Goal: Task Accomplishment & Management: Manage account settings

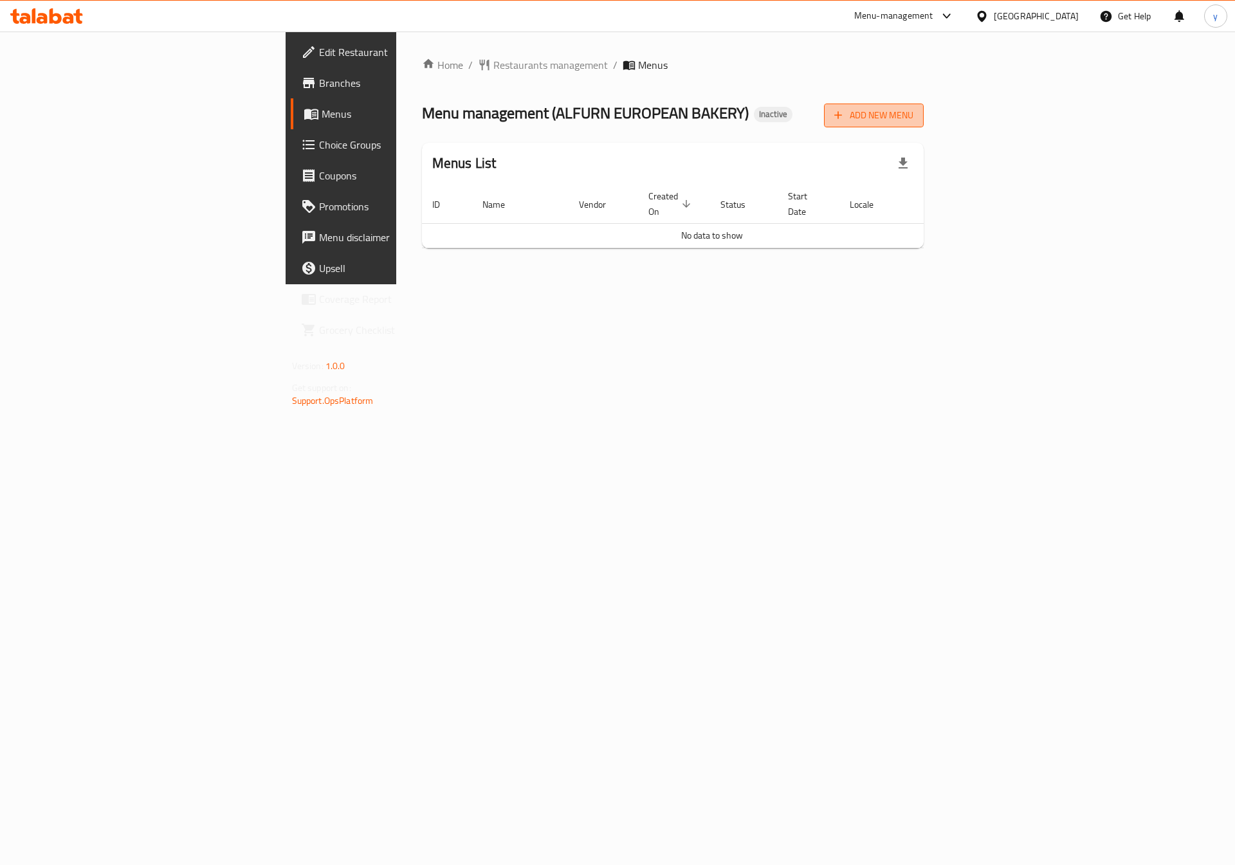
click at [914, 110] on span "Add New Menu" at bounding box center [873, 115] width 79 height 16
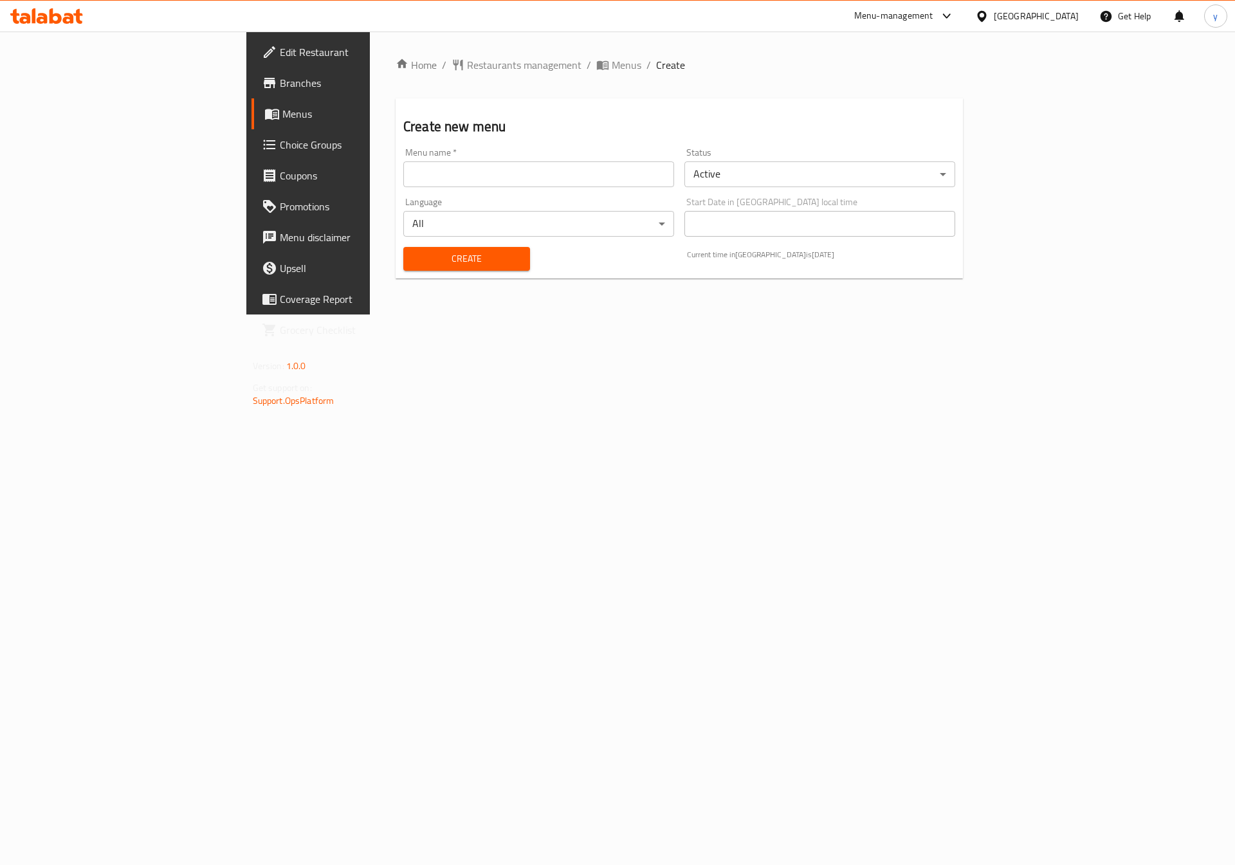
click at [403, 166] on input "text" at bounding box center [538, 174] width 271 height 26
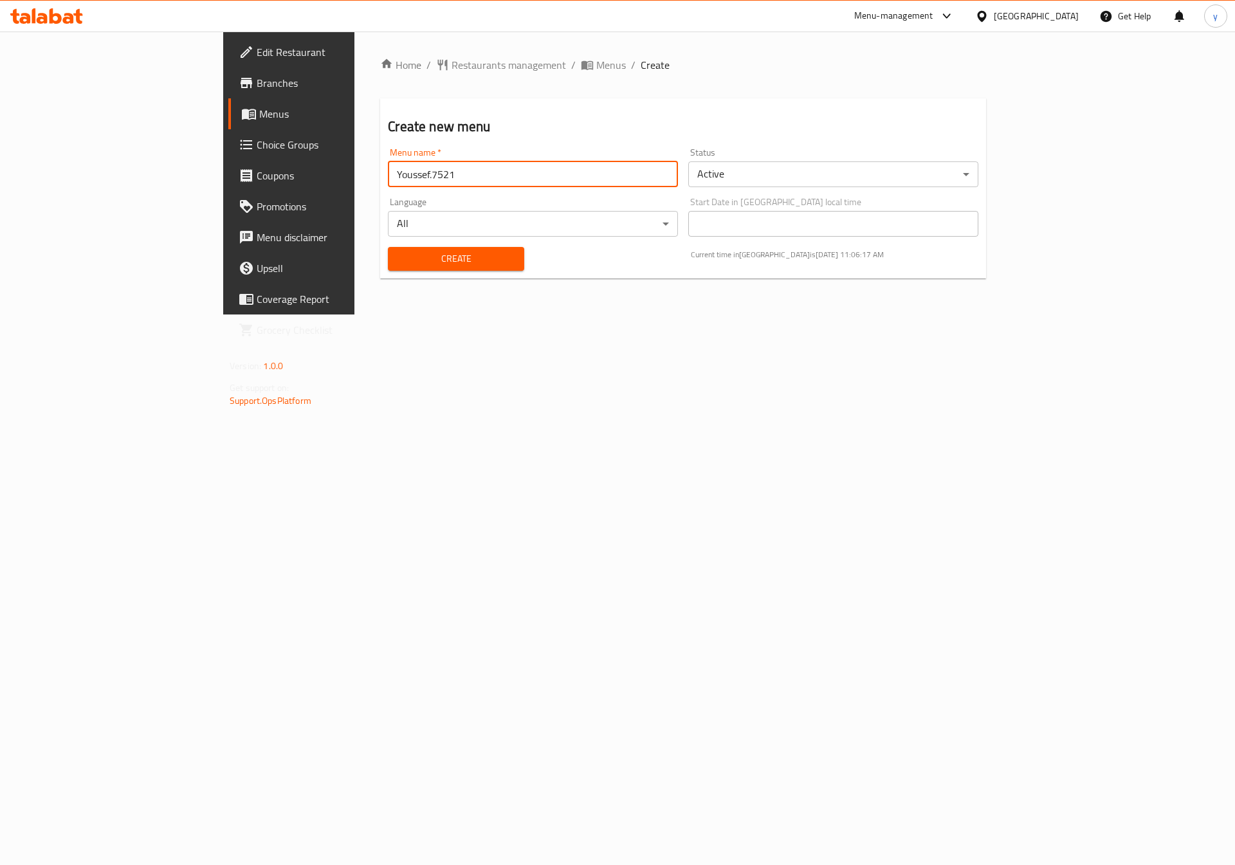
click at [392, 168] on input "Youssef.7521" at bounding box center [533, 174] width 290 height 26
type input "9/14"
click at [388, 247] on button "Create" at bounding box center [456, 259] width 136 height 24
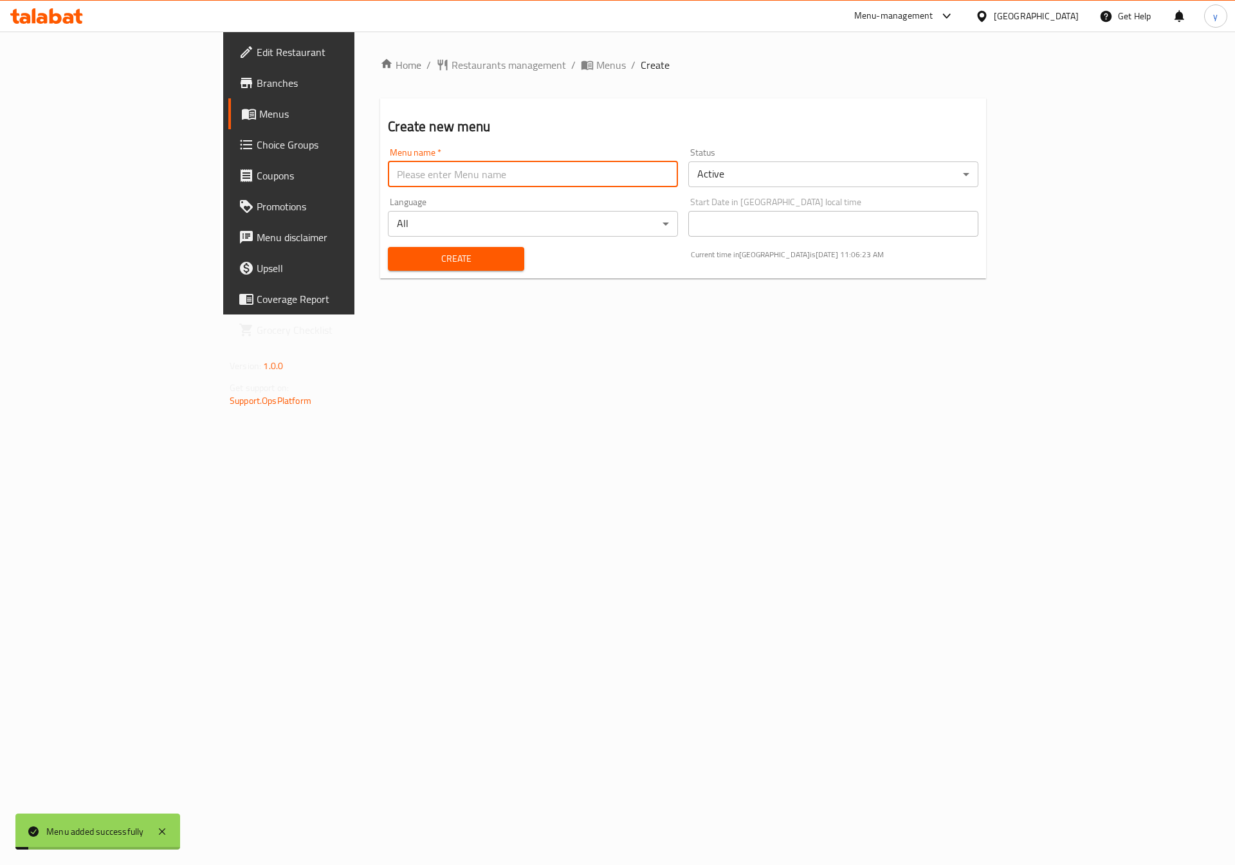
click at [259, 118] on span "Menus" at bounding box center [339, 113] width 160 height 15
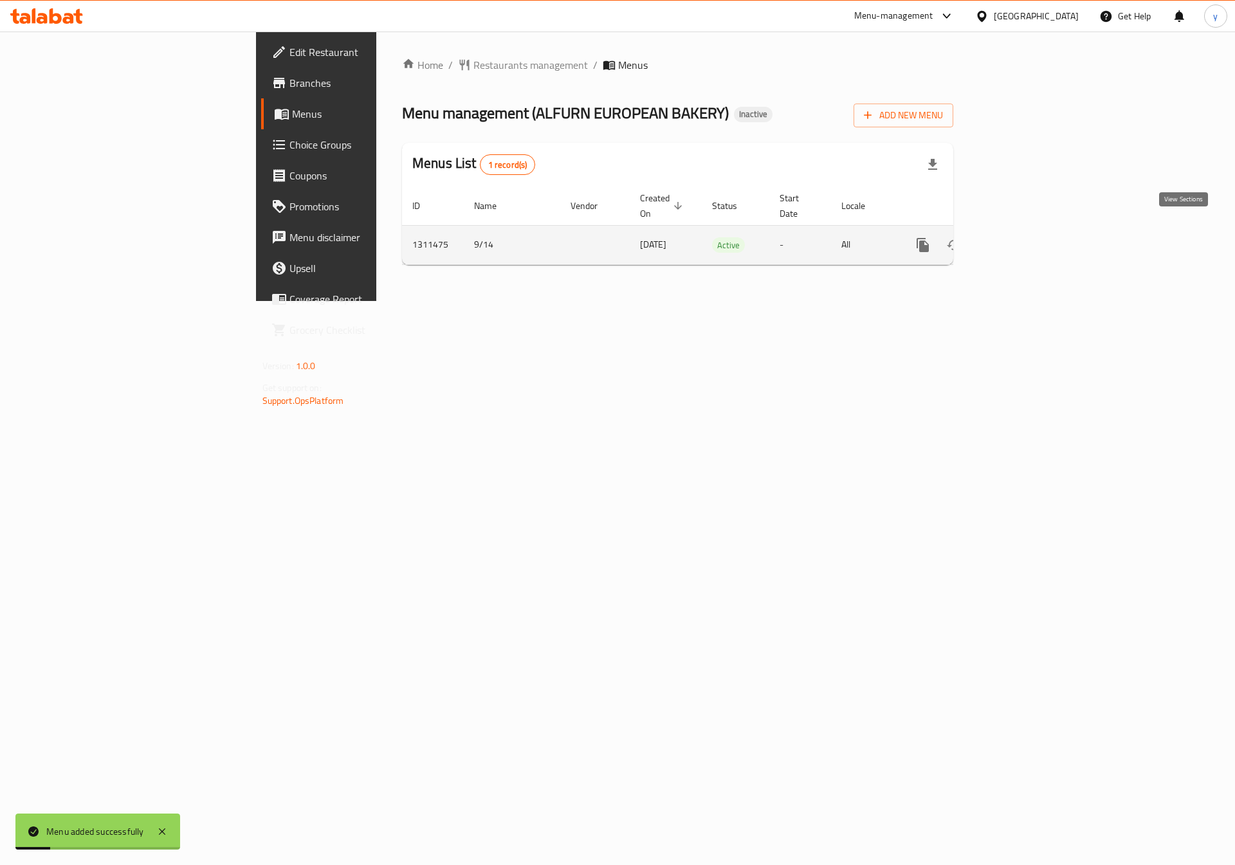
click at [1024, 237] on icon "enhanced table" at bounding box center [1015, 244] width 15 height 15
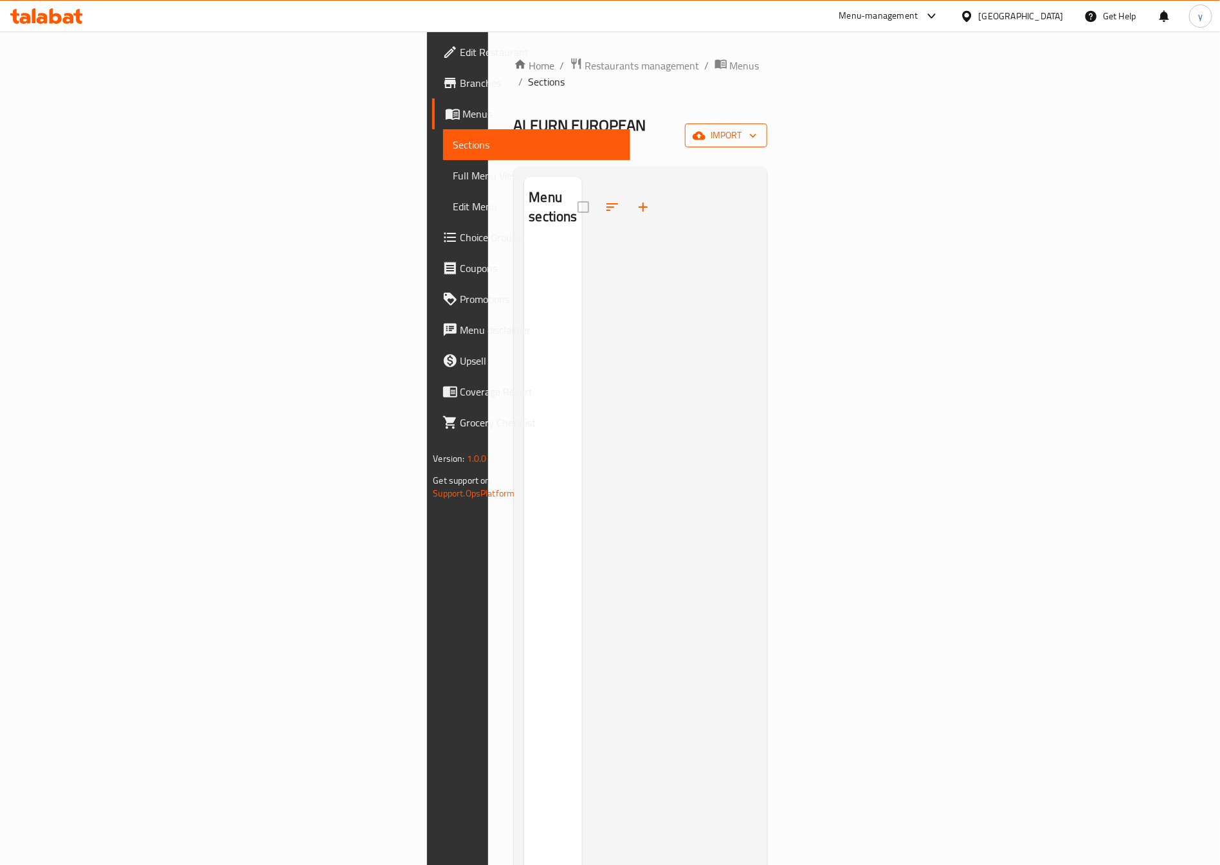
click at [757, 127] on span "import" at bounding box center [726, 135] width 62 height 16
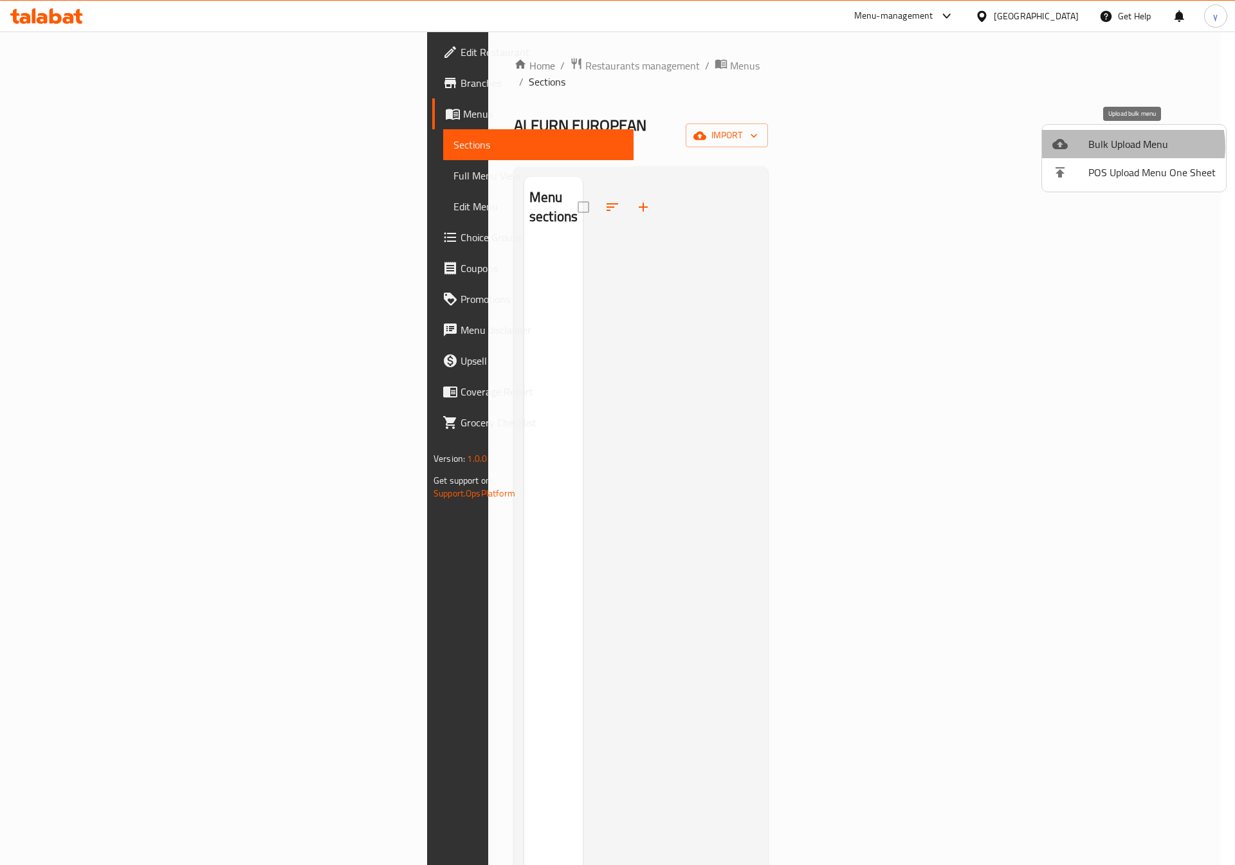
click at [1128, 147] on span "Bulk Upload Menu" at bounding box center [1152, 143] width 127 height 15
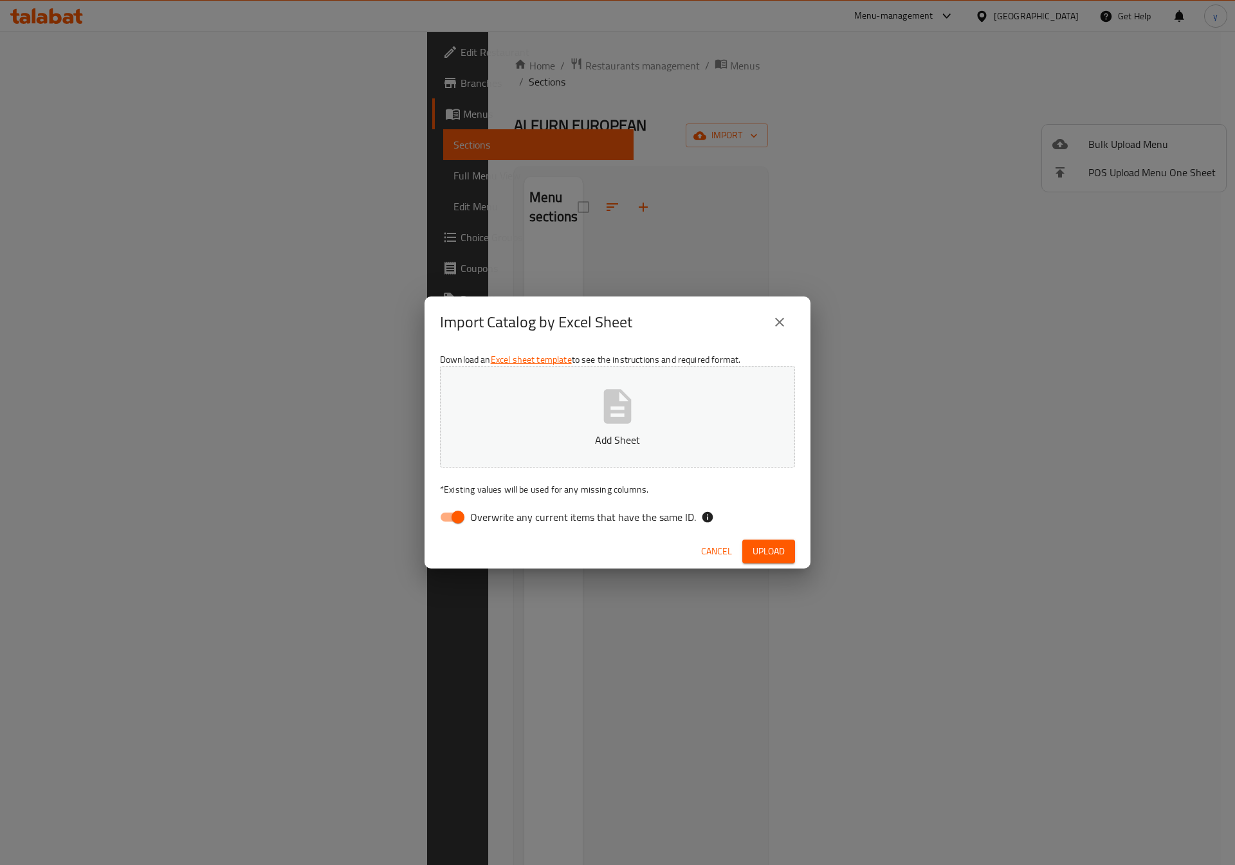
click at [504, 520] on span "Overwrite any current items that have the same ID." at bounding box center [583, 517] width 226 height 15
click at [495, 520] on input "Overwrite any current items that have the same ID." at bounding box center [457, 517] width 73 height 24
checkbox input "false"
click at [776, 546] on span "Upload" at bounding box center [769, 552] width 32 height 16
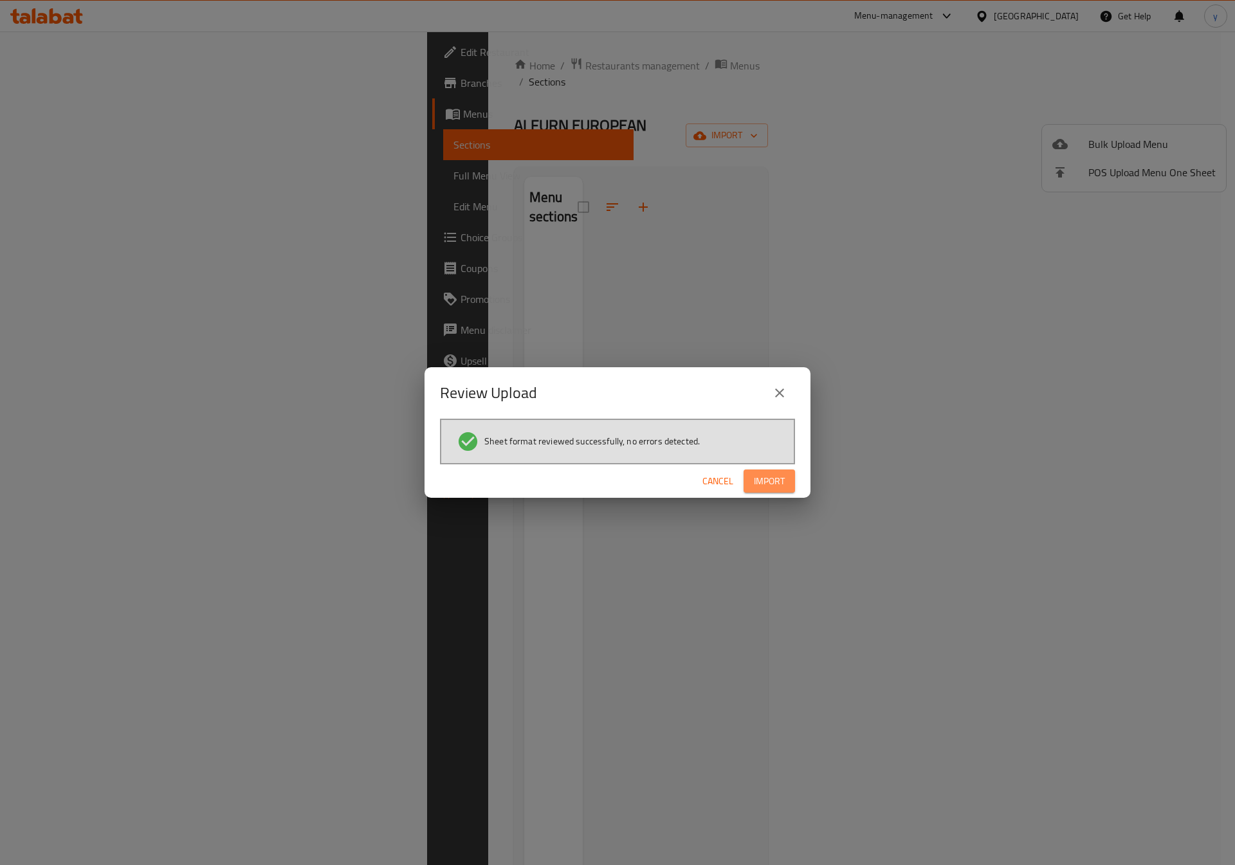
click at [787, 481] on button "Import" at bounding box center [769, 482] width 51 height 24
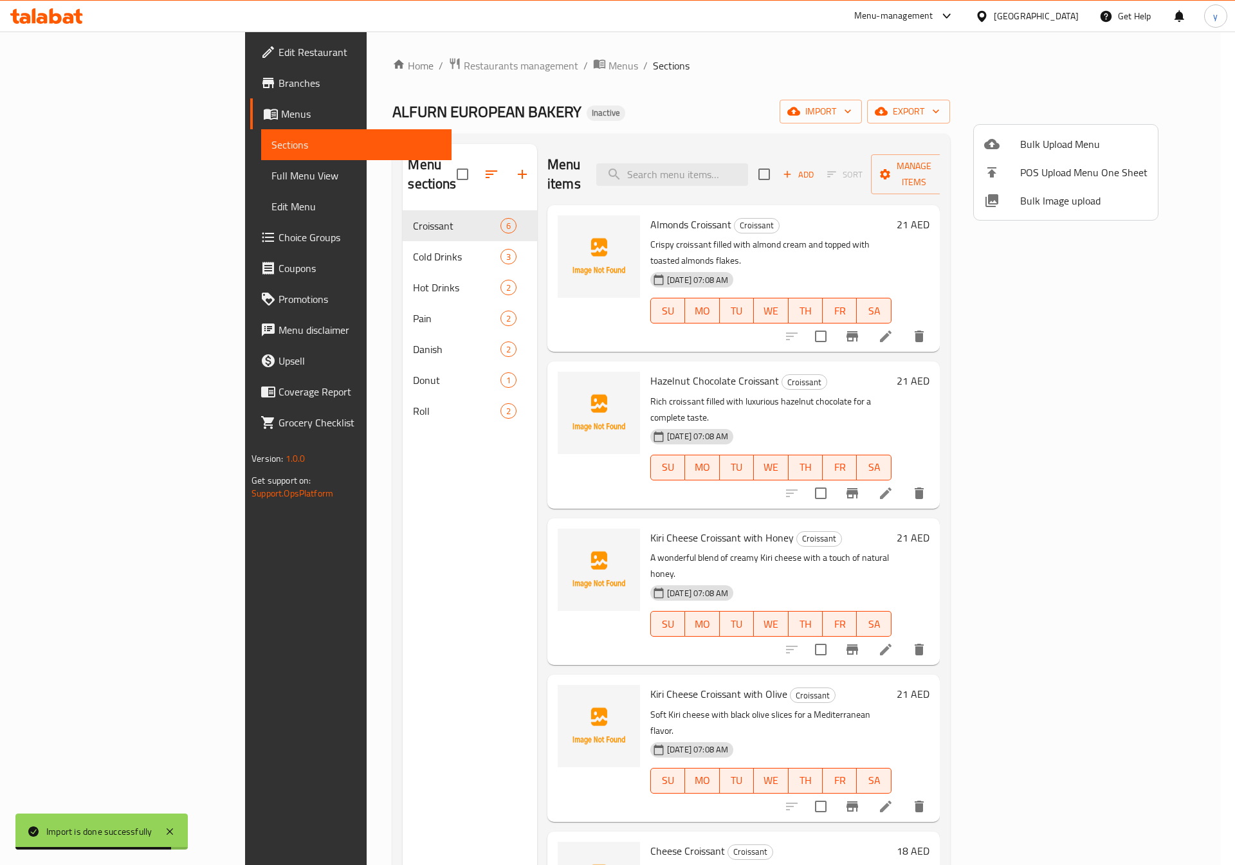
click at [83, 172] on div at bounding box center [617, 432] width 1235 height 865
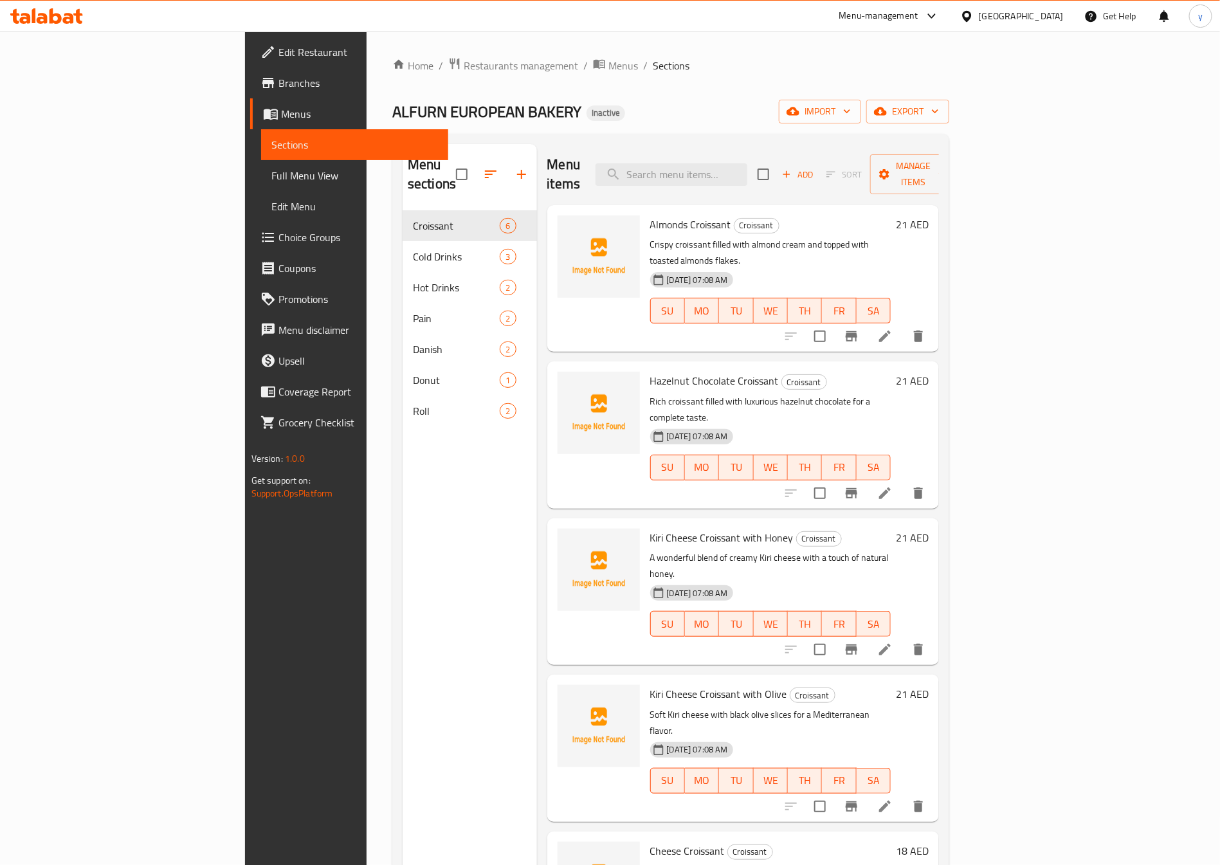
click at [271, 172] on span "Full Menu View" at bounding box center [354, 175] width 167 height 15
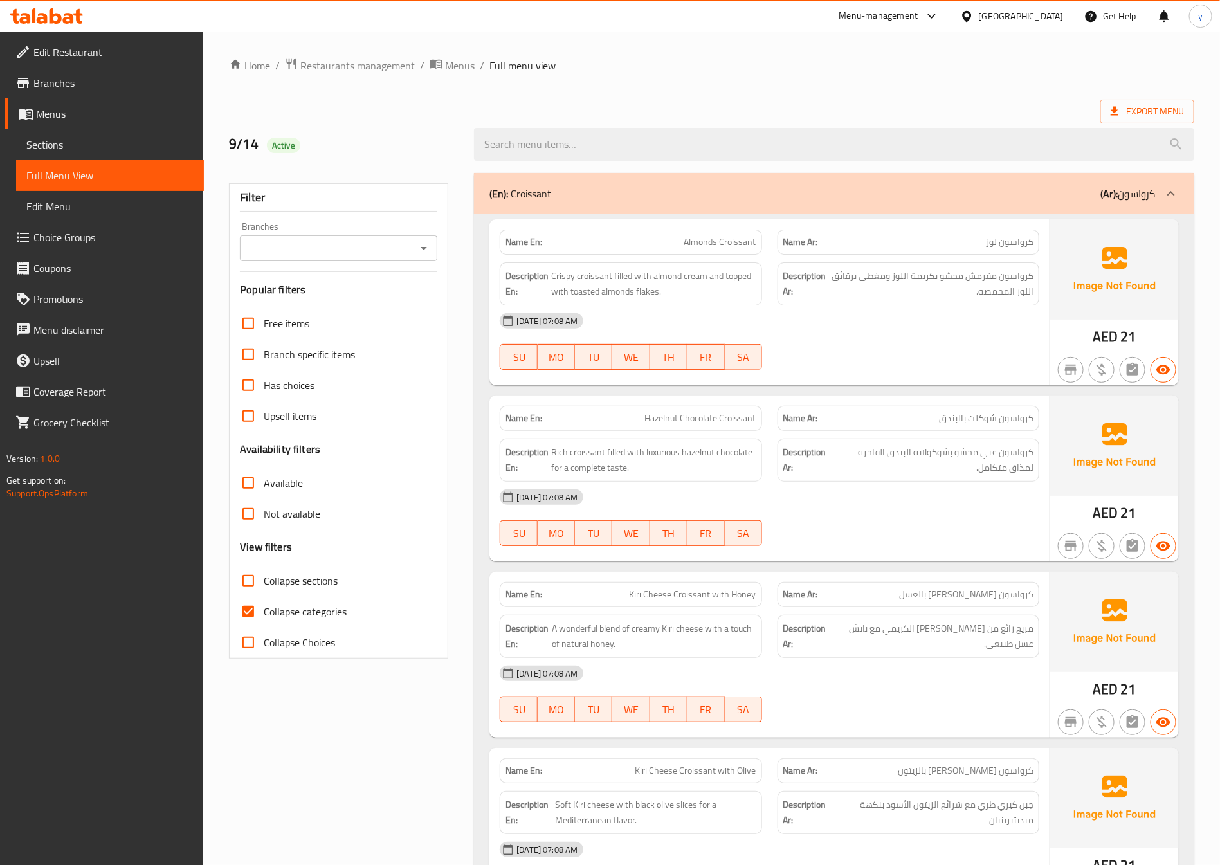
click at [309, 607] on span "Collapse categories" at bounding box center [305, 611] width 83 height 15
click at [264, 607] on input "Collapse categories" at bounding box center [248, 611] width 31 height 31
checkbox input "false"
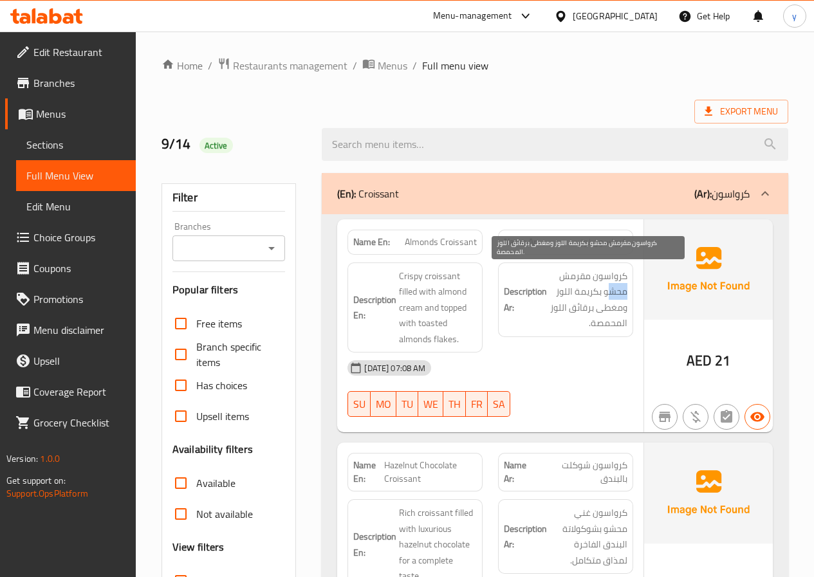
drag, startPoint x: 626, startPoint y: 294, endPoint x: 608, endPoint y: 294, distance: 18.0
click at [608, 294] on span "كرواسون مقرمش محشو بكريمة اللوز ومغطى برقائق اللوز المحمصة." at bounding box center [588, 299] width 78 height 63
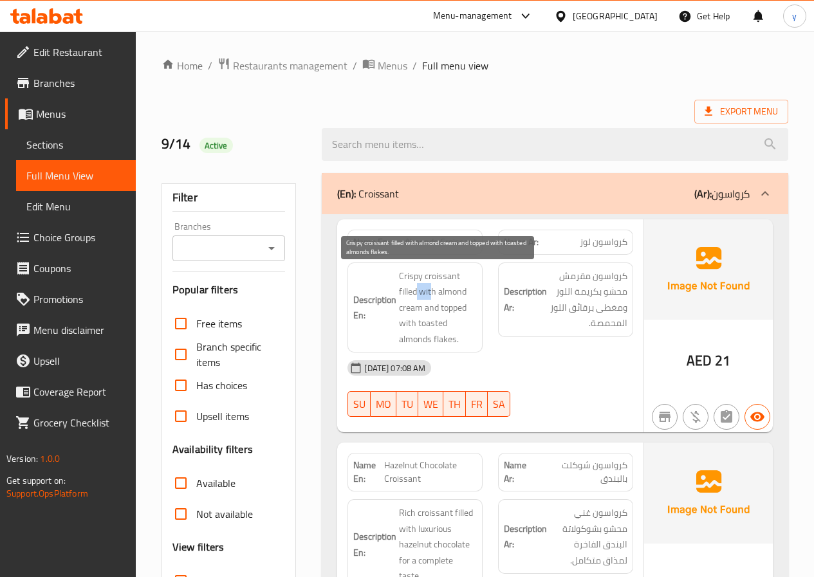
drag, startPoint x: 416, startPoint y: 291, endPoint x: 430, endPoint y: 291, distance: 13.5
click at [430, 291] on span "Crispy croissant filled with almond cream and topped with toasted almonds flake…" at bounding box center [438, 307] width 78 height 79
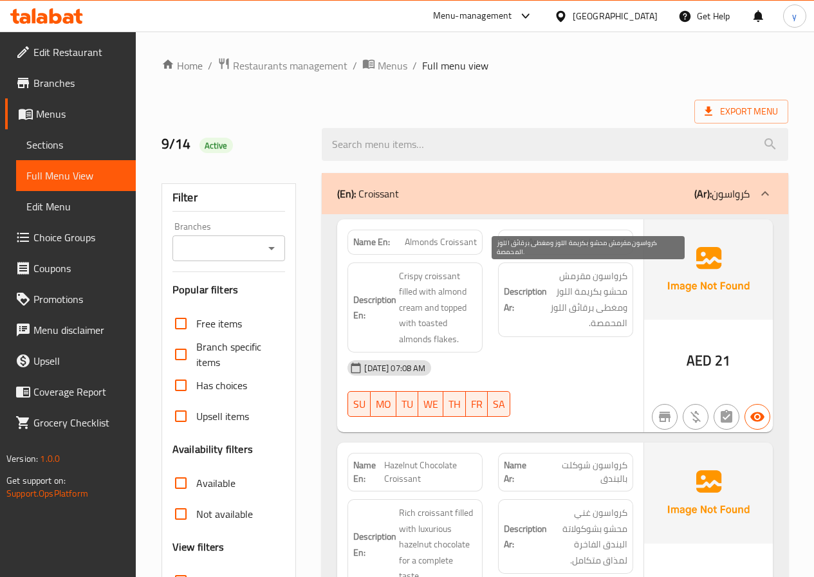
click at [594, 297] on span "كرواسون مقرمش محشو بكريمة اللوز ومغطى برقائق اللوز المحمصة." at bounding box center [588, 299] width 78 height 63
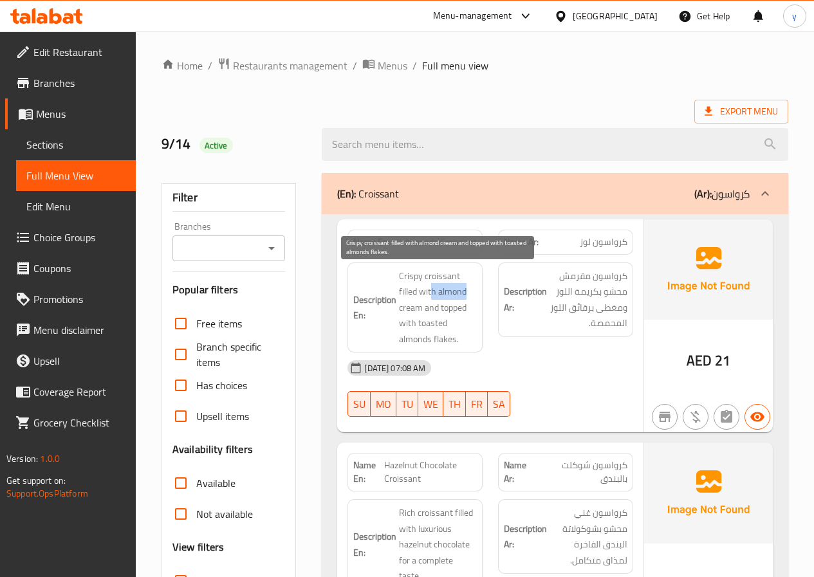
drag, startPoint x: 432, startPoint y: 293, endPoint x: 404, endPoint y: 309, distance: 32.9
click at [463, 301] on span "Crispy croissant filled with almond cream and topped with toasted almonds flake…" at bounding box center [438, 307] width 78 height 79
click at [401, 310] on span "Crispy croissant filled with almond cream and topped with toasted almonds flake…" at bounding box center [438, 307] width 78 height 79
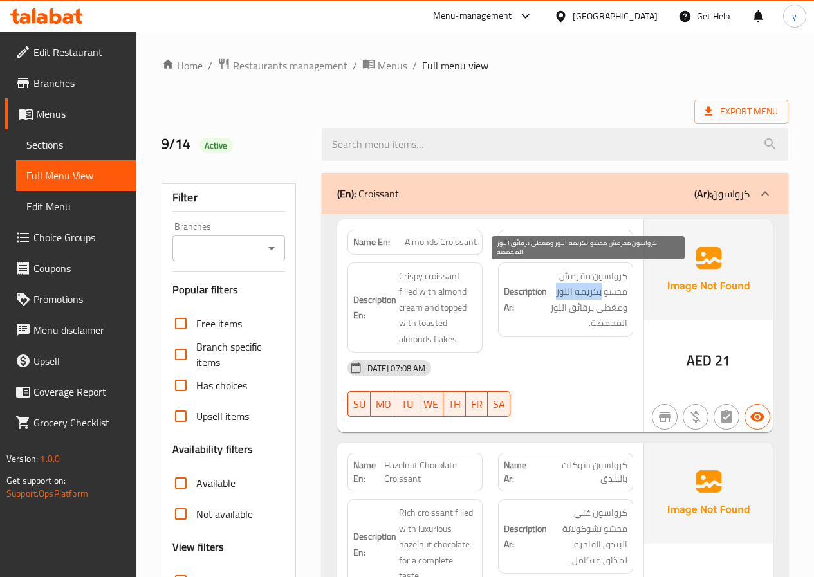
drag, startPoint x: 600, startPoint y: 295, endPoint x: 555, endPoint y: 295, distance: 45.0
click at [555, 295] on span "كرواسون مقرمش محشو بكريمة اللوز ومغطى برقائق اللوز المحمصة." at bounding box center [588, 299] width 78 height 63
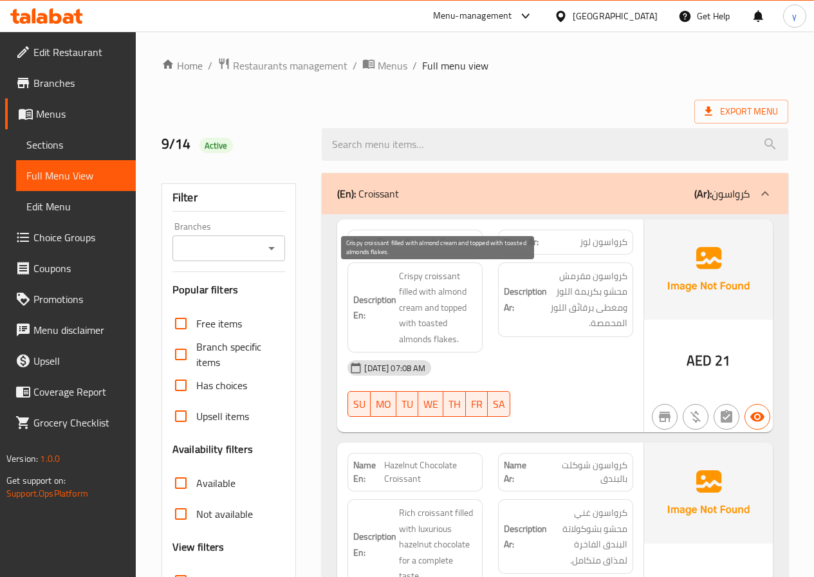
click at [446, 319] on span "Crispy croissant filled with almond cream and topped with toasted almonds flake…" at bounding box center [438, 307] width 78 height 79
drag, startPoint x: 447, startPoint y: 323, endPoint x: 418, endPoint y: 324, distance: 29.6
click at [418, 324] on span "Crispy croissant filled with almond cream and topped with toasted almonds flake…" at bounding box center [438, 307] width 78 height 79
copy span "toasted"
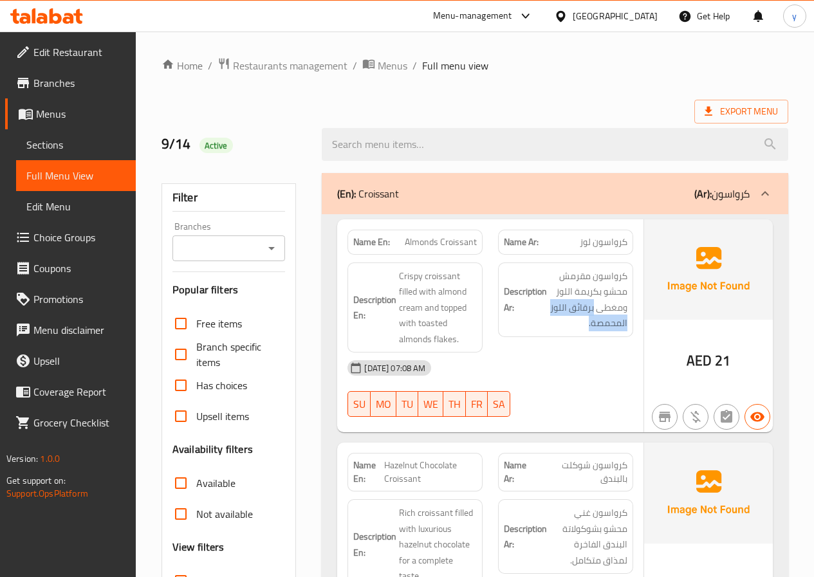
drag, startPoint x: 594, startPoint y: 307, endPoint x: 546, endPoint y: 322, distance: 51.3
click at [546, 322] on h6 "Description Ar: كرواسون مقرمش محشو بكريمة اللوز ومغطى برقائق اللوز المحمصة." at bounding box center [566, 299] width 124 height 63
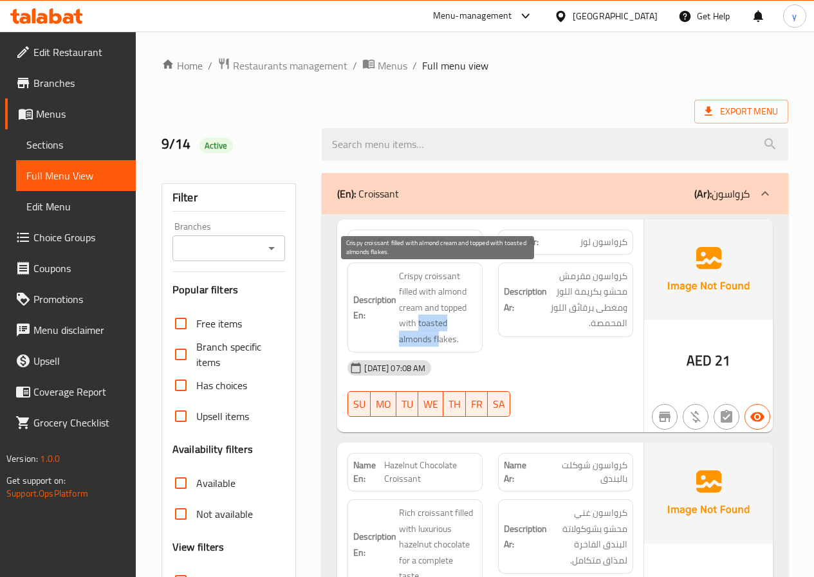
drag, startPoint x: 418, startPoint y: 328, endPoint x: 441, endPoint y: 335, distance: 23.6
click at [441, 335] on span "Crispy croissant filled with almond cream and topped with toasted almonds flake…" at bounding box center [438, 307] width 78 height 79
click at [469, 325] on span "Crispy croissant filled with almond cream and topped with toasted almonds flake…" at bounding box center [438, 307] width 78 height 79
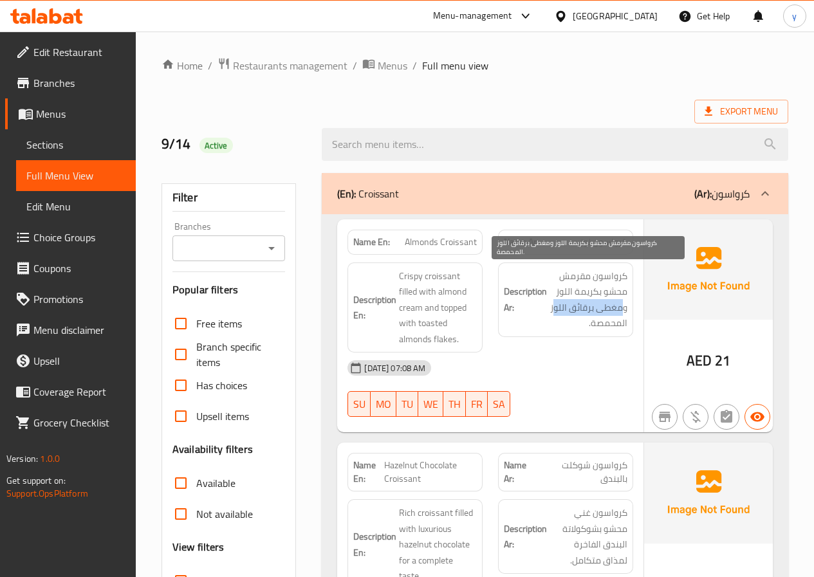
drag, startPoint x: 622, startPoint y: 308, endPoint x: 555, endPoint y: 311, distance: 67.6
click at [555, 311] on span "كرواسون مقرمش محشو بكريمة اللوز ومغطى برقائق اللوز المحمصة." at bounding box center [588, 299] width 78 height 63
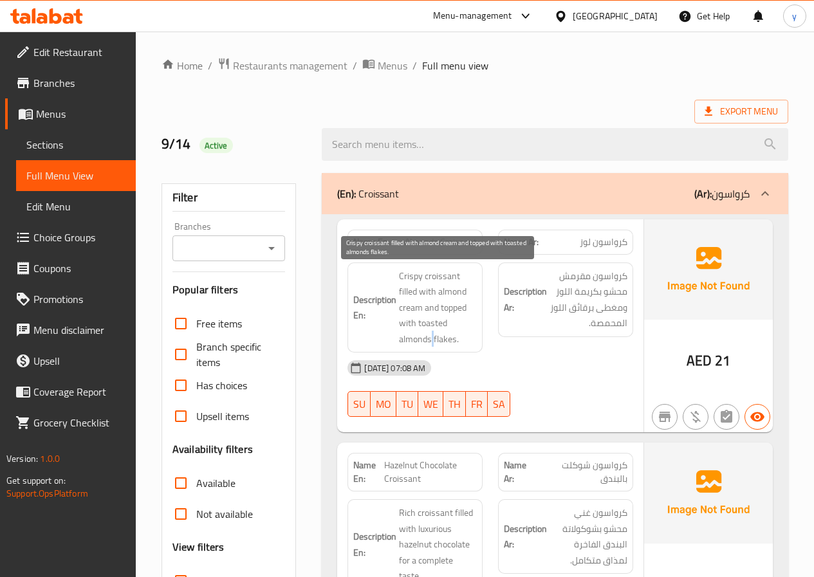
click at [434, 337] on span "Crispy croissant filled with almond cream and topped with toasted almonds flake…" at bounding box center [438, 307] width 78 height 79
click at [434, 338] on span "Crispy croissant filled with almond cream and topped with toasted almonds flake…" at bounding box center [438, 307] width 78 height 79
drag, startPoint x: 434, startPoint y: 338, endPoint x: 443, endPoint y: 338, distance: 8.4
click at [443, 338] on span "Crispy croissant filled with almond cream and topped with toasted almonds flake…" at bounding box center [438, 307] width 78 height 79
click at [571, 384] on div "14-09-2025 07:08 AM SU MO TU WE TH FR SA" at bounding box center [490, 389] width 301 height 72
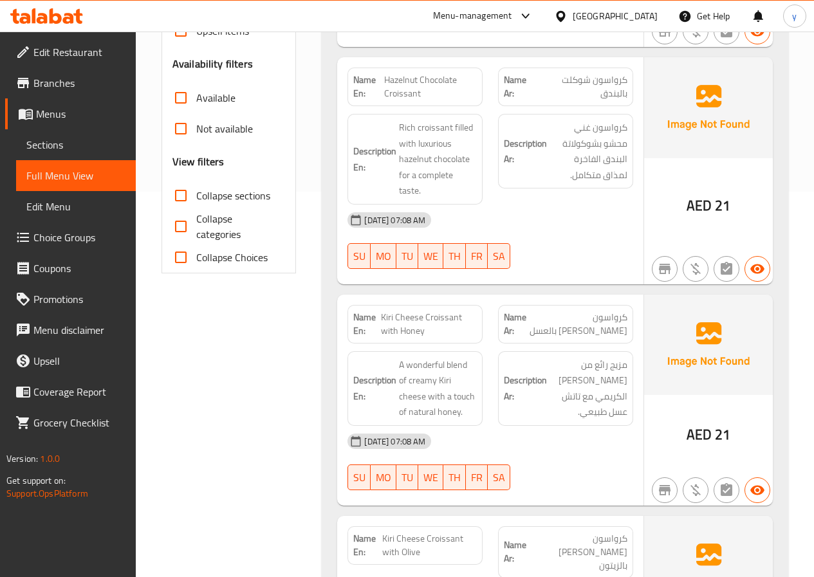
scroll to position [386, 0]
click at [46, 142] on span "Sections" at bounding box center [75, 144] width 99 height 15
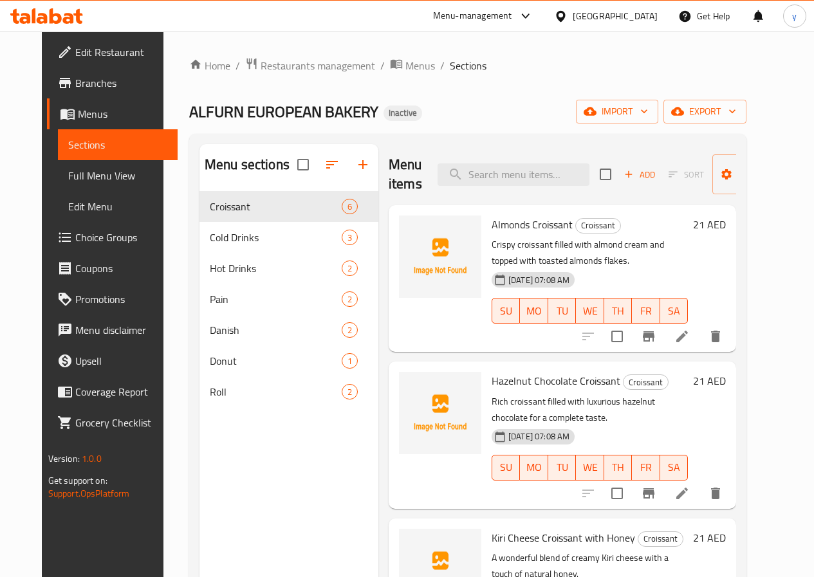
click at [558, 79] on div "Home / Restaurants management / Menus / Sections ALFURN EUROPEAN BAKERY Inactiv…" at bounding box center [467, 394] width 557 height 674
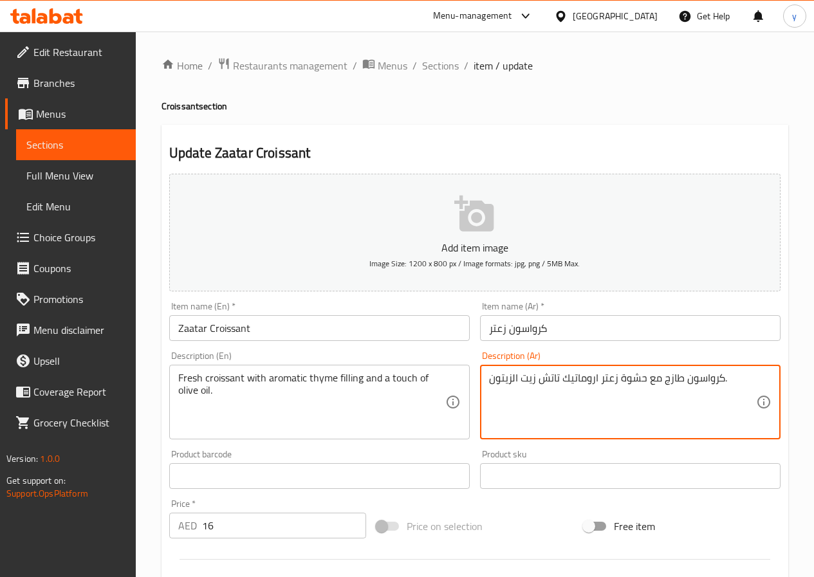
drag, startPoint x: 539, startPoint y: 382, endPoint x: 597, endPoint y: 387, distance: 58.2
paste textarea "طرية بلمسة"
type textarea "كرواسون طازج مع حشوة زعتر عطرية بلمسة زيت الزيتون."
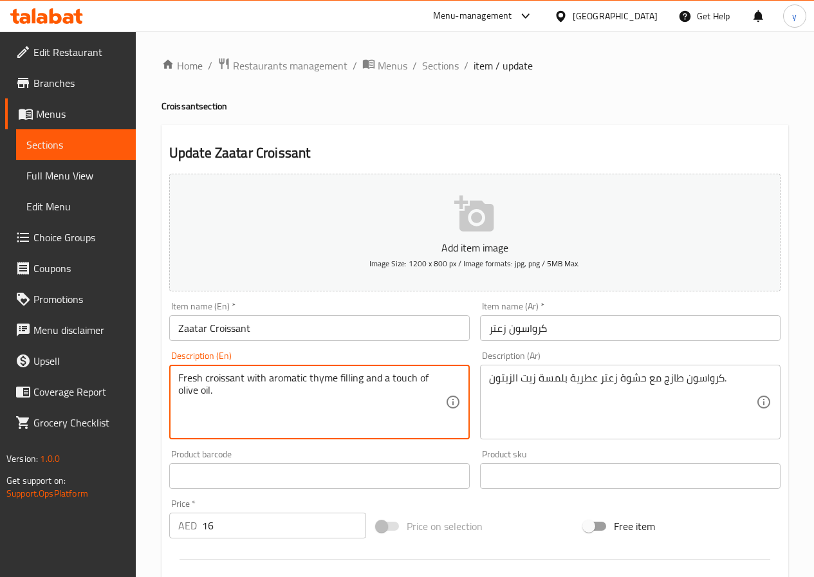
drag, startPoint x: 268, startPoint y: 381, endPoint x: 304, endPoint y: 386, distance: 37.0
paste textarea "fragrant"
drag, startPoint x: 304, startPoint y: 378, endPoint x: 332, endPoint y: 385, distance: 28.7
click at [332, 385] on textarea "Fresh croissant with fragrant thyme filling and a touch of olive oil." at bounding box center [311, 402] width 267 height 61
paste textarea "Zaatar"
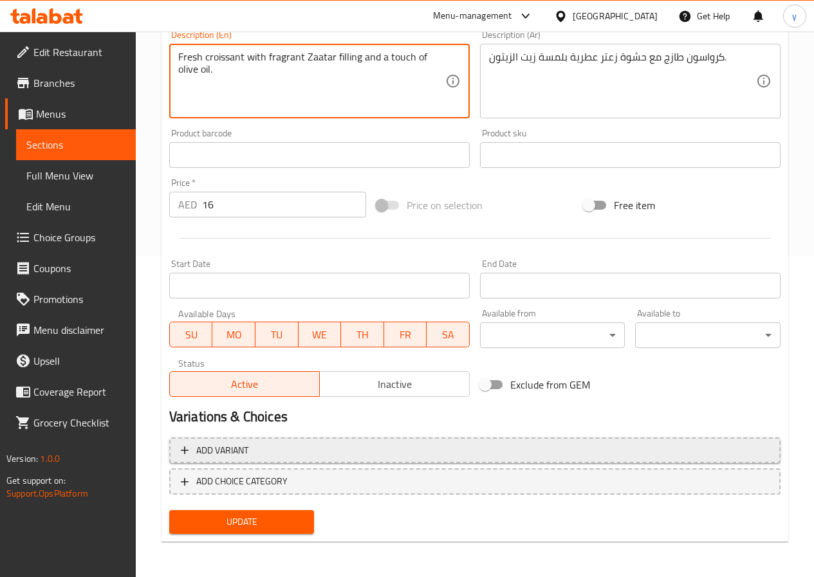
scroll to position [322, 0]
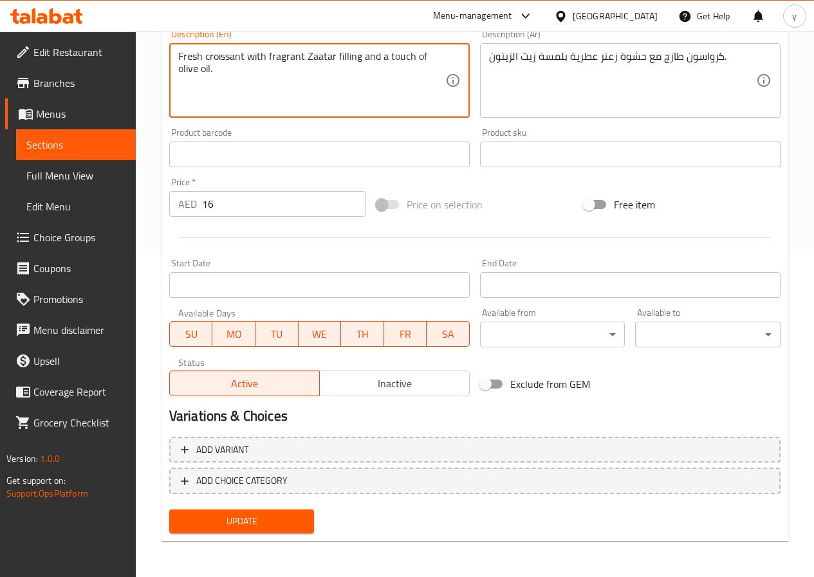
type textarea "Fresh croissant with fragrant Zaatar filling and a touch of olive oil."
click at [285, 526] on span "Update" at bounding box center [241, 521] width 125 height 16
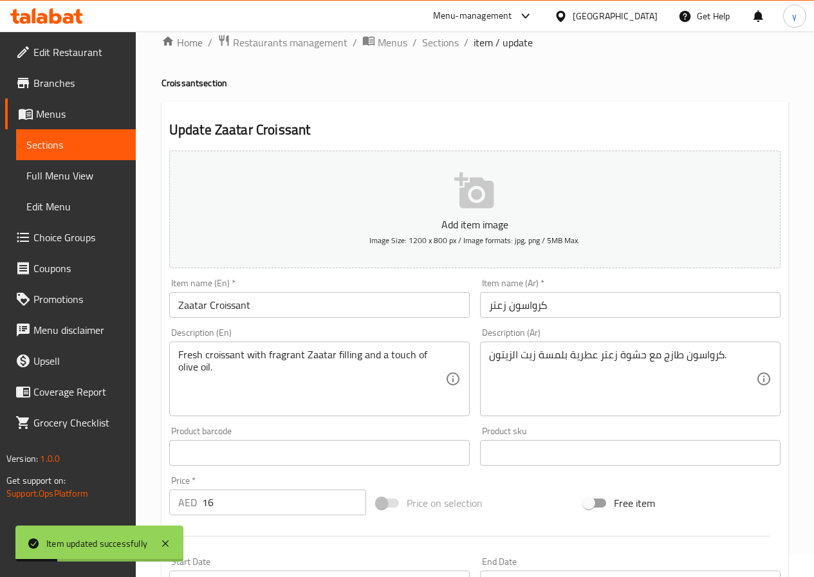
scroll to position [0, 0]
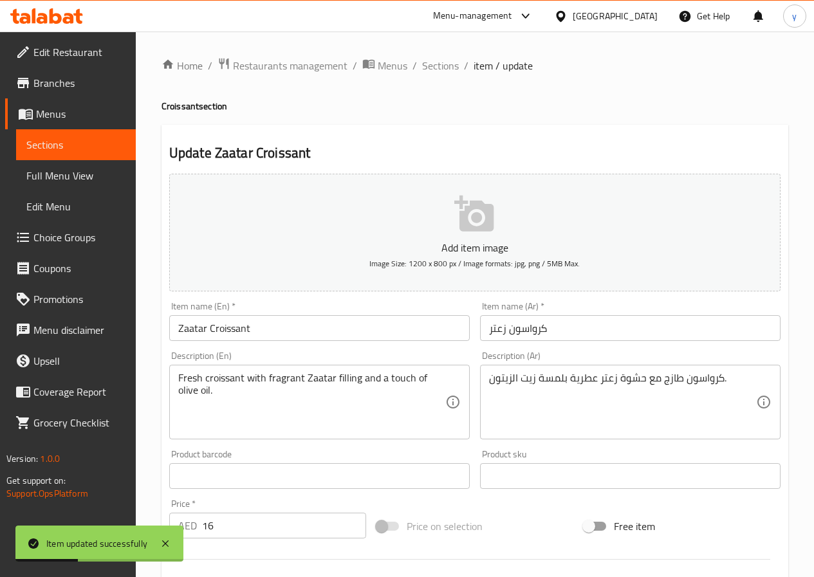
click at [57, 110] on span "Menus" at bounding box center [80, 113] width 89 height 15
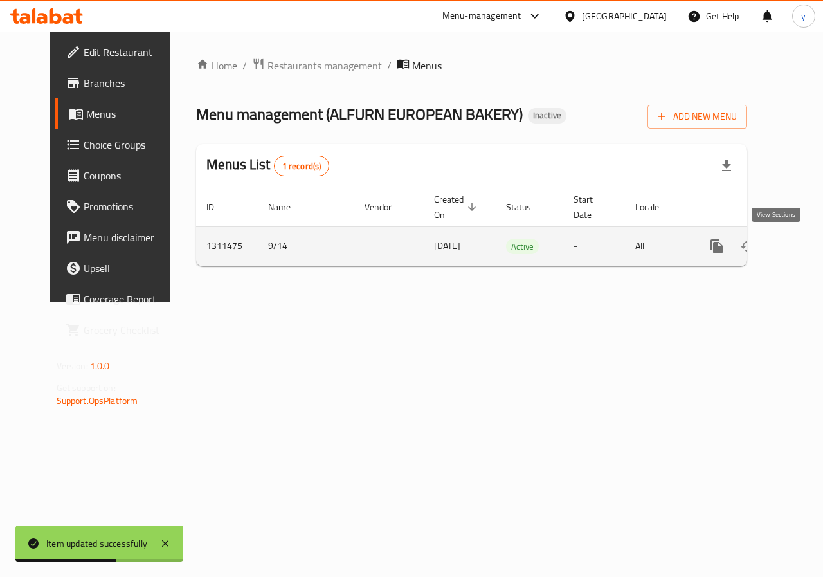
click at [804, 248] on icon "enhanced table" at bounding box center [810, 247] width 12 height 12
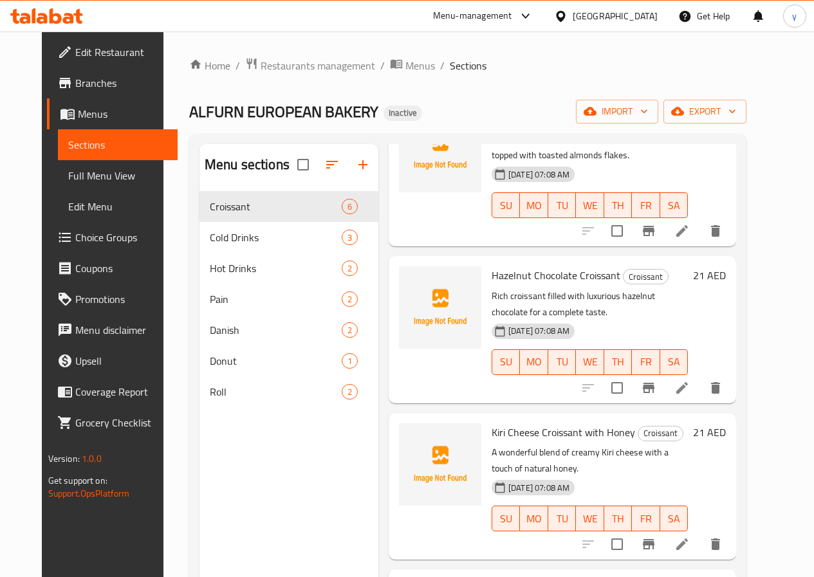
scroll to position [129, 0]
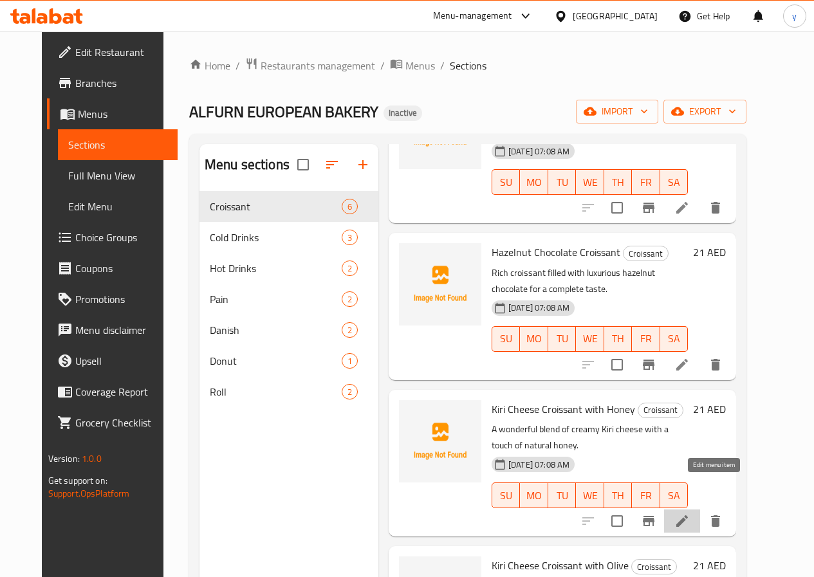
click at [690, 513] on icon at bounding box center [681, 520] width 15 height 15
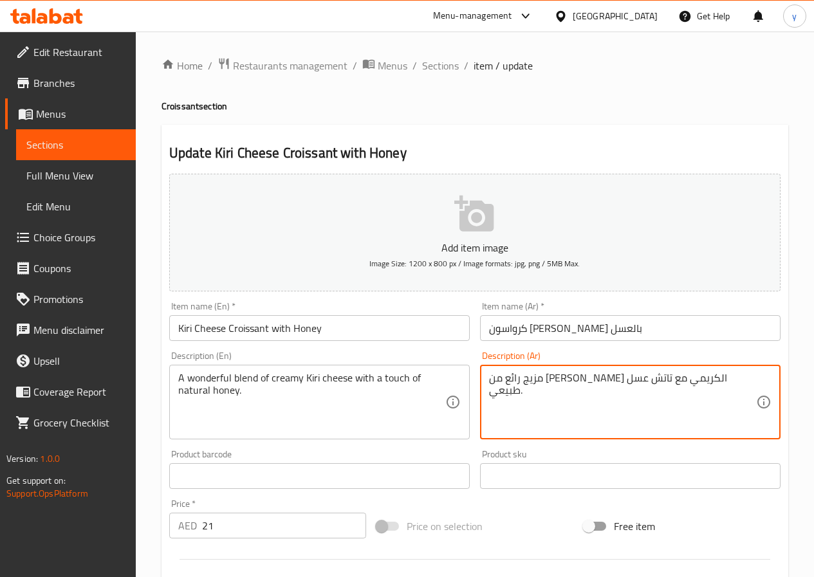
drag, startPoint x: 546, startPoint y: 380, endPoint x: 566, endPoint y: 386, distance: 21.4
paste textarea "لمسة"
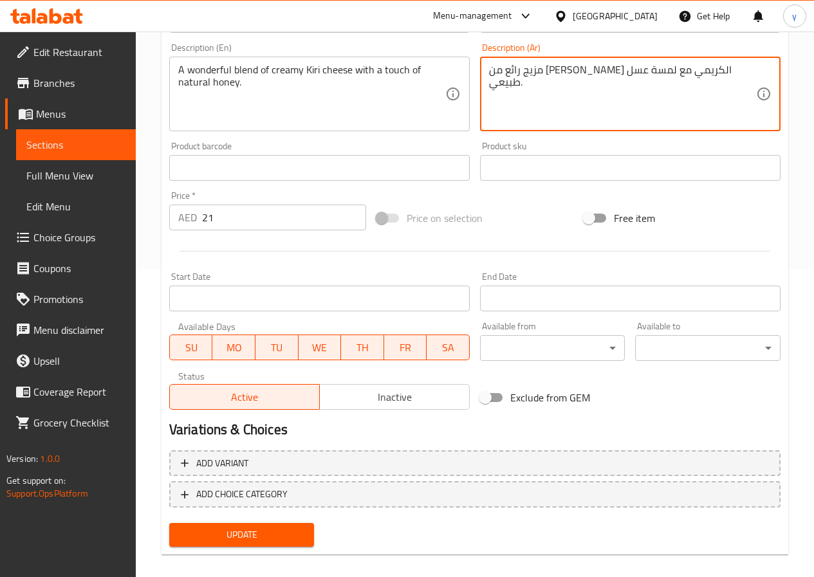
scroll to position [322, 0]
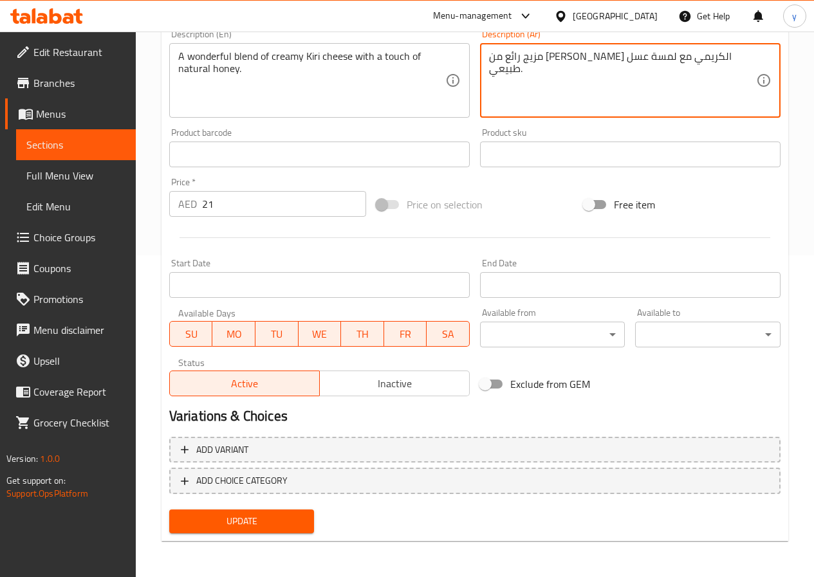
type textarea "مزيج رائع من [PERSON_NAME] الكريمي مع لمسة عسل طبيعي."
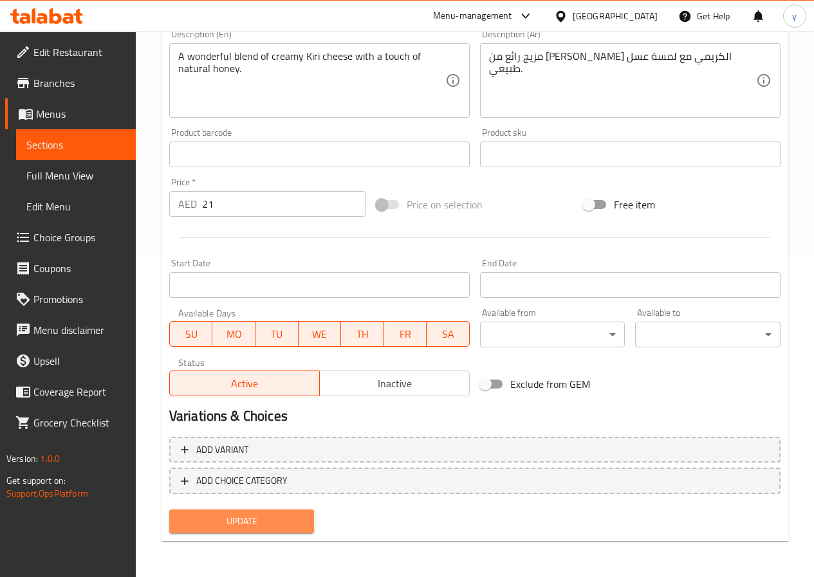
click at [275, 513] on span "Update" at bounding box center [241, 521] width 125 height 16
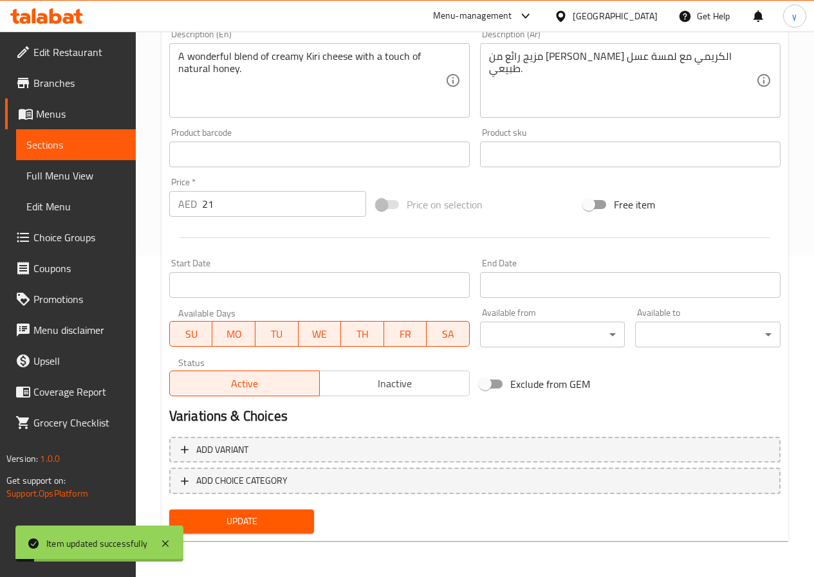
click at [77, 147] on span "Sections" at bounding box center [75, 144] width 99 height 15
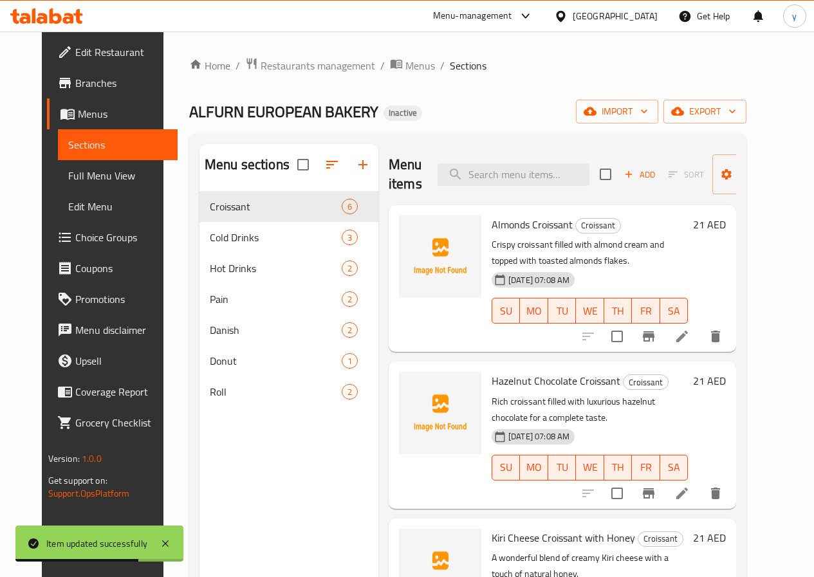
click at [101, 179] on span "Full Menu View" at bounding box center [117, 175] width 99 height 15
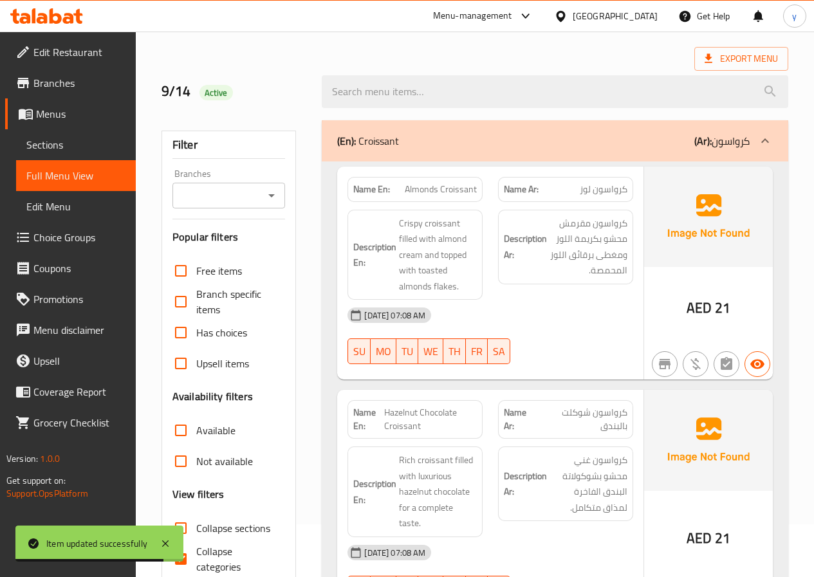
scroll to position [64, 0]
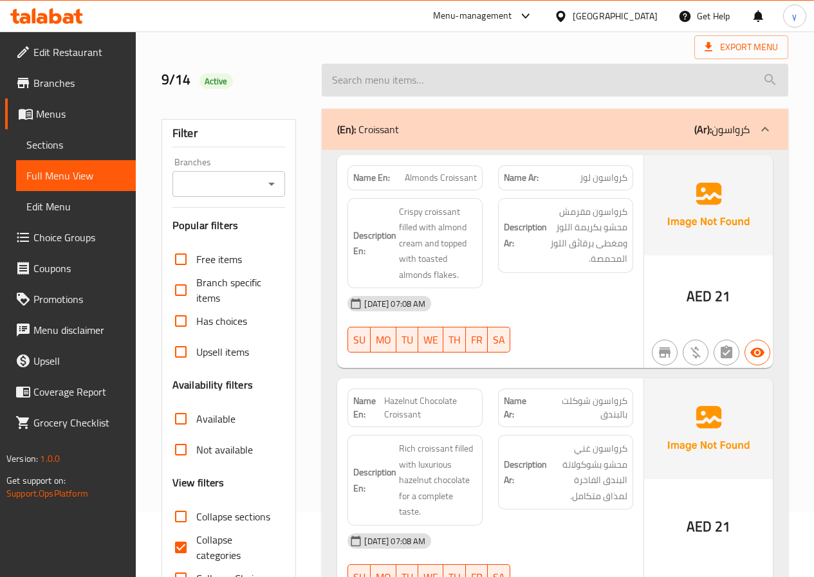
click at [620, 85] on input "search" at bounding box center [555, 80] width 466 height 33
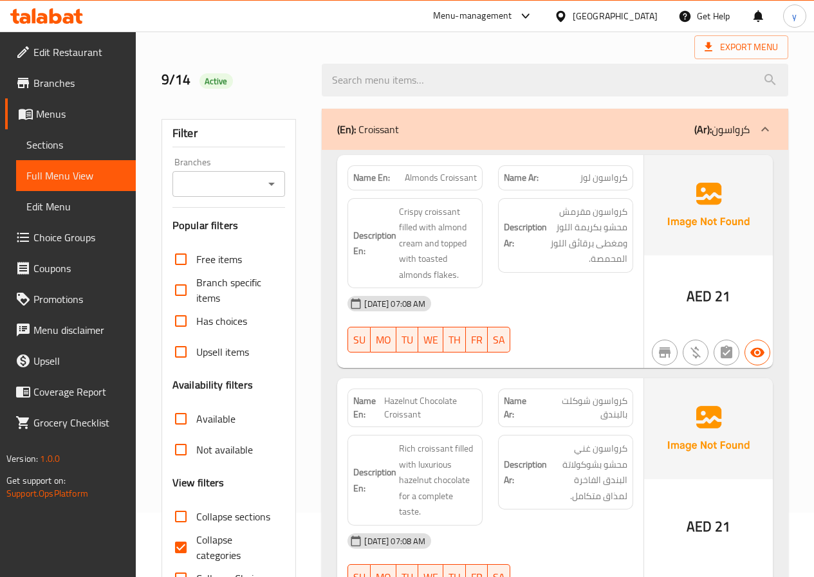
click at [574, 335] on div "14-09-2025 07:08 AM SU MO TU WE TH FR SA" at bounding box center [490, 324] width 301 height 72
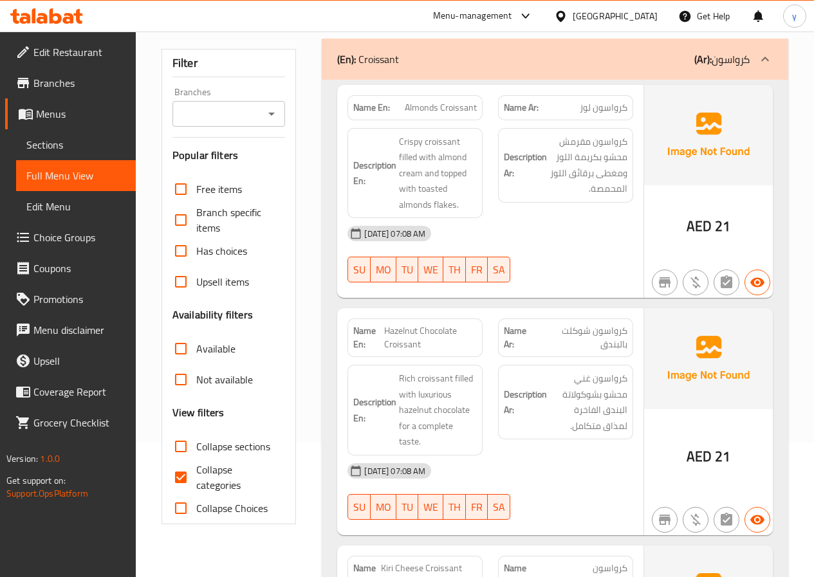
scroll to position [193, 0]
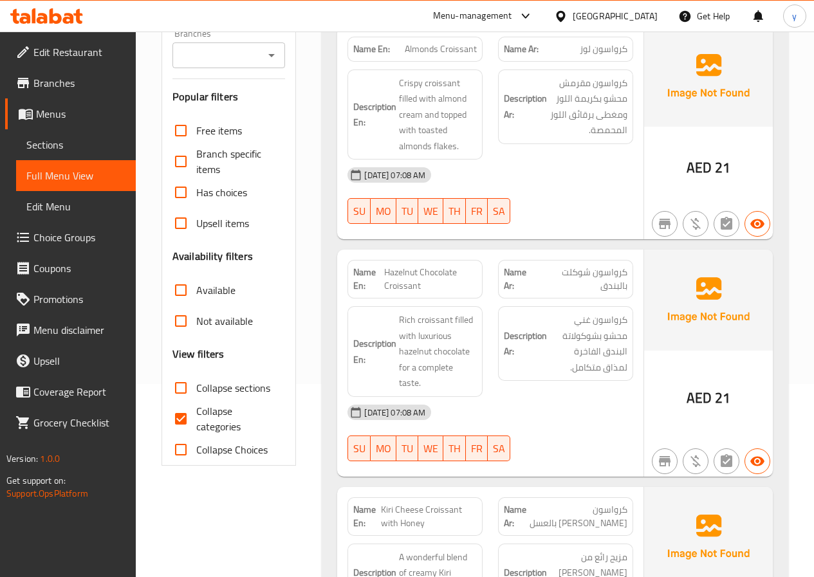
click at [560, 295] on div "Name Ar: كرواسون شوكلت بالبندق" at bounding box center [565, 279] width 135 height 39
click at [591, 226] on div at bounding box center [565, 223] width 151 height 15
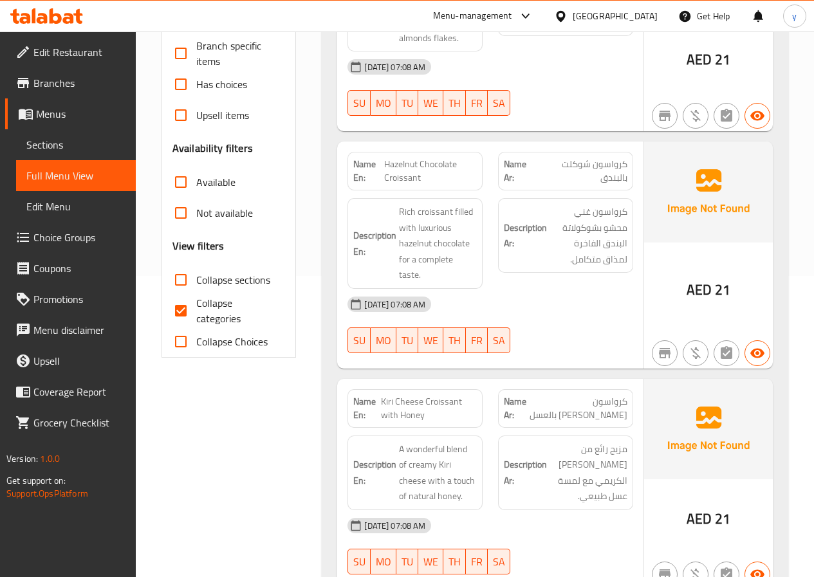
scroll to position [322, 0]
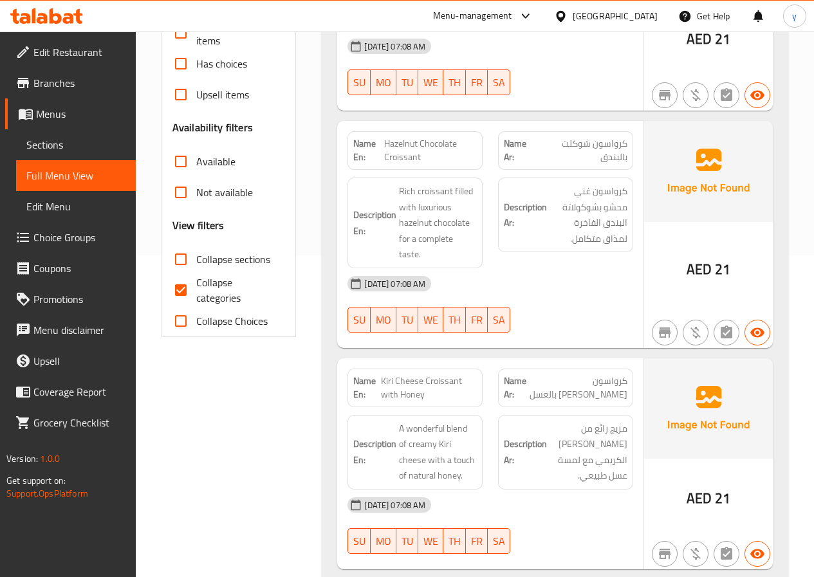
click at [219, 286] on span "Collapse categories" at bounding box center [235, 290] width 79 height 31
click at [196, 286] on input "Collapse categories" at bounding box center [180, 290] width 31 height 31
checkbox input "false"
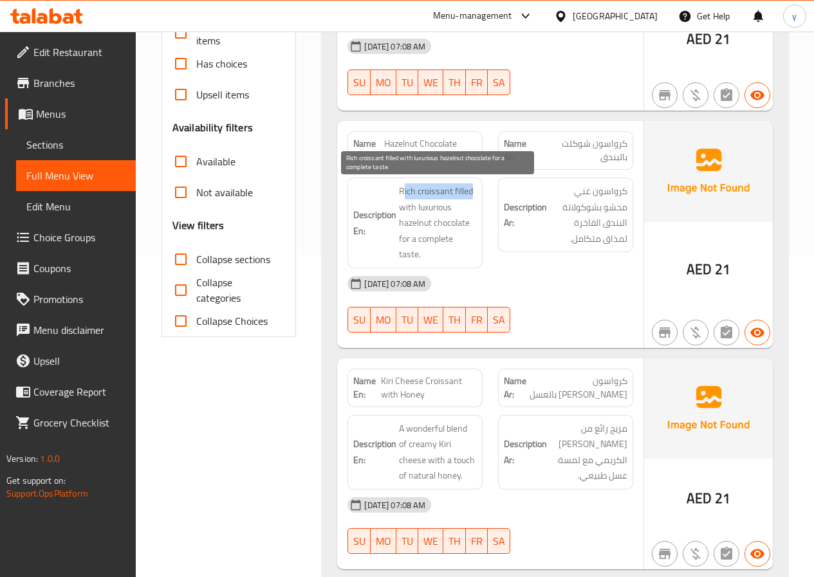
drag, startPoint x: 403, startPoint y: 194, endPoint x: 475, endPoint y: 194, distance: 72.7
click at [475, 194] on span "Rich croissant filled with luxurious hazelnut chocolate for a complete taste." at bounding box center [438, 222] width 78 height 79
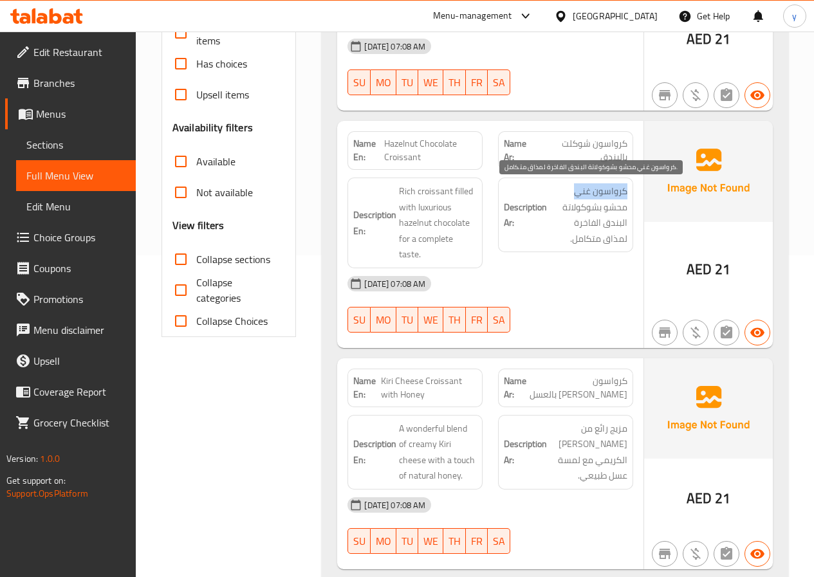
drag, startPoint x: 627, startPoint y: 190, endPoint x: 578, endPoint y: 199, distance: 49.0
click at [578, 199] on span "كرواسون غني محشو بشوكولاتة البندق الفاخرة لمذاق متكامل." at bounding box center [588, 214] width 78 height 63
drag, startPoint x: 629, startPoint y: 209, endPoint x: 605, endPoint y: 212, distance: 24.0
click at [605, 212] on div "Description Ar: كرواسون غني محشو بشوكولاتة البندق الفاخرة لمذاق متكامل." at bounding box center [565, 215] width 135 height 75
drag, startPoint x: 600, startPoint y: 209, endPoint x: 556, endPoint y: 214, distance: 44.0
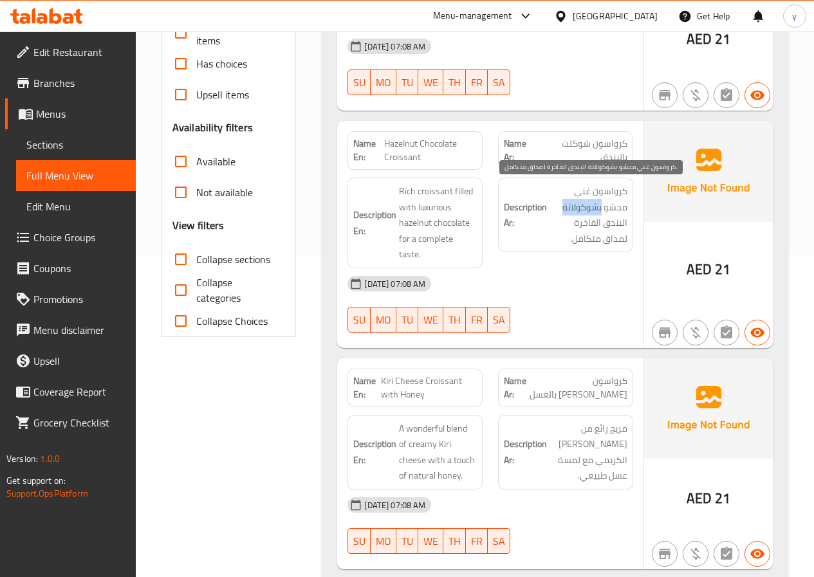
click at [556, 214] on span "كرواسون غني محشو بشوكولاتة البندق الفاخرة لمذاق متكامل." at bounding box center [588, 214] width 78 height 63
drag, startPoint x: 628, startPoint y: 227, endPoint x: 610, endPoint y: 228, distance: 18.1
click at [613, 228] on div "Description Ar: كرواسون غني محشو بشوكولاتة البندق الفاخرة لمذاق متكامل." at bounding box center [565, 215] width 135 height 75
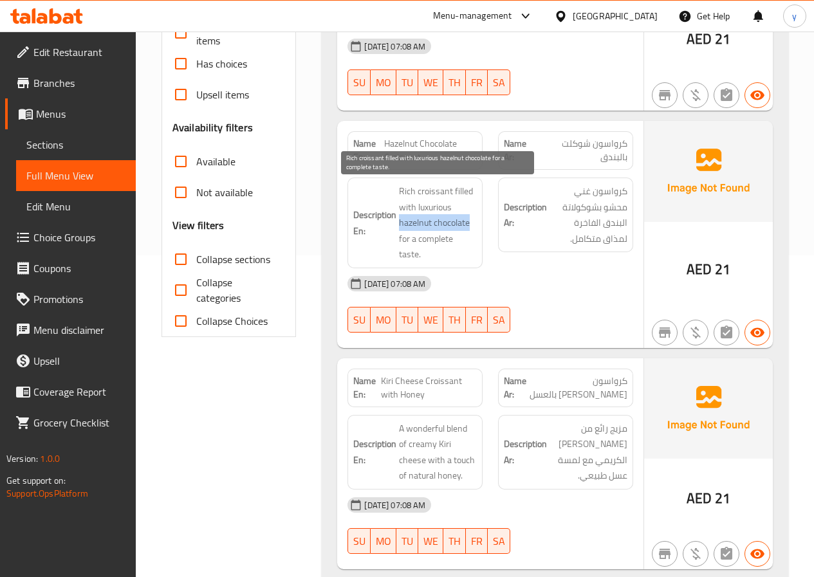
drag, startPoint x: 400, startPoint y: 224, endPoint x: 468, endPoint y: 230, distance: 69.1
click at [468, 230] on span "Rich croissant filled with luxurious hazelnut chocolate for a complete taste." at bounding box center [438, 222] width 78 height 79
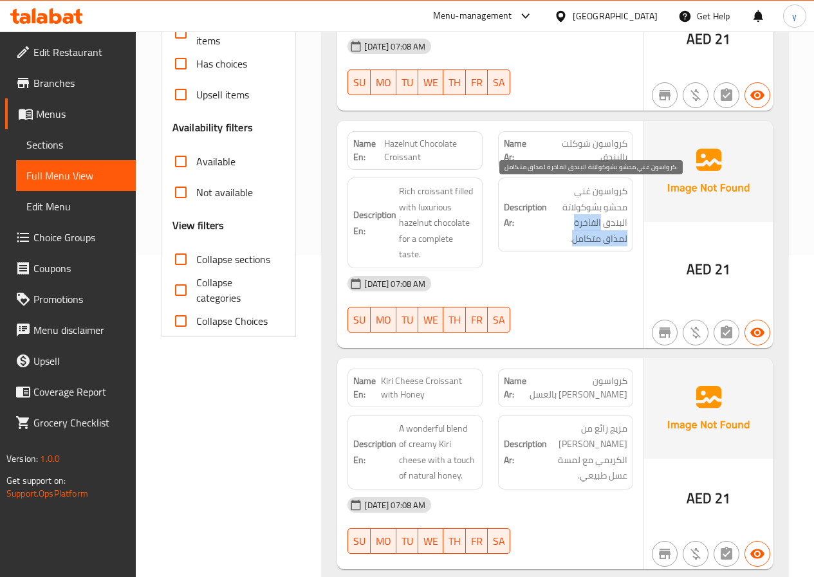
drag, startPoint x: 600, startPoint y: 226, endPoint x: 575, endPoint y: 232, distance: 25.6
click at [575, 232] on span "كرواسون غني محشو بشوكولاتة البندق الفاخرة لمذاق متكامل." at bounding box center [588, 214] width 78 height 63
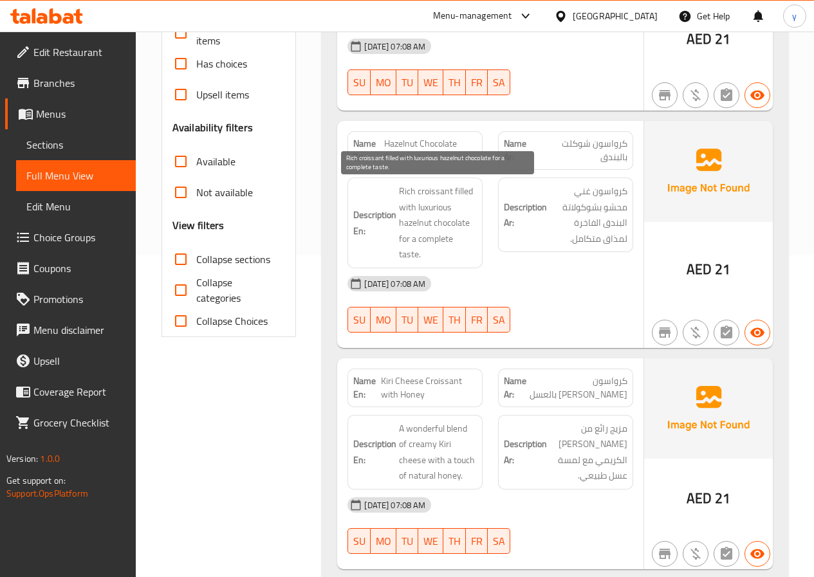
click at [443, 246] on span "Rich croissant filled with luxurious hazelnut chocolate for a complete taste." at bounding box center [438, 222] width 78 height 79
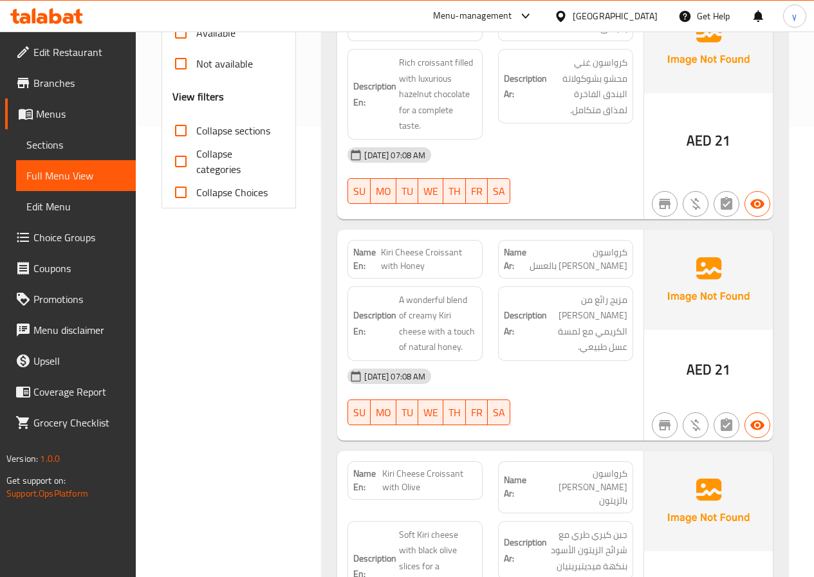
scroll to position [515, 0]
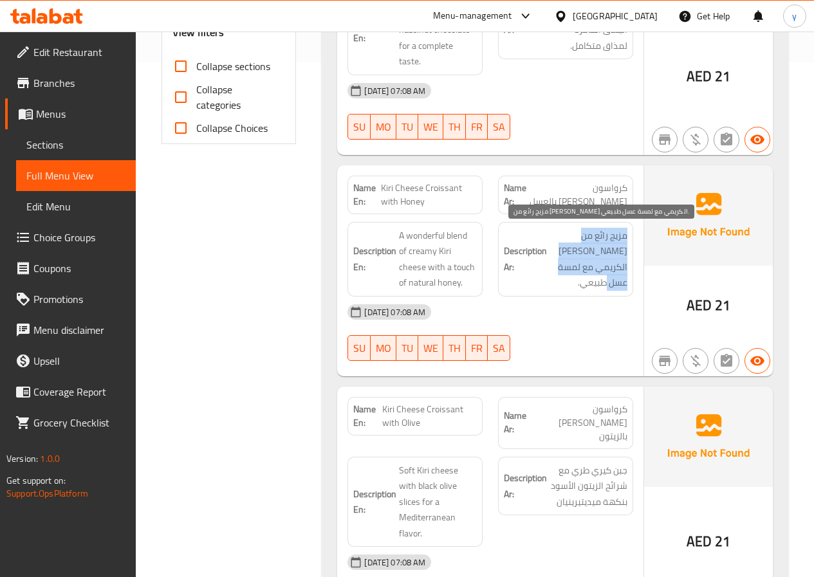
drag, startPoint x: 632, startPoint y: 235, endPoint x: 556, endPoint y: 268, distance: 82.7
click at [556, 268] on div "Description Ar: مزيج رائع من جبن كيري الكريمي مع لمسة عسل طبيعي." at bounding box center [565, 259] width 135 height 75
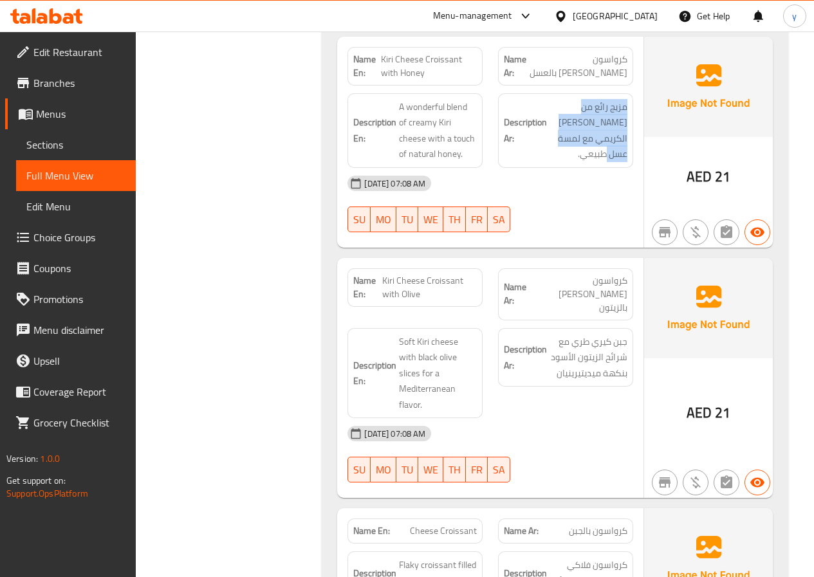
scroll to position [708, 0]
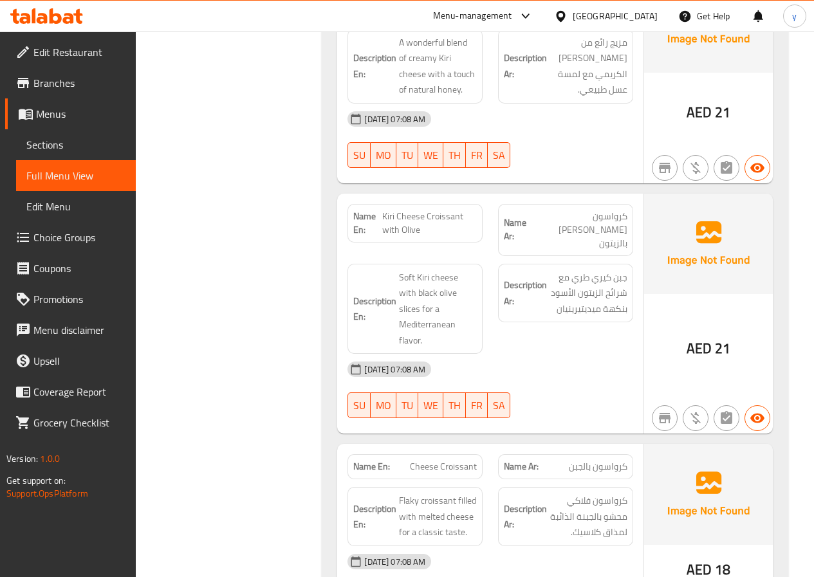
click at [571, 226] on span "كرواسون [PERSON_NAME] بالزيتون" at bounding box center [578, 230] width 98 height 41
drag, startPoint x: 628, startPoint y: 217, endPoint x: 569, endPoint y: 231, distance: 60.1
click at [569, 231] on div "Name Ar: كرواسون جبن كيري بالزيتون" at bounding box center [565, 230] width 135 height 52
drag, startPoint x: 625, startPoint y: 266, endPoint x: 587, endPoint y: 267, distance: 38.0
click at [587, 270] on span "جبن كيري طري مع شرائح الزيتون الأسود بنكهة ميديتيرينيان" at bounding box center [588, 294] width 78 height 48
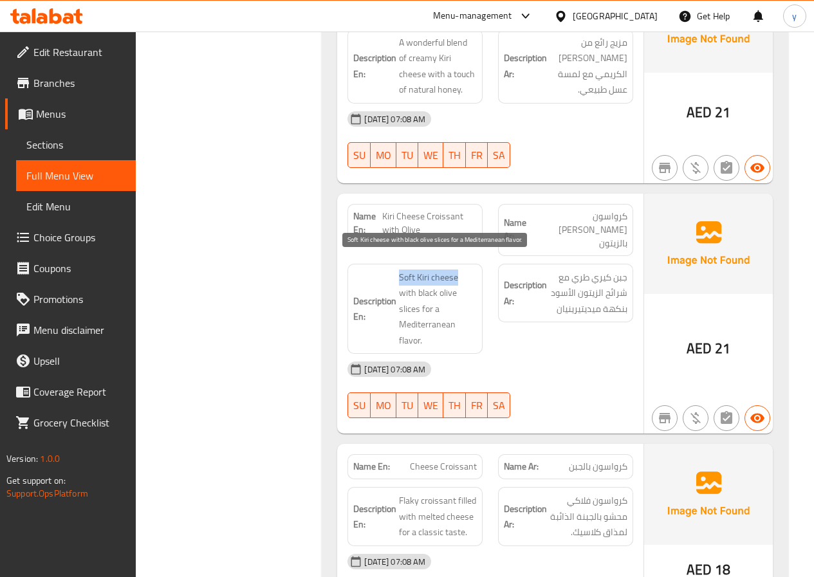
drag, startPoint x: 398, startPoint y: 264, endPoint x: 455, endPoint y: 266, distance: 58.0
click at [455, 270] on h6 "Description En: Soft Kiri cheese with black olive slices for a Mediterranean fl…" at bounding box center [415, 309] width 124 height 79
drag, startPoint x: 459, startPoint y: 265, endPoint x: 475, endPoint y: 265, distance: 16.1
click at [475, 270] on span "Soft Kiri cheese with black olive slices for a Mediterranean flavor." at bounding box center [438, 309] width 78 height 79
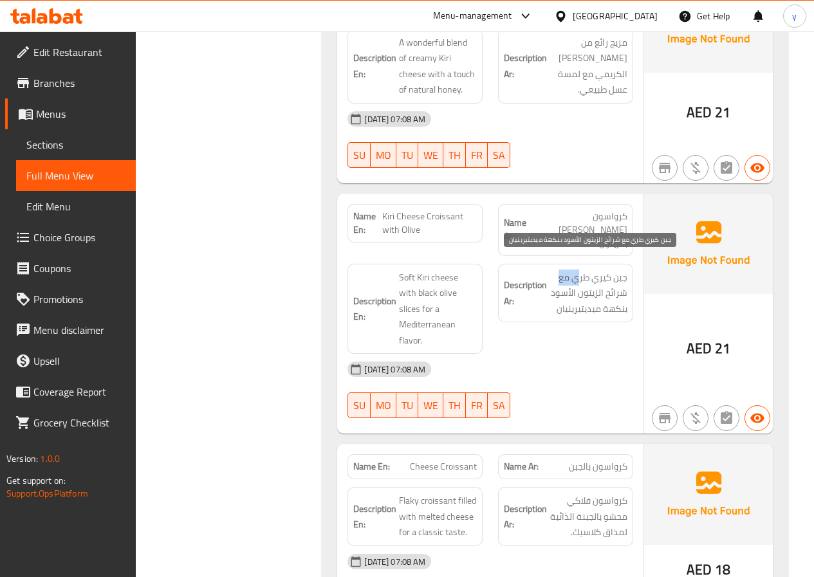
drag, startPoint x: 559, startPoint y: 265, endPoint x: 579, endPoint y: 265, distance: 19.9
click at [579, 270] on span "جبن كيري طري مع شرائح الزيتون الأسود بنكهة ميديتيرينيان" at bounding box center [588, 294] width 78 height 48
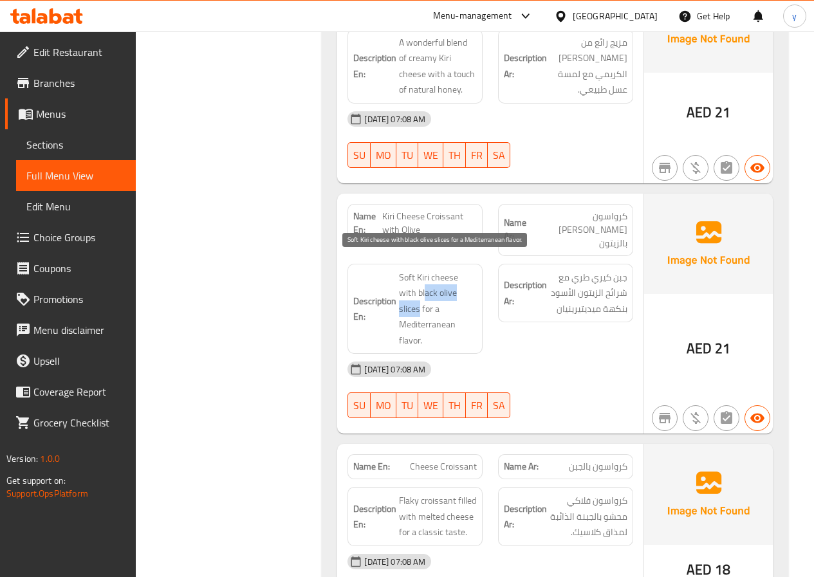
drag, startPoint x: 460, startPoint y: 284, endPoint x: 405, endPoint y: 285, distance: 54.7
click at [405, 285] on span "Soft Kiri cheese with black olive slices for a Mediterranean flavor." at bounding box center [438, 309] width 78 height 79
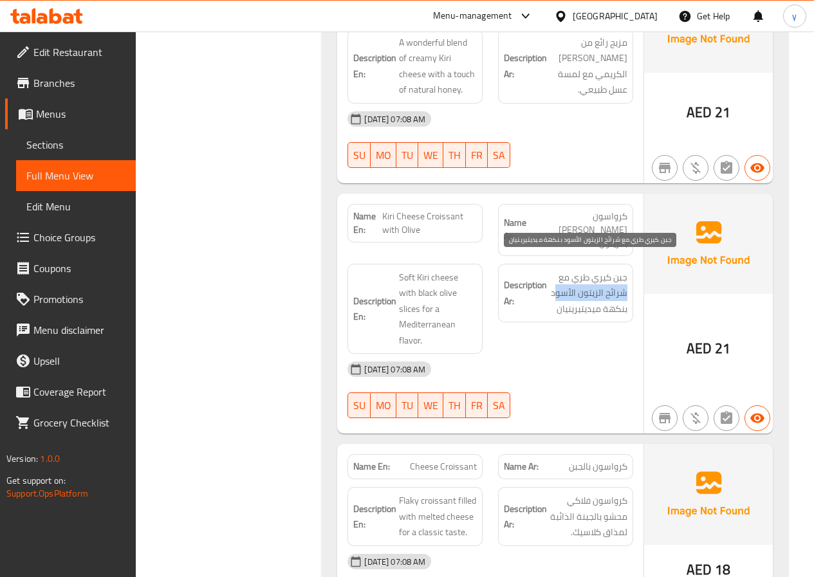
drag, startPoint x: 628, startPoint y: 282, endPoint x: 555, endPoint y: 287, distance: 73.5
click at [555, 287] on div "Description Ar: جبن كيري طري مع شرائح الزيتون الأسود بنكهة ميديتيرينيان" at bounding box center [565, 293] width 135 height 59
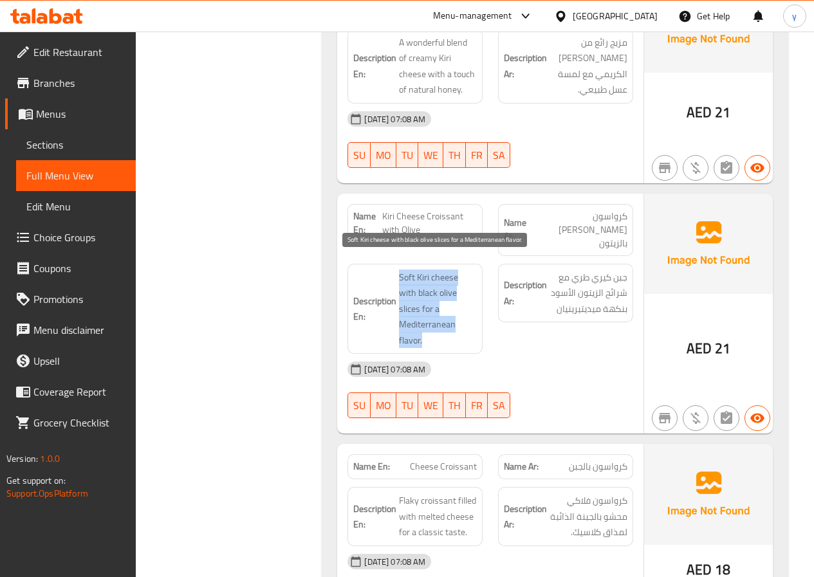
drag, startPoint x: 390, startPoint y: 296, endPoint x: 438, endPoint y: 319, distance: 53.5
click at [438, 319] on div "Description En: Soft Kiri cheese with black olive slices for a Mediterranean fl…" at bounding box center [414, 309] width 135 height 91
click at [462, 310] on span "Soft Kiri cheese with black olive slices for a Mediterranean flavor." at bounding box center [438, 309] width 78 height 79
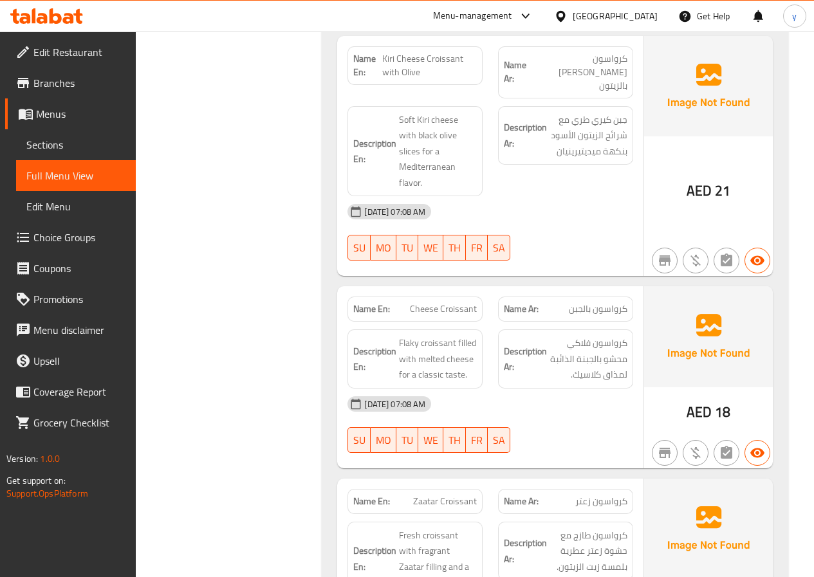
scroll to position [901, 0]
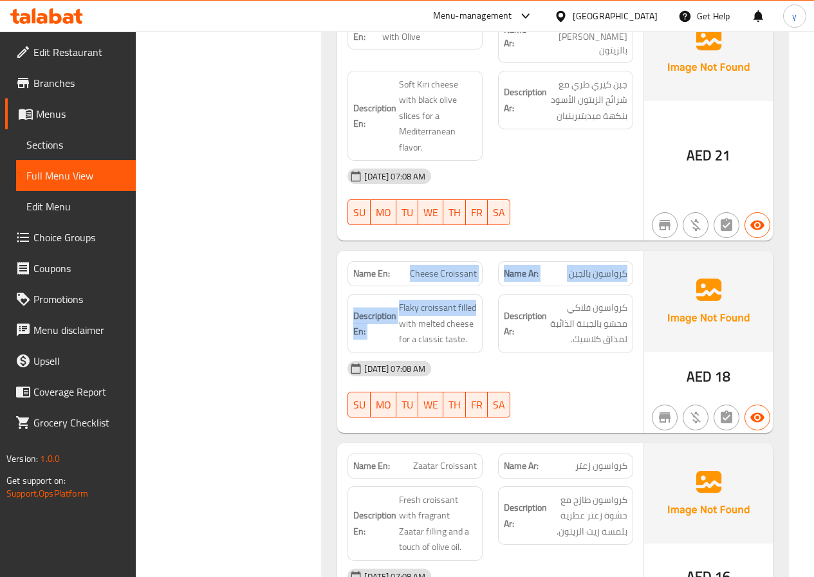
drag, startPoint x: 418, startPoint y: 250, endPoint x: 480, endPoint y: 257, distance: 62.2
click at [480, 257] on div "Name En: Cheese Croissant Name Ar: كرواسون بالجبن Description En: Flaky croissa…" at bounding box center [490, 342] width 306 height 182
click at [500, 253] on div "Name Ar: كرواسون بالجبن" at bounding box center [565, 273] width 151 height 41
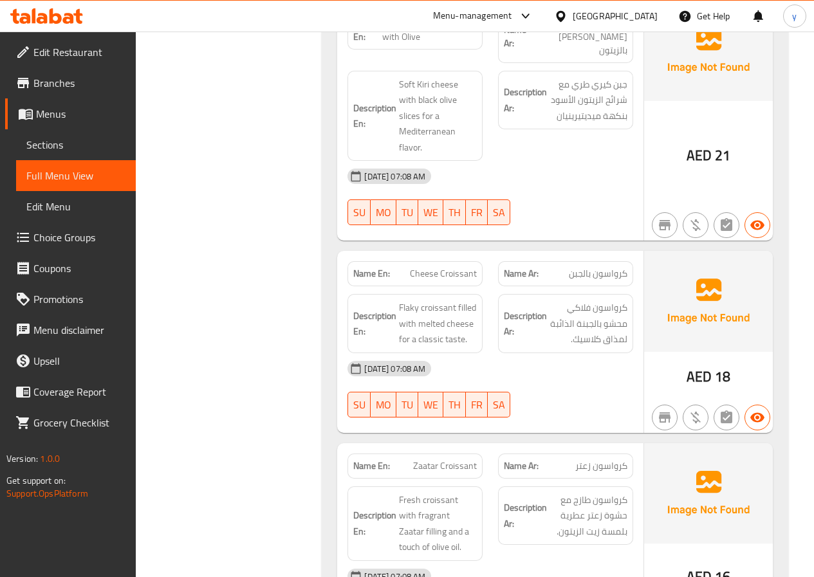
click at [628, 294] on div "Description Ar: كرواسون فلاكي محشو بالجبنة الذائبة لمذاق كلاسيك." at bounding box center [565, 323] width 135 height 59
drag, startPoint x: 416, startPoint y: 246, endPoint x: 475, endPoint y: 250, distance: 58.7
click at [475, 267] on span "Cheese Croissant" at bounding box center [443, 274] width 67 height 14
drag, startPoint x: 476, startPoint y: 248, endPoint x: 412, endPoint y: 249, distance: 63.7
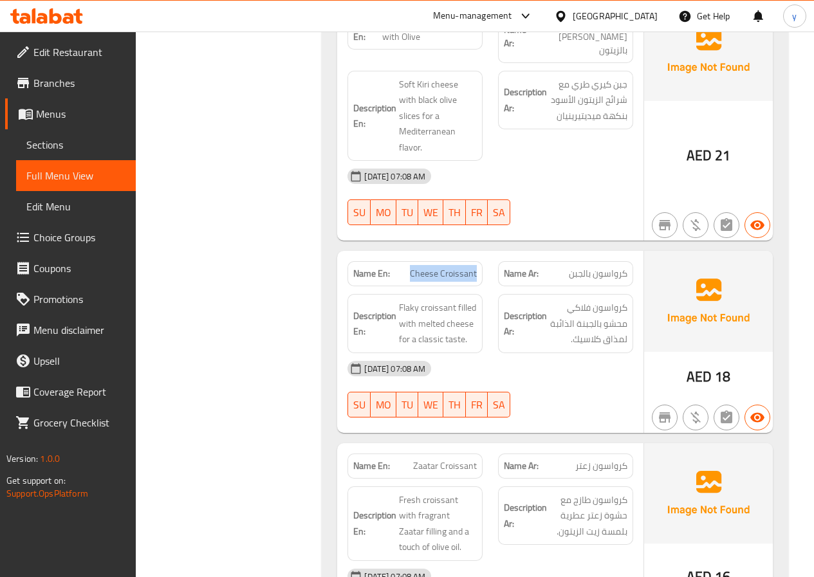
click at [412, 267] on span "Cheese Croissant" at bounding box center [443, 274] width 67 height 14
copy span "Cheese Croissant"
click at [56, 137] on span "Sections" at bounding box center [75, 144] width 99 height 15
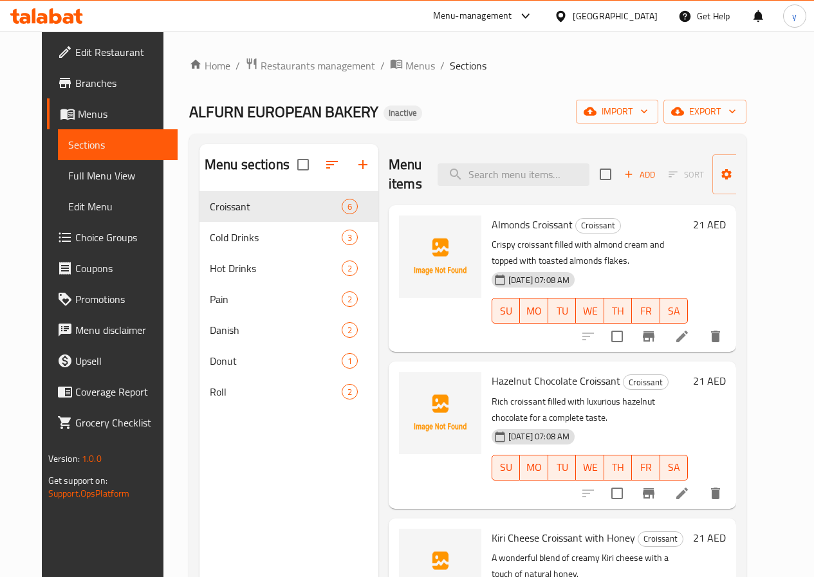
click at [564, 94] on div "Home / Restaurants management / Menus / Sections ALFURN EUROPEAN BAKERY Inactiv…" at bounding box center [467, 394] width 557 height 674
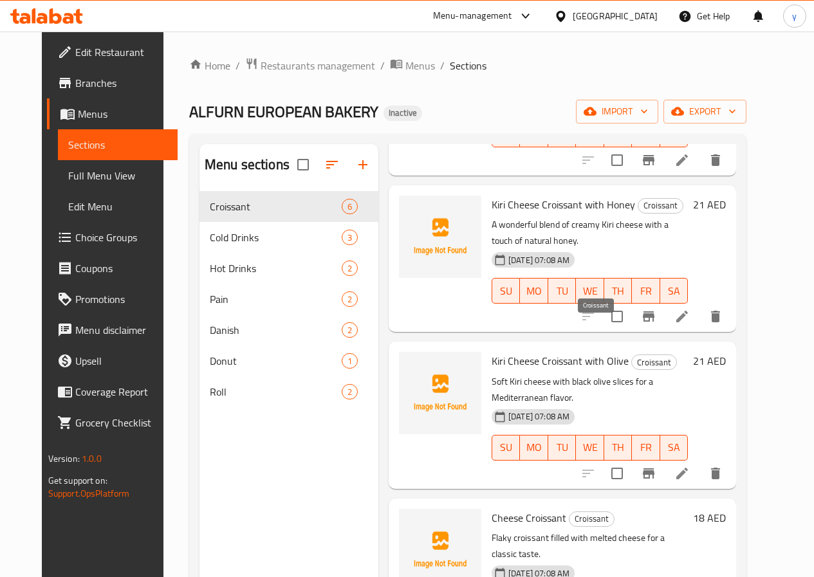
scroll to position [334, 0]
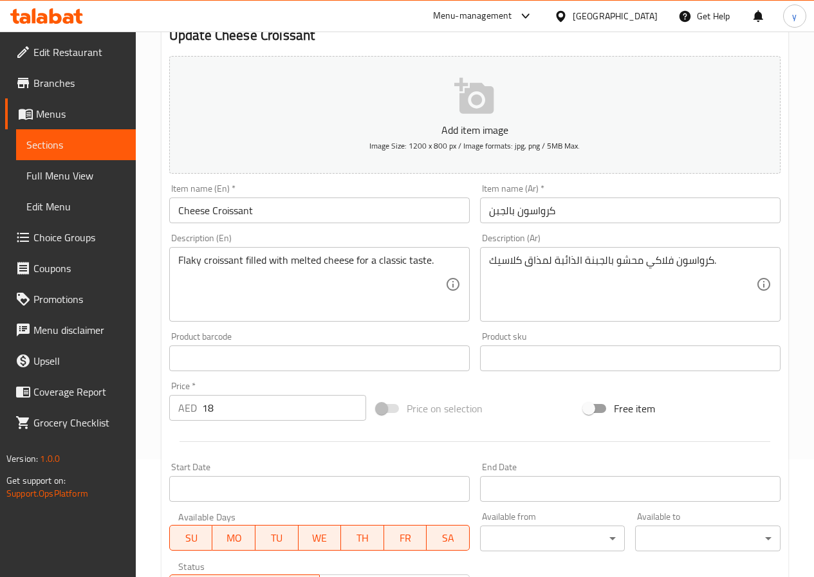
scroll to position [129, 0]
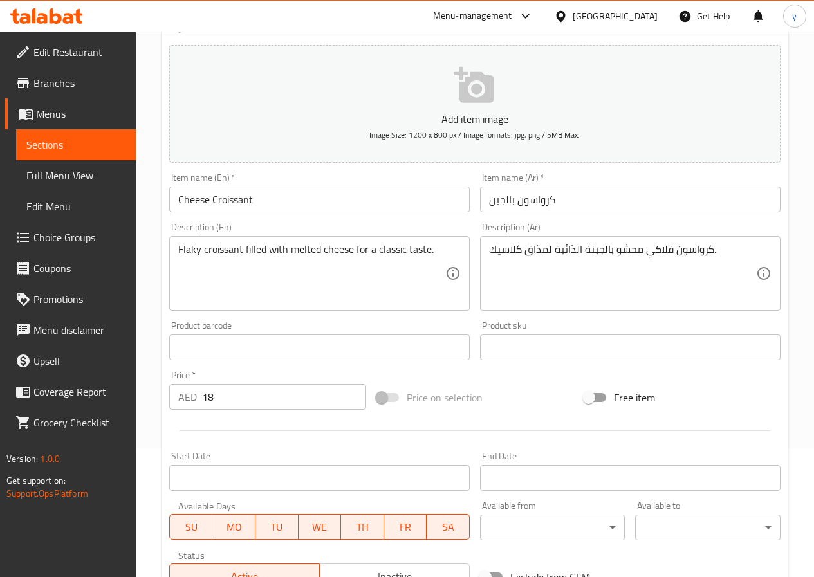
drag, startPoint x: 488, startPoint y: 250, endPoint x: 818, endPoint y: 262, distance: 330.3
click at [814, 262] on html "​ Menu-management United Arab Emirates Get Help y Edit Restaurant Branches Menu…" at bounding box center [407, 159] width 814 height 577
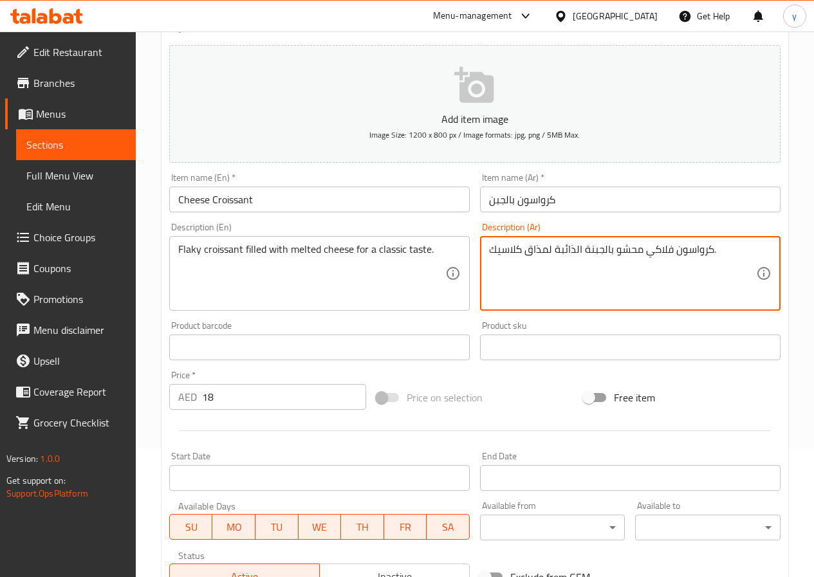
click at [707, 255] on textarea "كرواسون فلاكي محشو بالجبنة الذائبة لمذاق كلاسيك." at bounding box center [622, 273] width 267 height 61
paste textarea "ش محشو بالجبنة الذائبة لمذاق كلاسيكي"
drag, startPoint x: 671, startPoint y: 250, endPoint x: 656, endPoint y: 254, distance: 15.3
click at [656, 254] on textarea "كرواسون هش محشو بالجبنة الذائبة لمذاق كلاسيكي." at bounding box center [622, 273] width 267 height 61
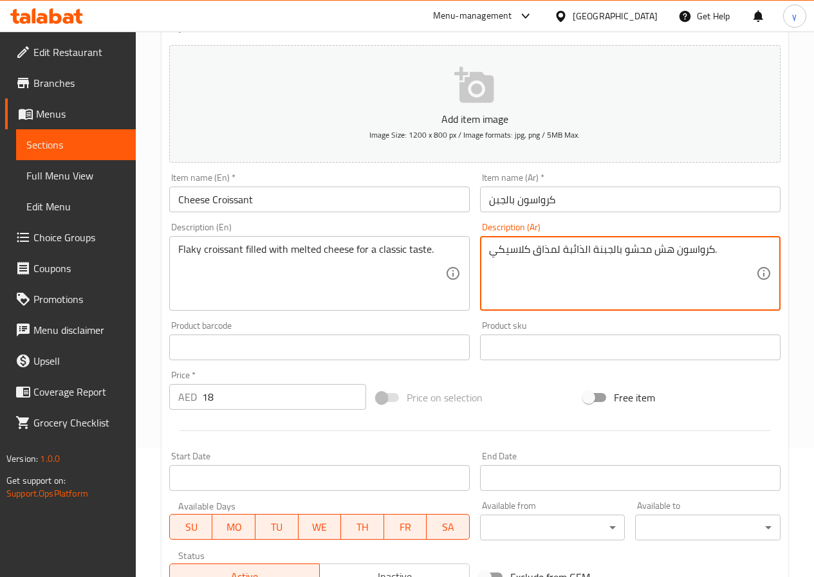
type textarea "كرواسون هش محشو بالجبنة الذائبة لمذاق كلاسيكي."
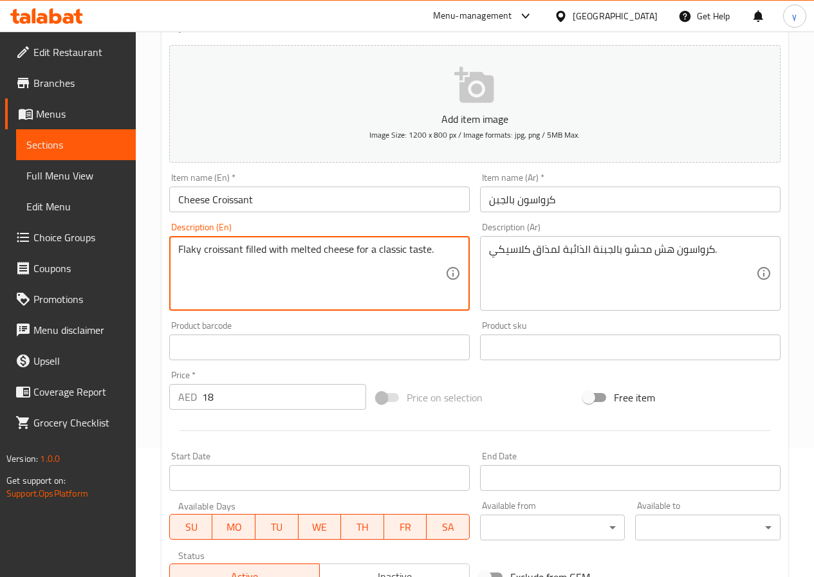
drag, startPoint x: 199, startPoint y: 252, endPoint x: 179, endPoint y: 252, distance: 20.0
drag, startPoint x: 200, startPoint y: 250, endPoint x: 178, endPoint y: 250, distance: 21.9
click at [178, 250] on textarea "Flaky croissant filled with melted cheese for a classic taste." at bounding box center [311, 273] width 267 height 61
paste textarea "fluff"
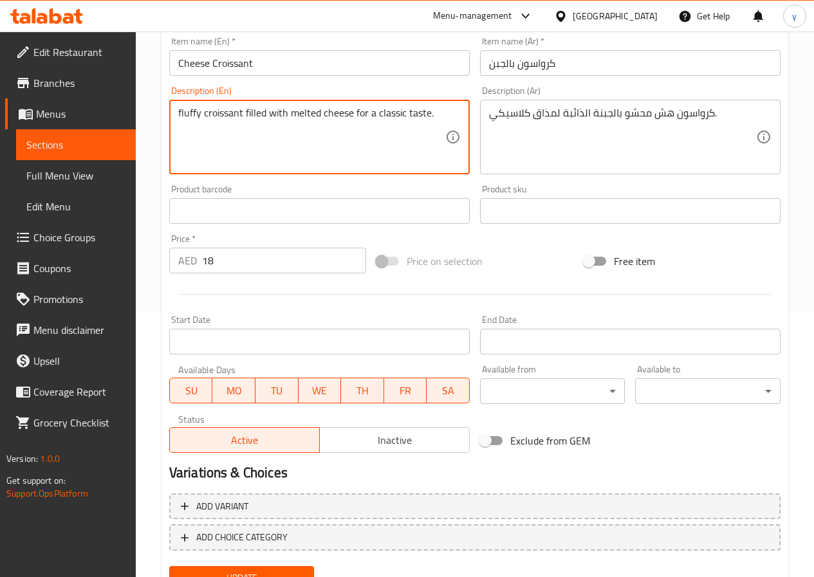
scroll to position [322, 0]
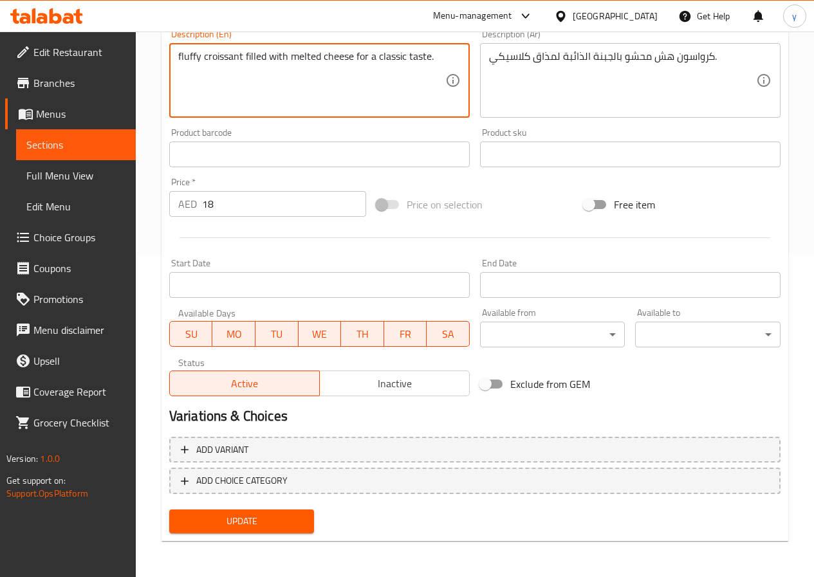
type textarea "fluffy croissant filled with melted cheese for a classic taste."
click at [235, 520] on span "Update" at bounding box center [241, 521] width 125 height 16
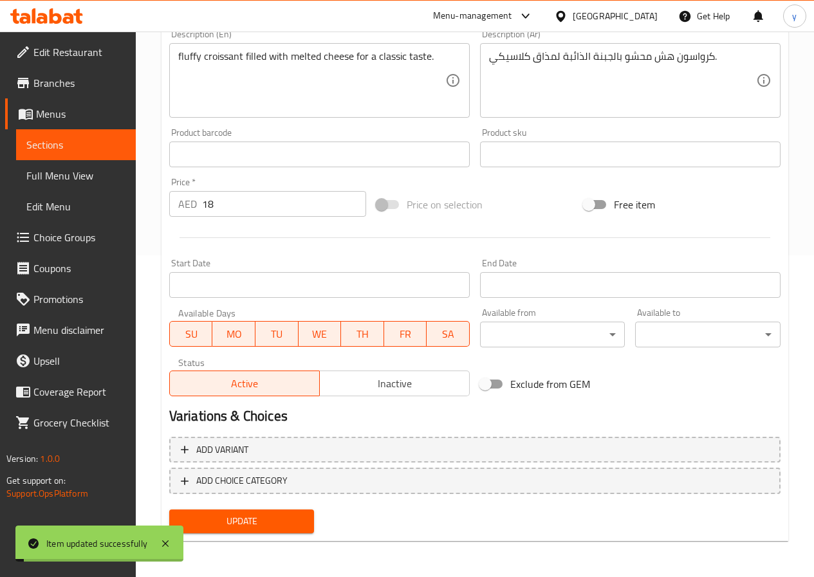
click at [81, 172] on span "Full Menu View" at bounding box center [75, 175] width 99 height 15
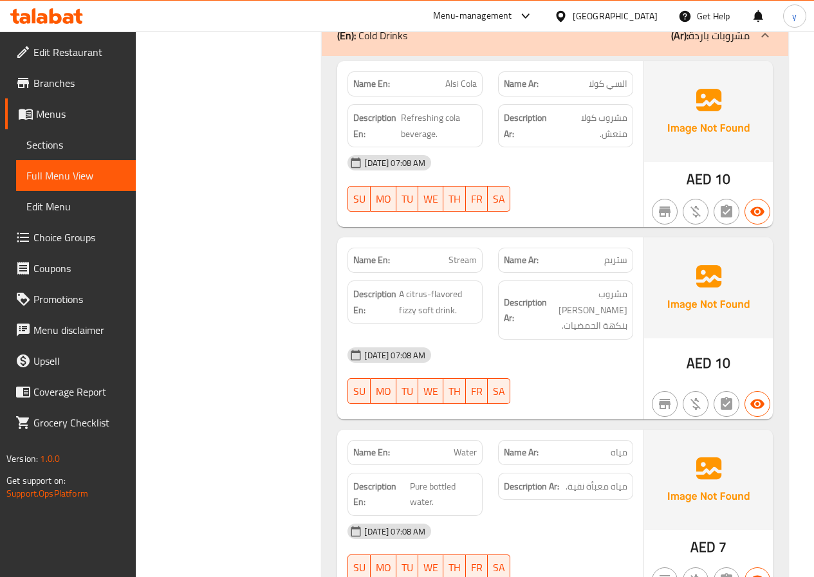
scroll to position [1642, 0]
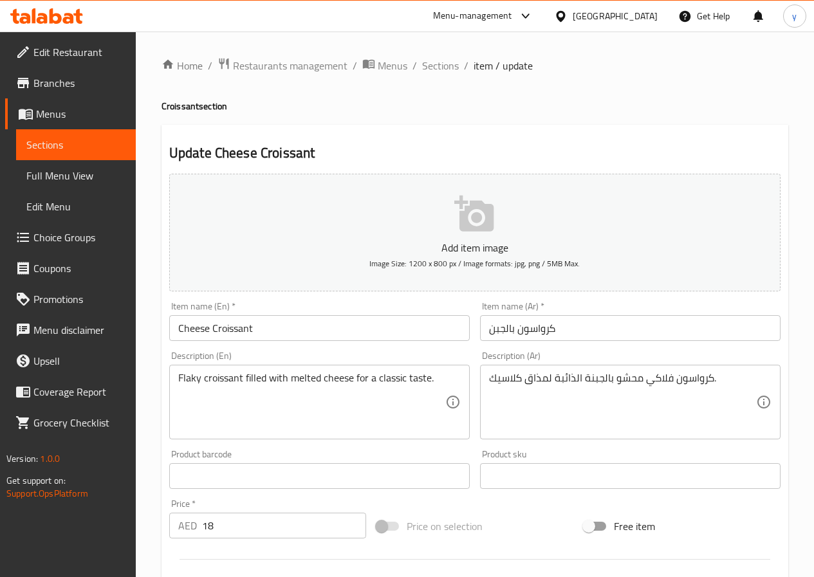
click at [68, 176] on span "Full Menu View" at bounding box center [75, 175] width 99 height 15
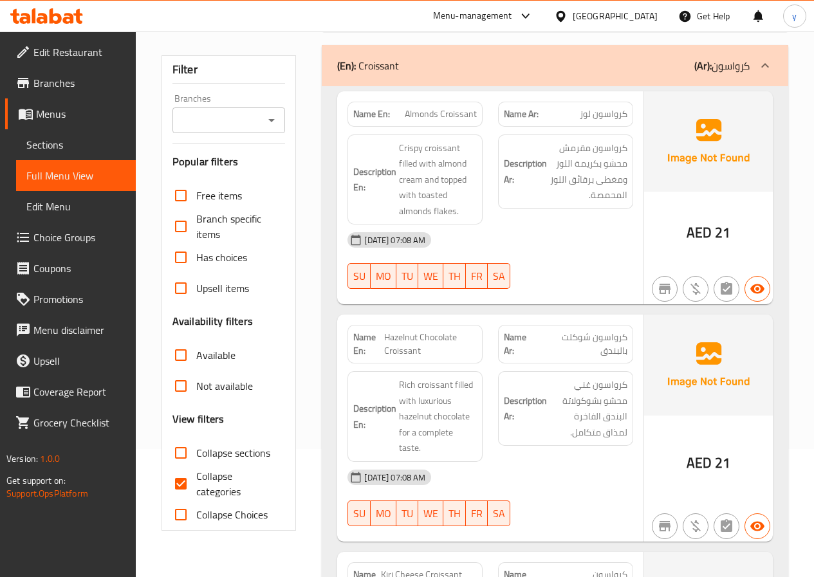
scroll to position [129, 0]
click at [42, 146] on span "Sections" at bounding box center [75, 144] width 99 height 15
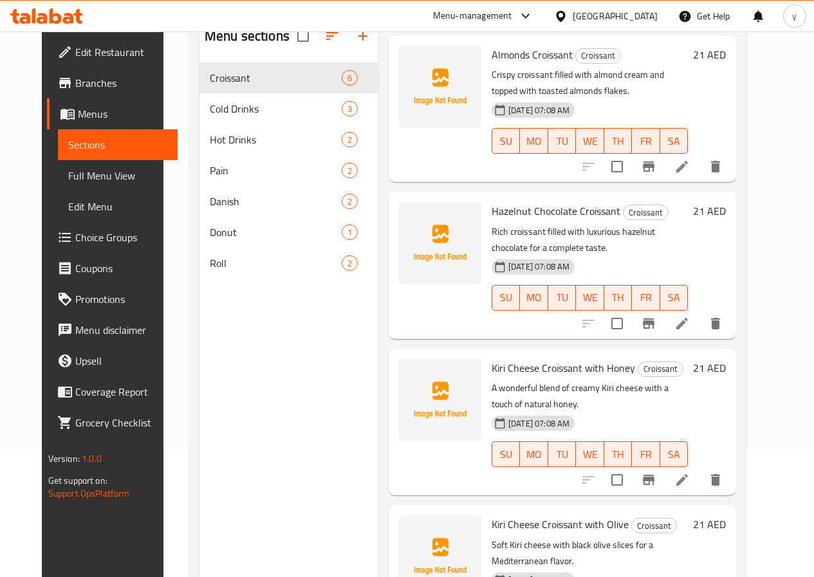
scroll to position [64, 0]
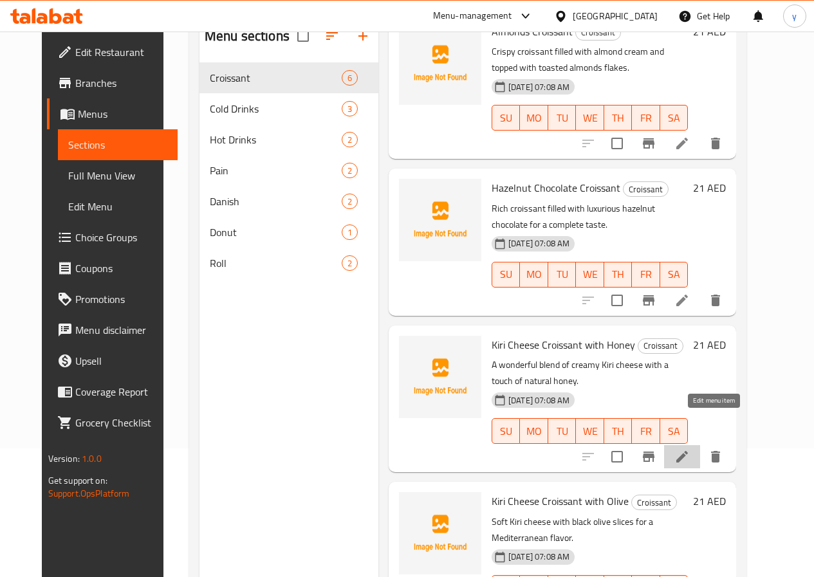
click at [688, 451] on icon at bounding box center [682, 457] width 12 height 12
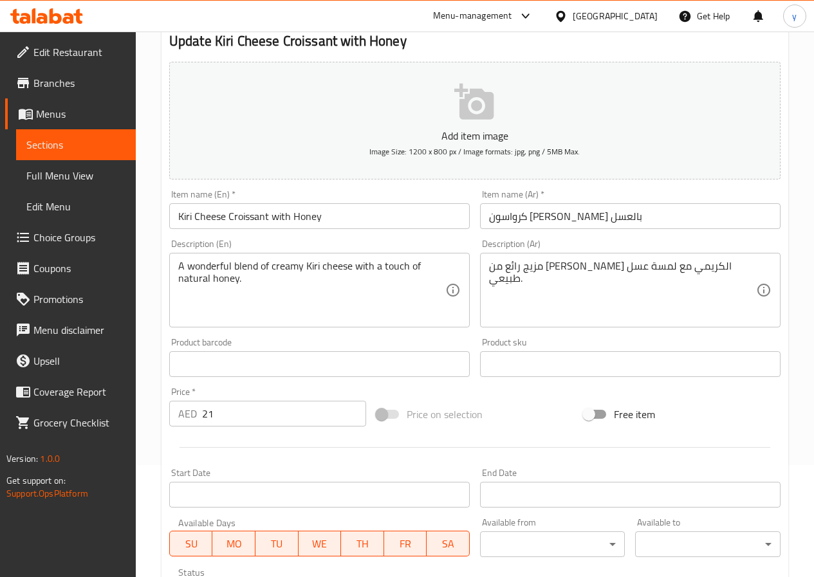
scroll to position [64, 0]
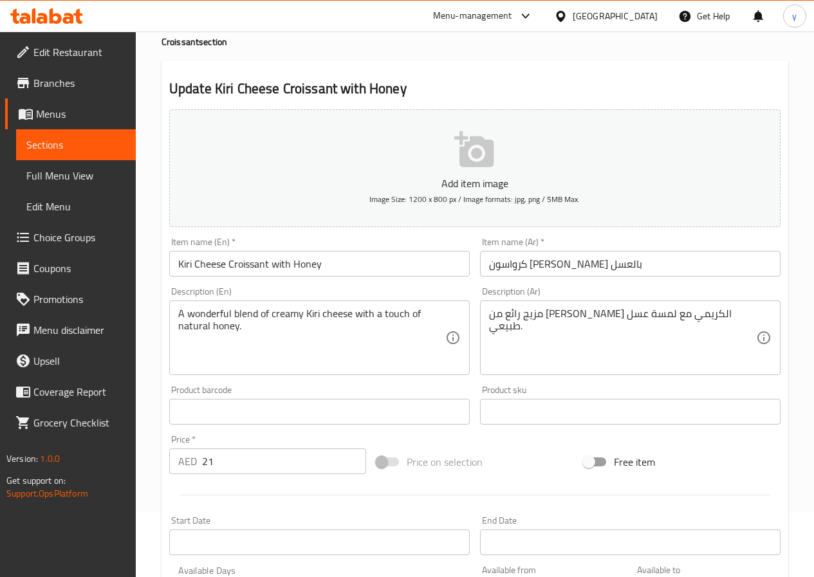
click at [39, 145] on span "Sections" at bounding box center [75, 144] width 99 height 15
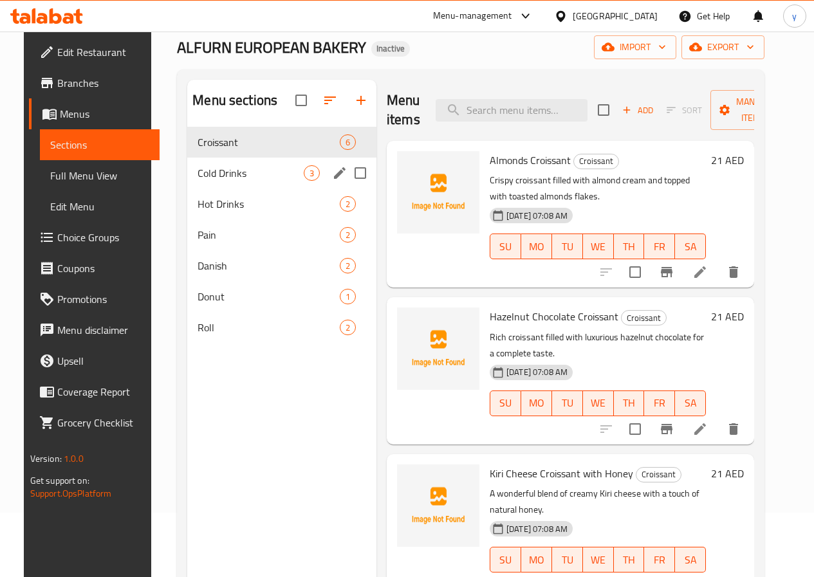
click at [215, 189] on div "Cold Drinks 3" at bounding box center [281, 173] width 189 height 31
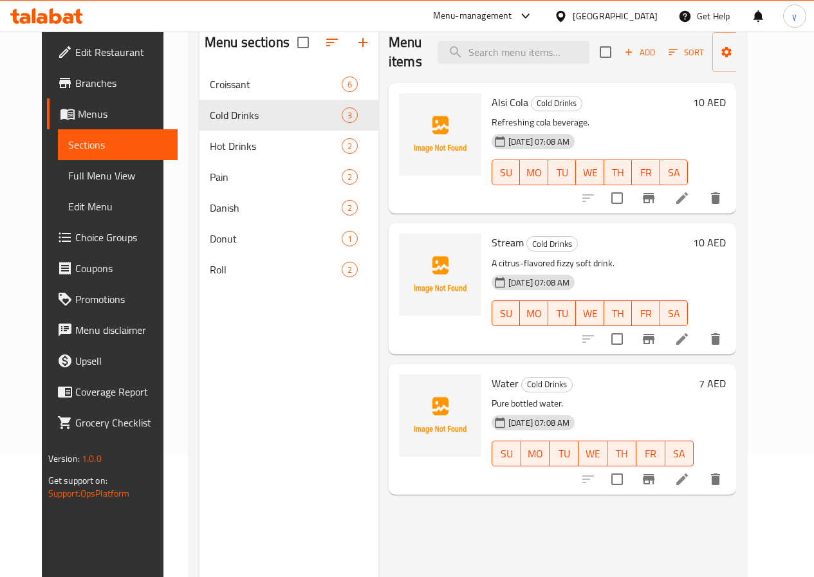
scroll to position [180, 0]
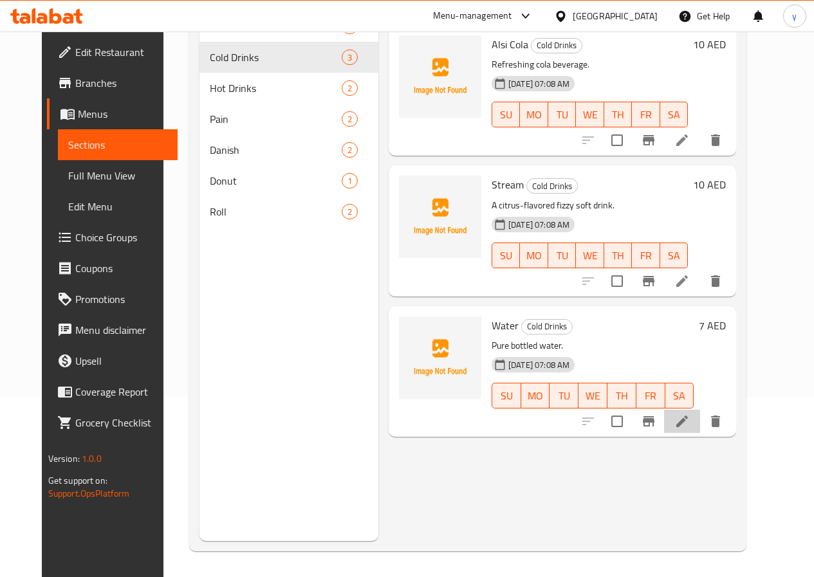
click at [690, 419] on icon at bounding box center [681, 421] width 15 height 15
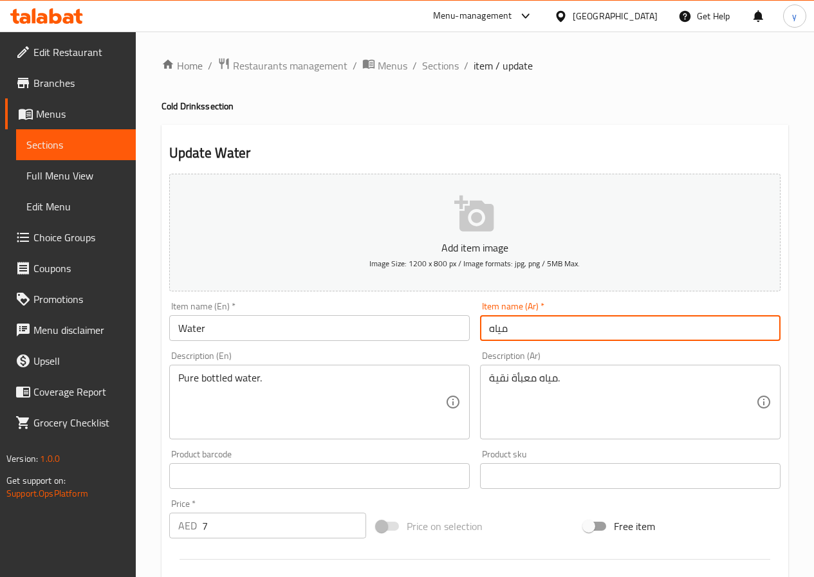
drag, startPoint x: 532, startPoint y: 324, endPoint x: 457, endPoint y: 314, distance: 75.3
click at [457, 314] on div "Add item image Image Size: 1200 x 800 px / Image formats: jpg, png / 5MB Max. I…" at bounding box center [474, 446] width 621 height 555
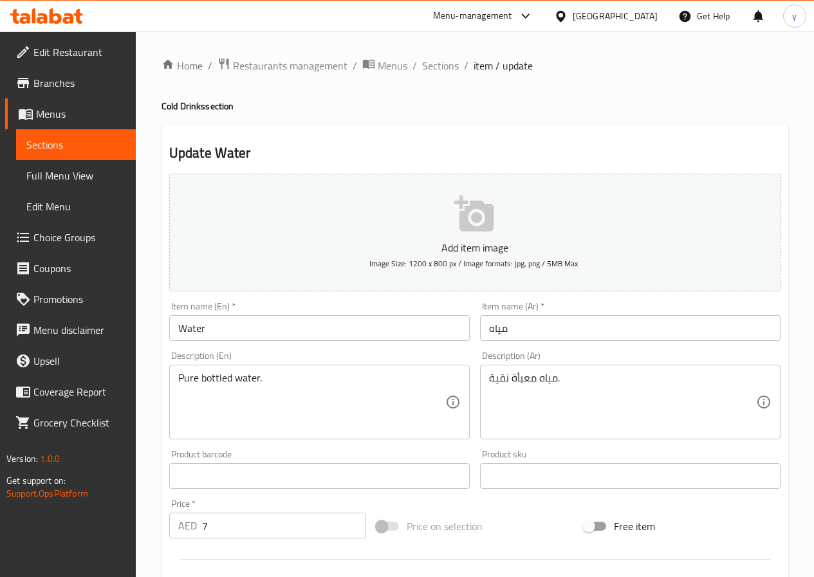
click at [535, 324] on input "مياه" at bounding box center [630, 328] width 300 height 26
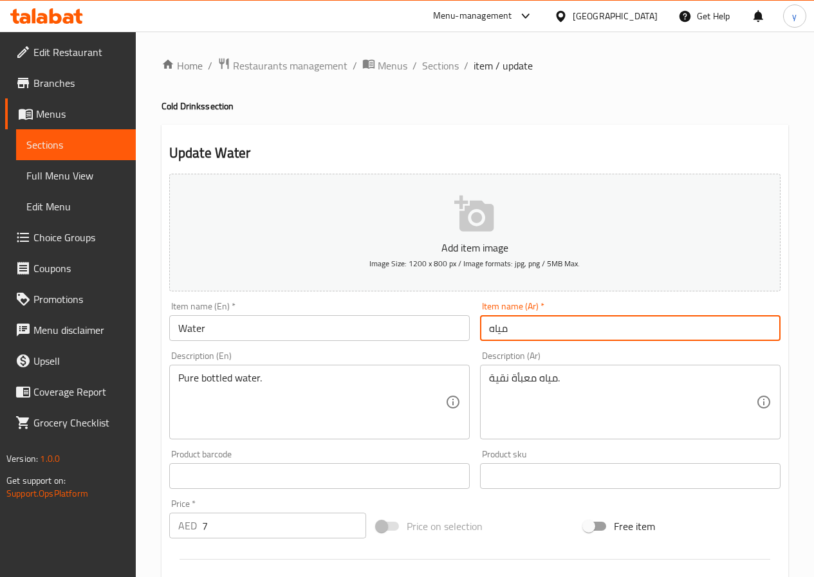
click at [535, 324] on input "مياه" at bounding box center [630, 328] width 300 height 26
paste input "اء"
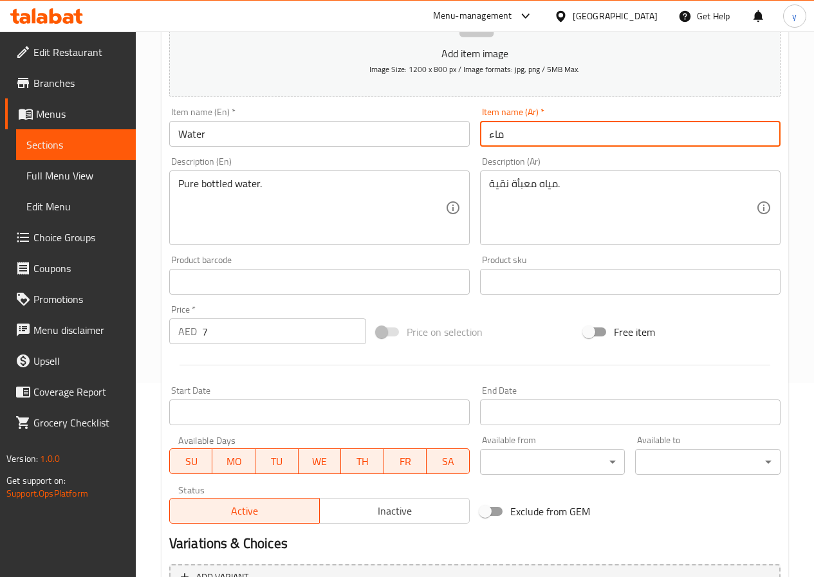
scroll to position [322, 0]
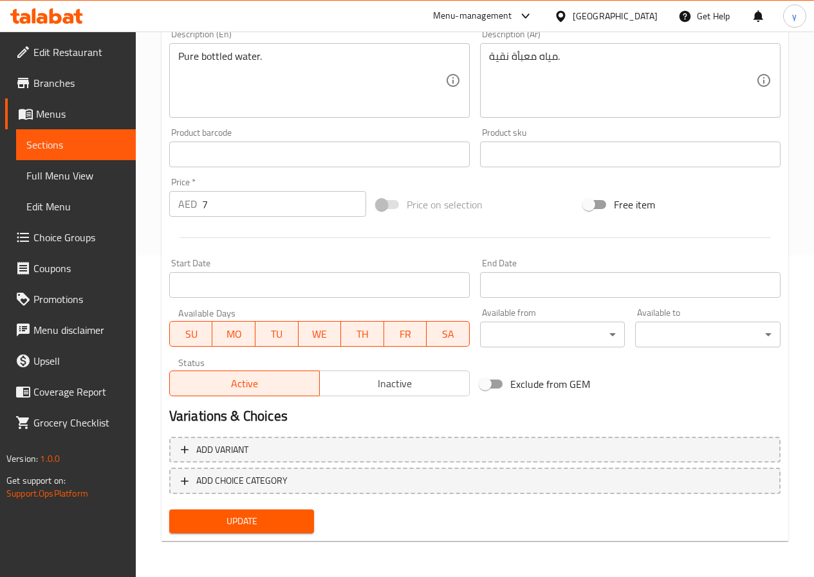
type input "ماء"
click at [284, 511] on button "Update" at bounding box center [241, 522] width 145 height 24
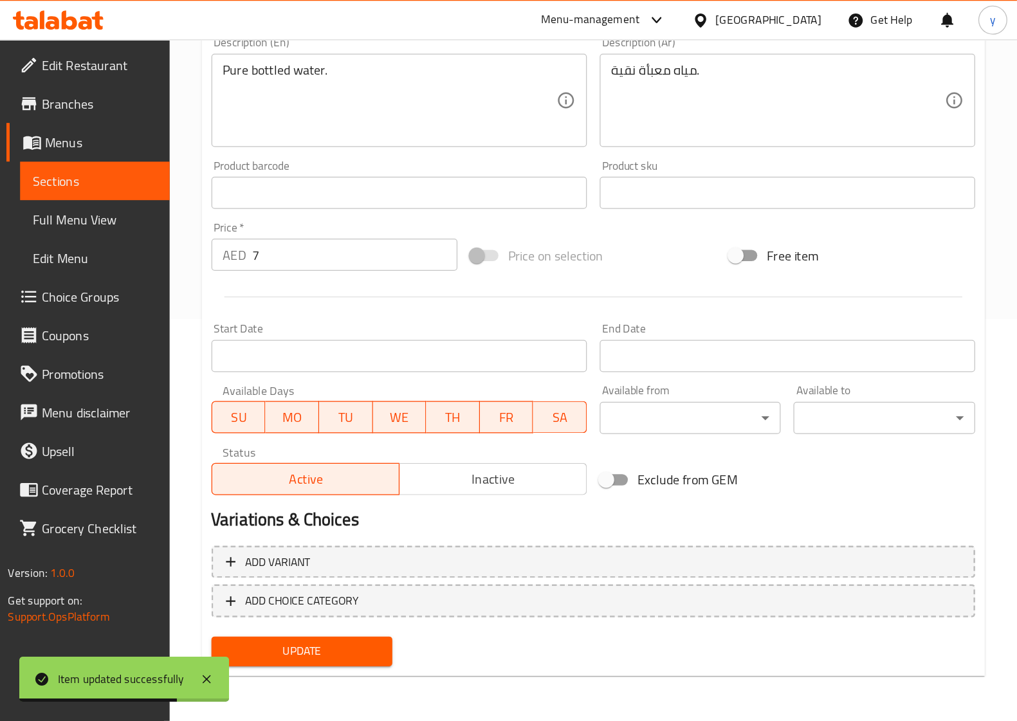
scroll to position [175, 0]
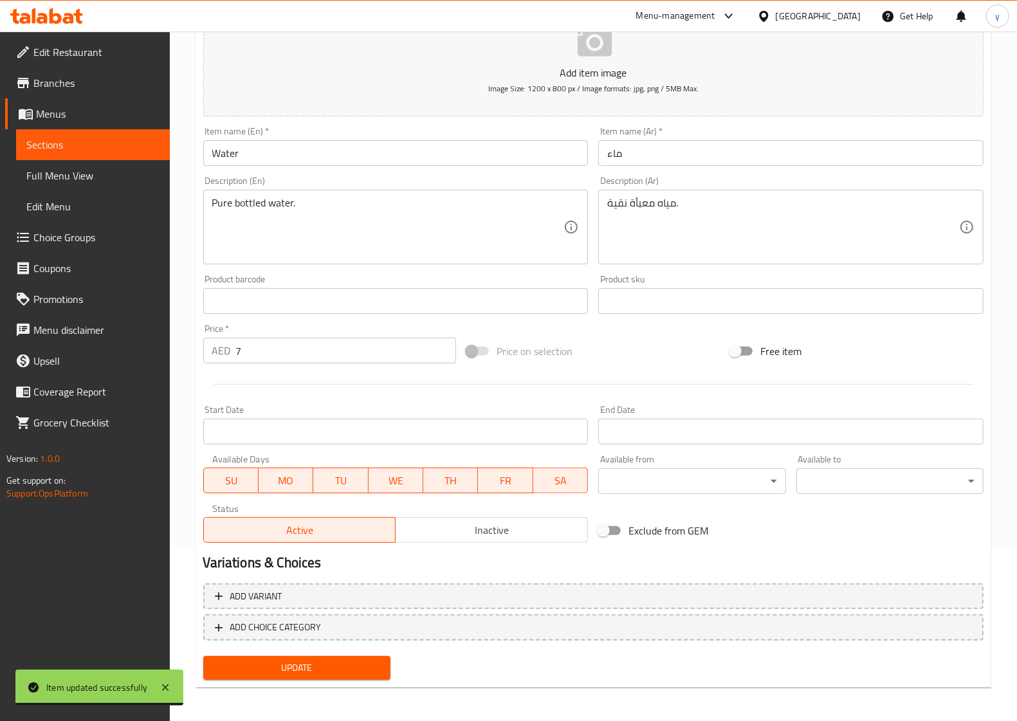
click at [68, 145] on span "Sections" at bounding box center [92, 144] width 133 height 15
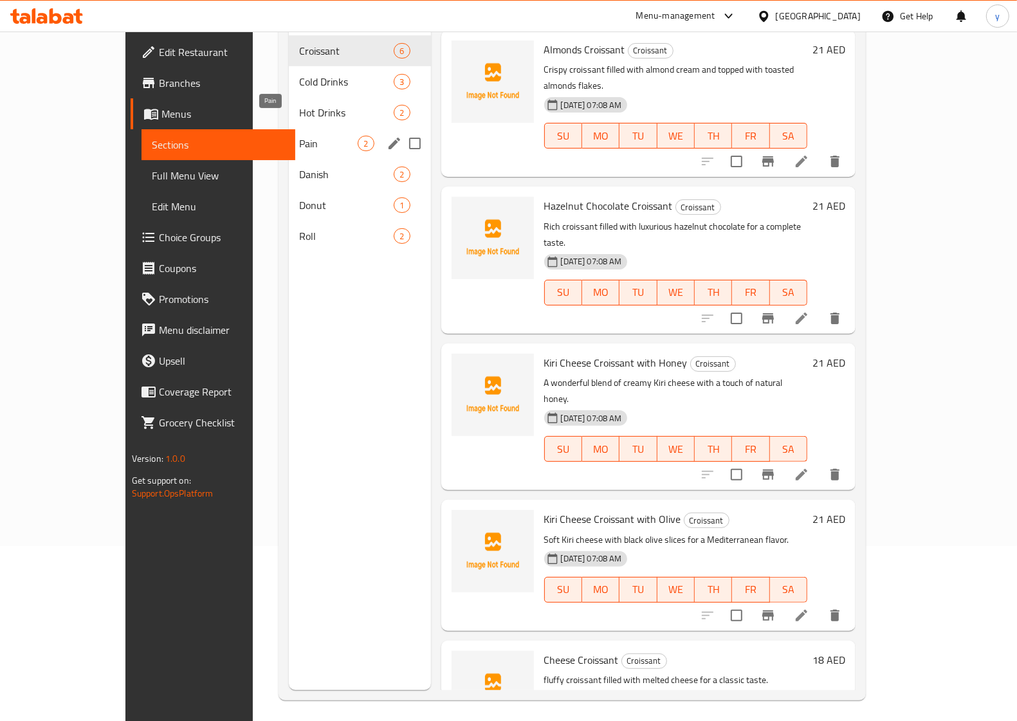
click at [299, 136] on span "Pain" at bounding box center [328, 143] width 59 height 15
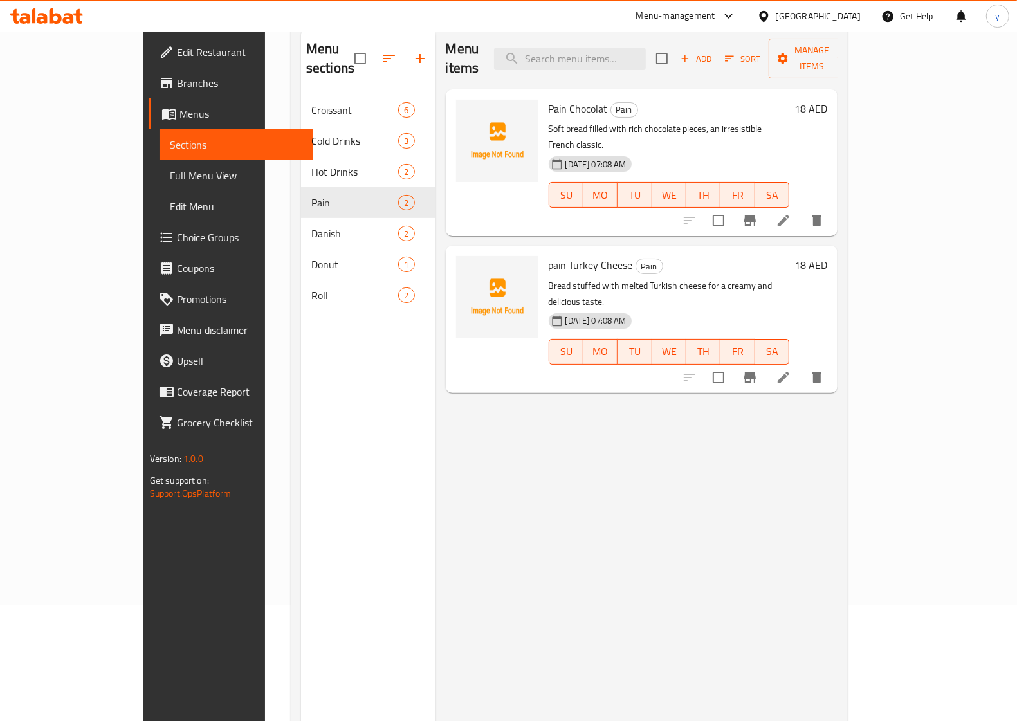
scroll to position [14, 0]
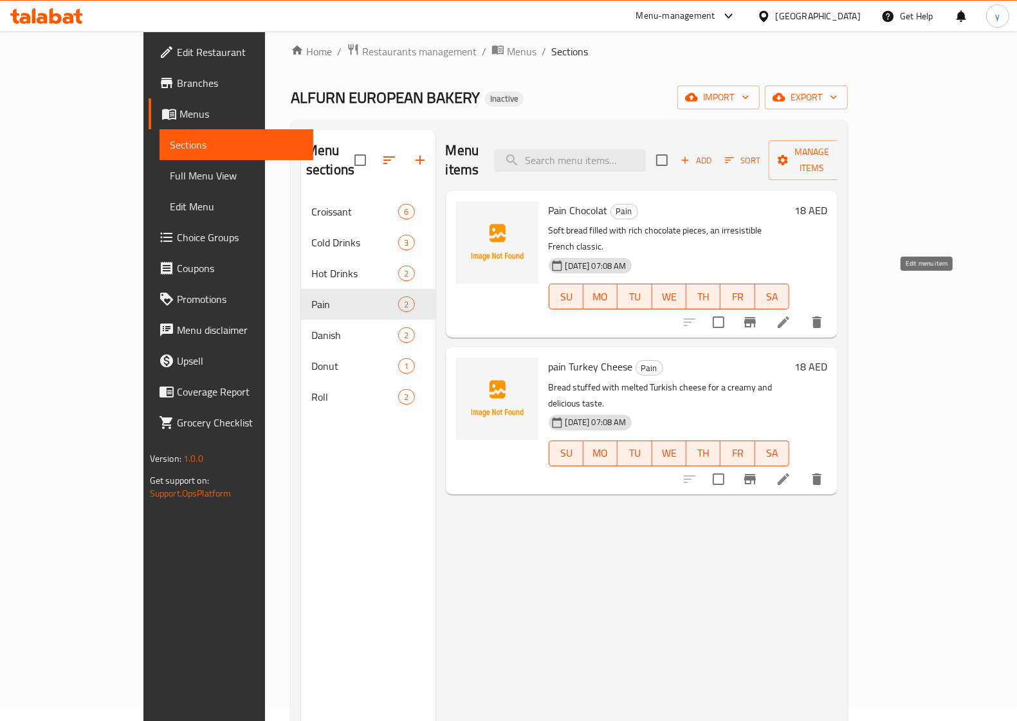
click at [789, 317] on icon at bounding box center [784, 323] width 12 height 12
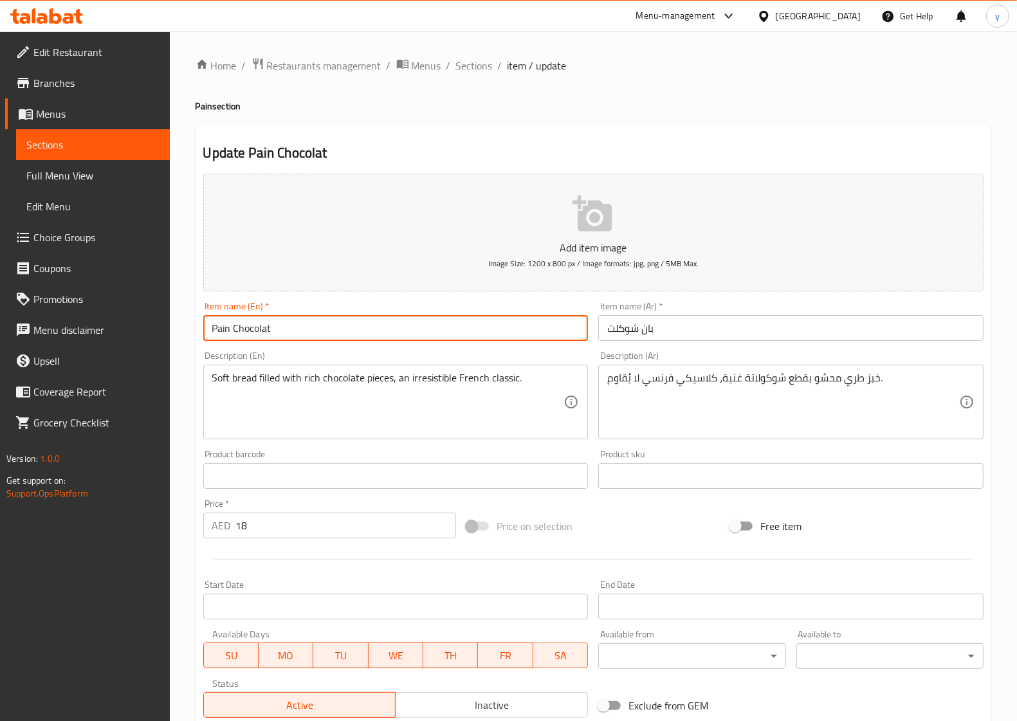
drag, startPoint x: 269, startPoint y: 330, endPoint x: 235, endPoint y: 336, distance: 34.0
click at [235, 336] on input "Pain Chocolat" at bounding box center [395, 328] width 385 height 26
paste input "e"
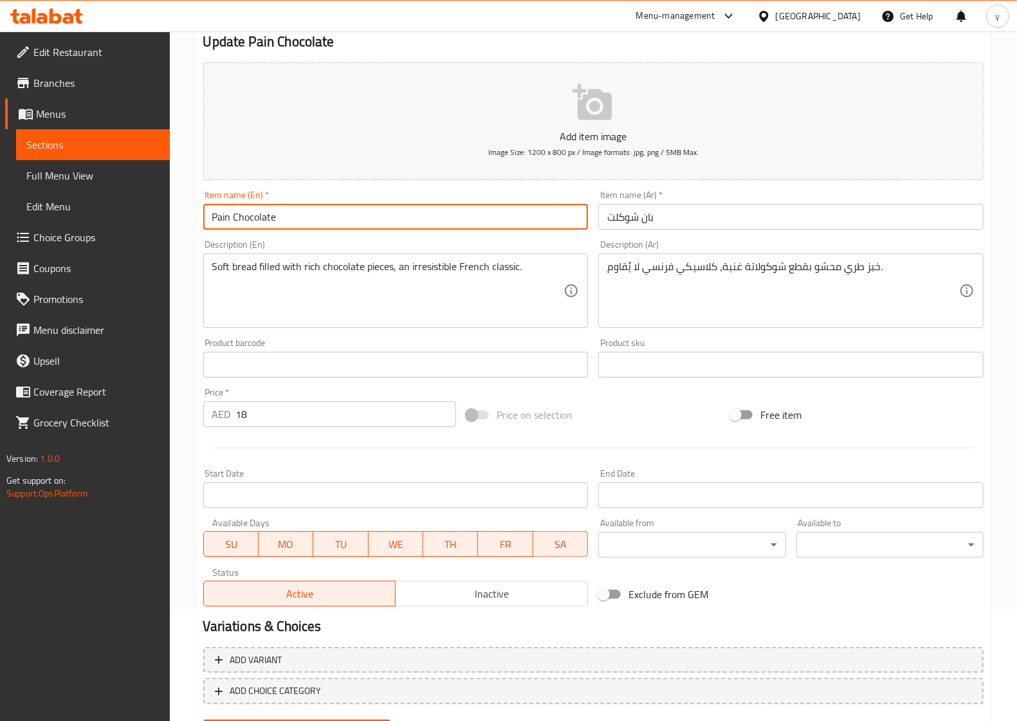
scroll to position [175, 0]
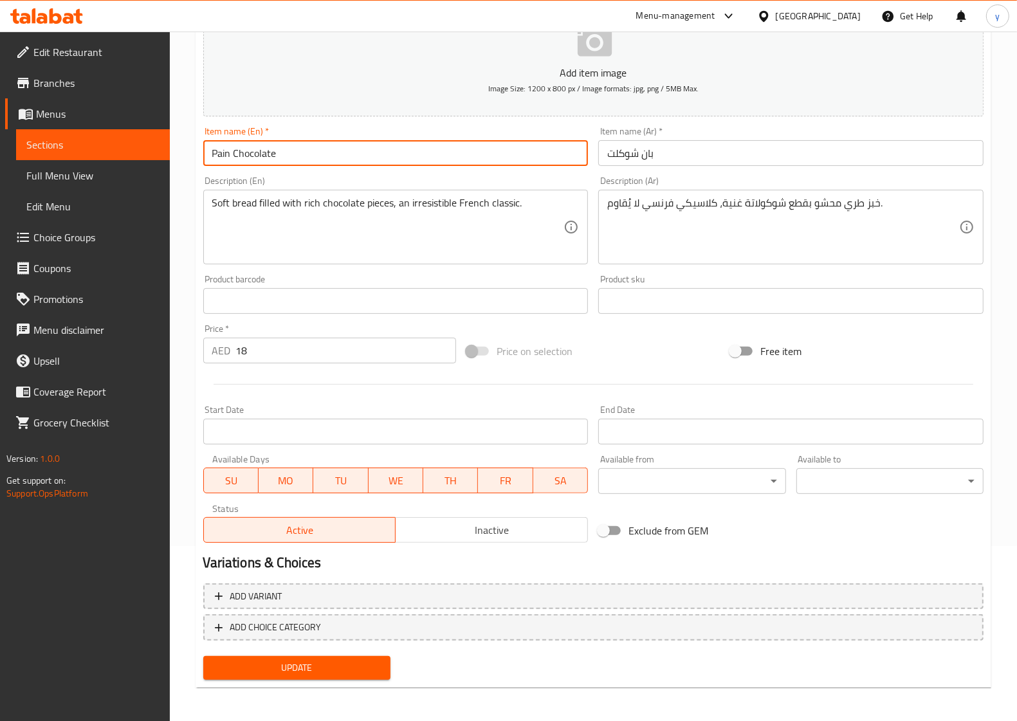
type input "Pain Chocolate"
click at [323, 576] on button "Update" at bounding box center [296, 668] width 187 height 24
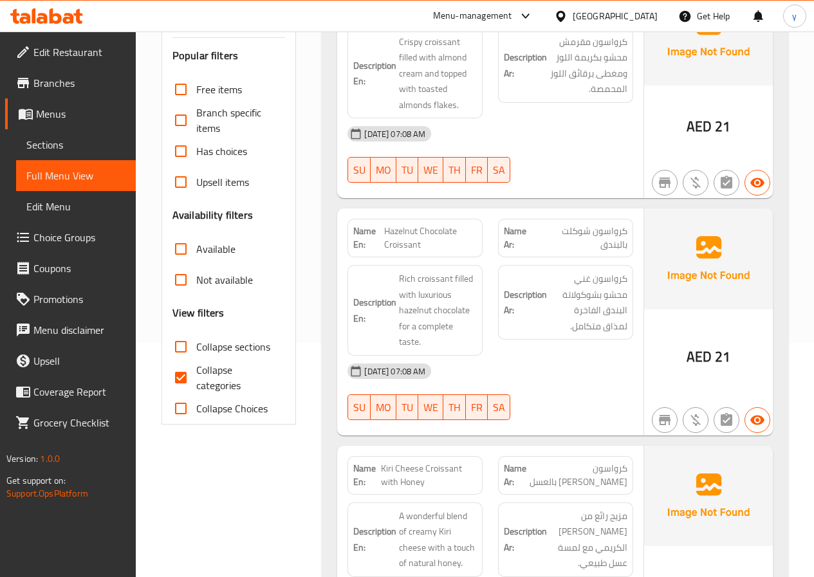
scroll to position [257, 0]
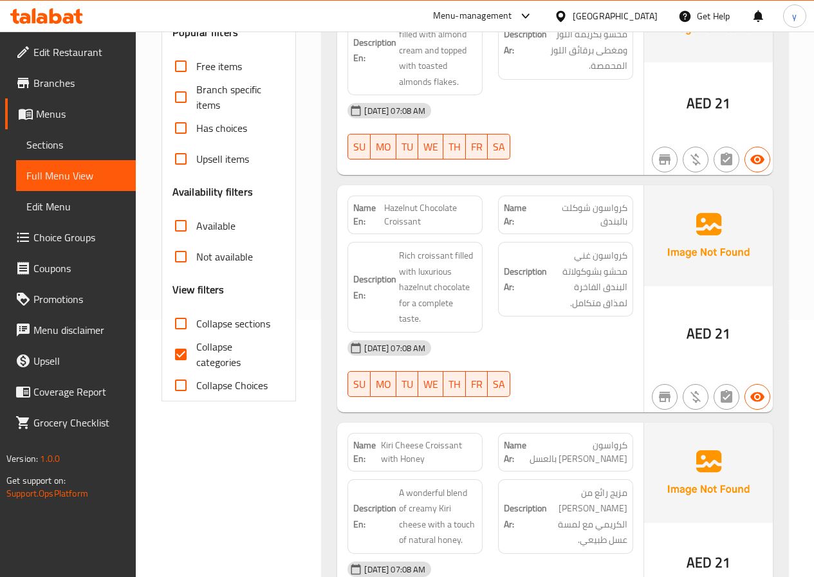
click at [212, 369] on span "Collapse categories" at bounding box center [235, 354] width 79 height 31
click at [196, 369] on input "Collapse categories" at bounding box center [180, 354] width 31 height 31
checkbox input "false"
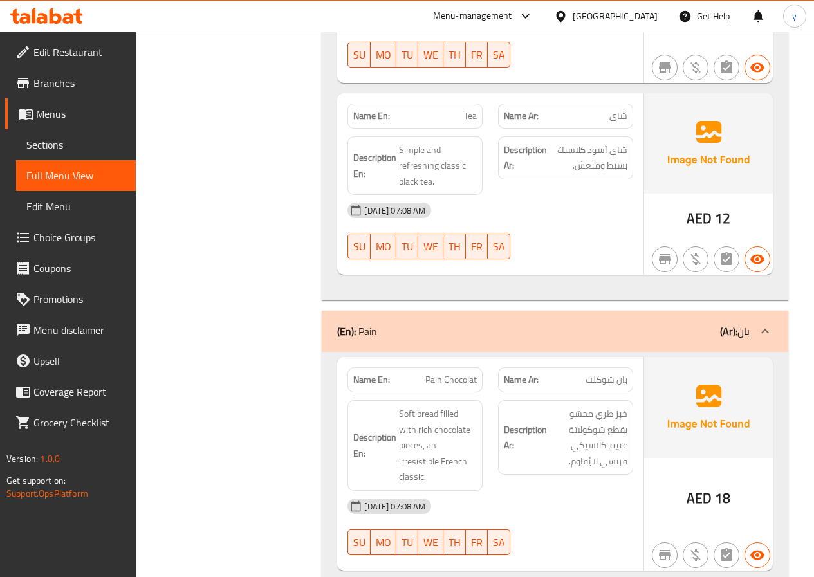
scroll to position [2380, 0]
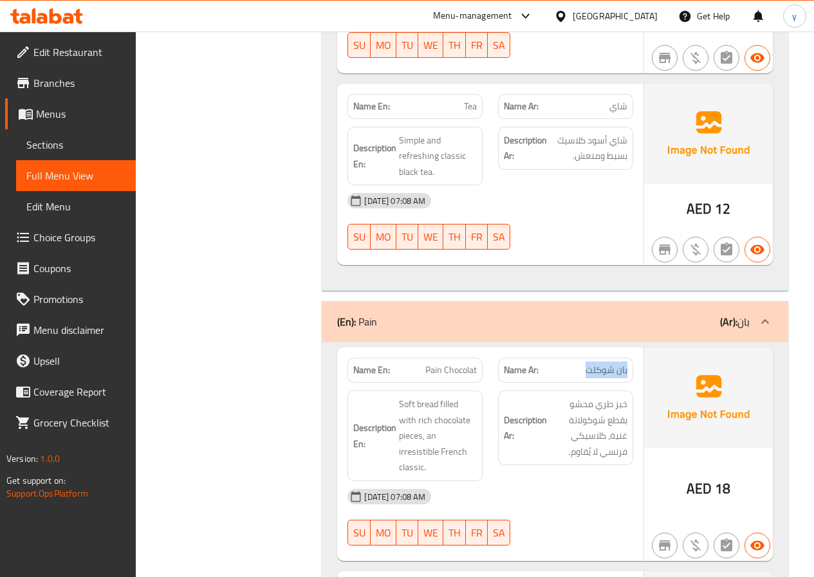
drag, startPoint x: 590, startPoint y: 292, endPoint x: 636, endPoint y: 295, distance: 45.8
click at [636, 350] on div "Name Ar: بان شوكلت" at bounding box center [565, 370] width 151 height 41
click at [547, 363] on p "Name Ar: بان شوكلت" at bounding box center [566, 370] width 124 height 14
click at [580, 363] on p "Name Ar: بان شوكلت" at bounding box center [566, 370] width 124 height 14
click at [549, 185] on div "[DATE] 07:08 AM SU MO TU WE TH FR SA" at bounding box center [490, 221] width 301 height 72
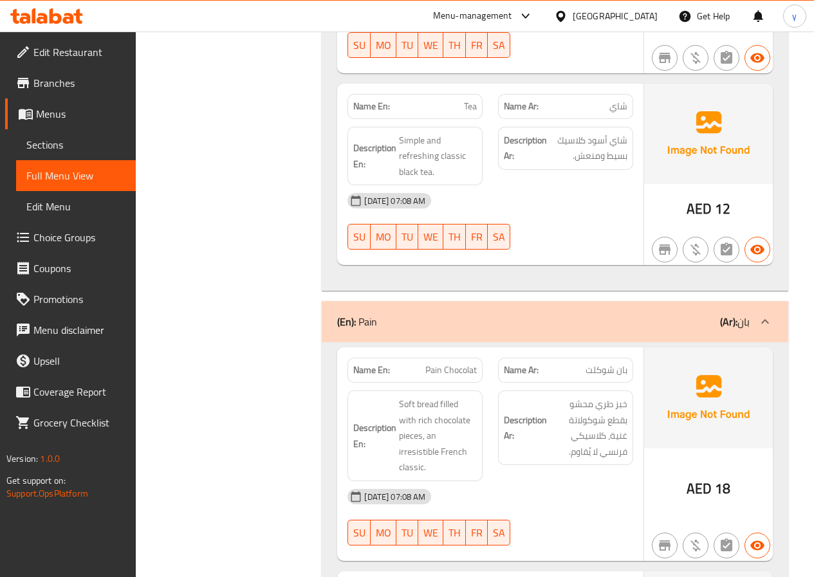
click at [578, 481] on div "[DATE] 07:08 AM" at bounding box center [490, 496] width 301 height 31
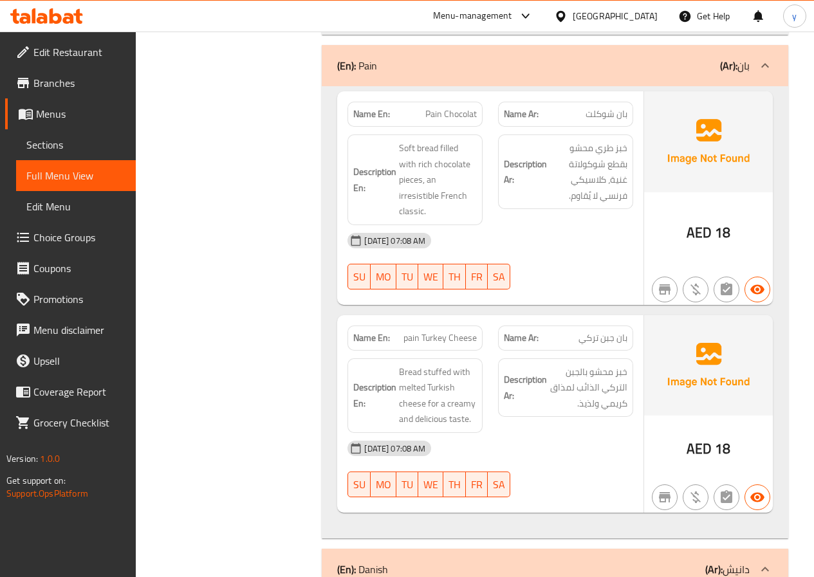
scroll to position [2573, 0]
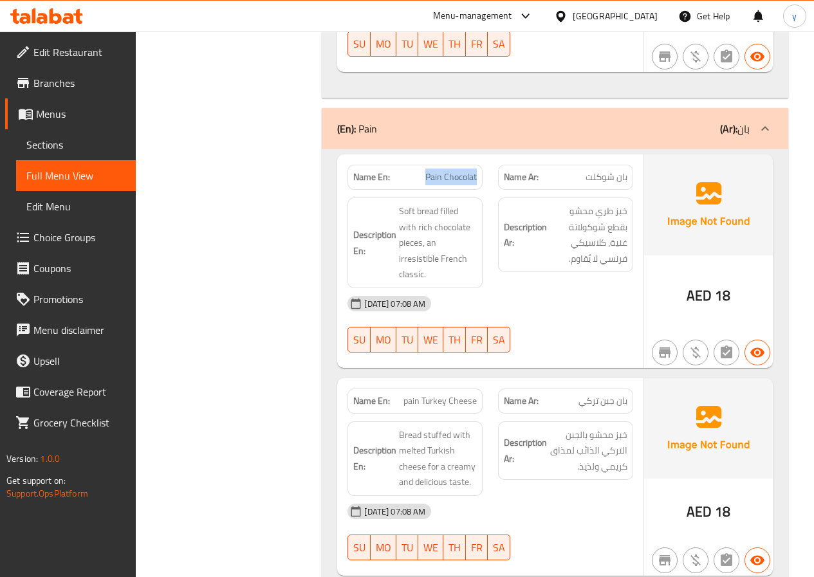
drag, startPoint x: 425, startPoint y: 100, endPoint x: 477, endPoint y: 103, distance: 52.8
click at [477, 165] on div "Name En: Pain Chocolat" at bounding box center [414, 177] width 135 height 25
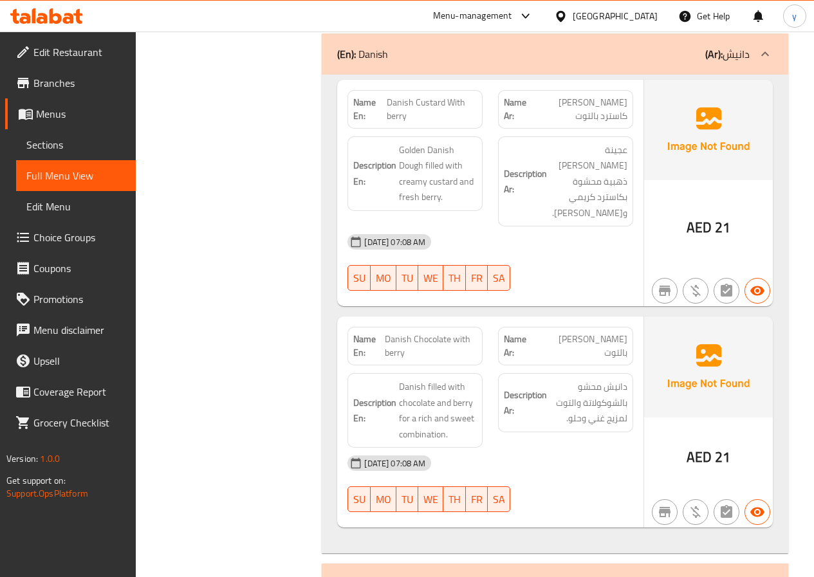
scroll to position [3152, 0]
drag, startPoint x: 412, startPoint y: 250, endPoint x: 451, endPoint y: 250, distance: 38.6
click at [451, 332] on span "Danish Chocolate with berry" at bounding box center [431, 345] width 92 height 27
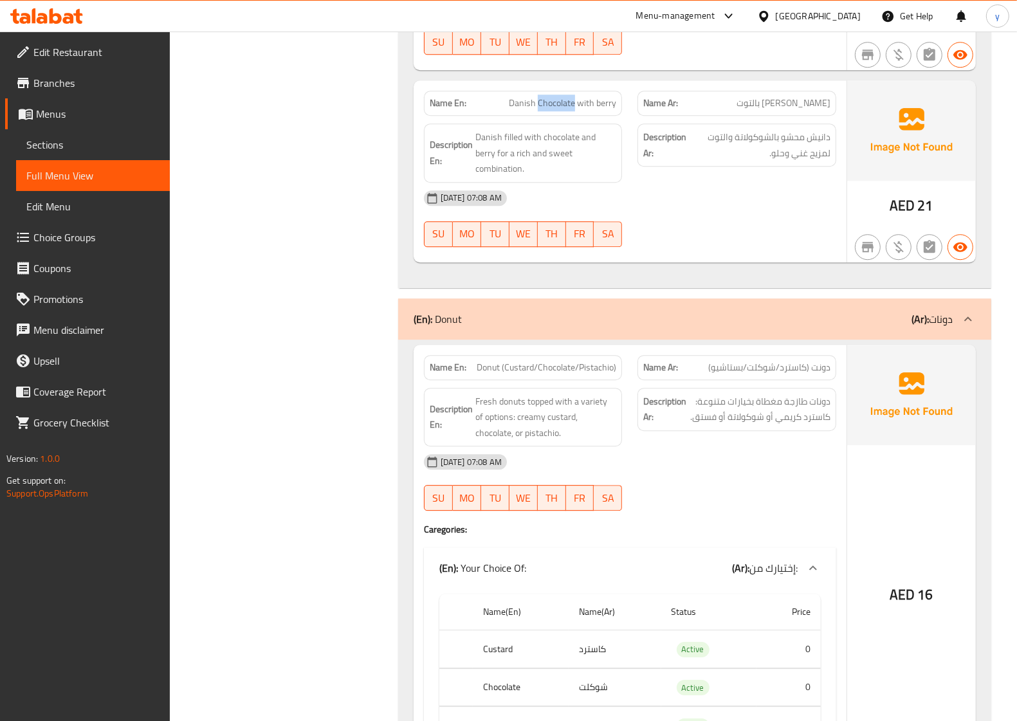
scroll to position [3024, 0]
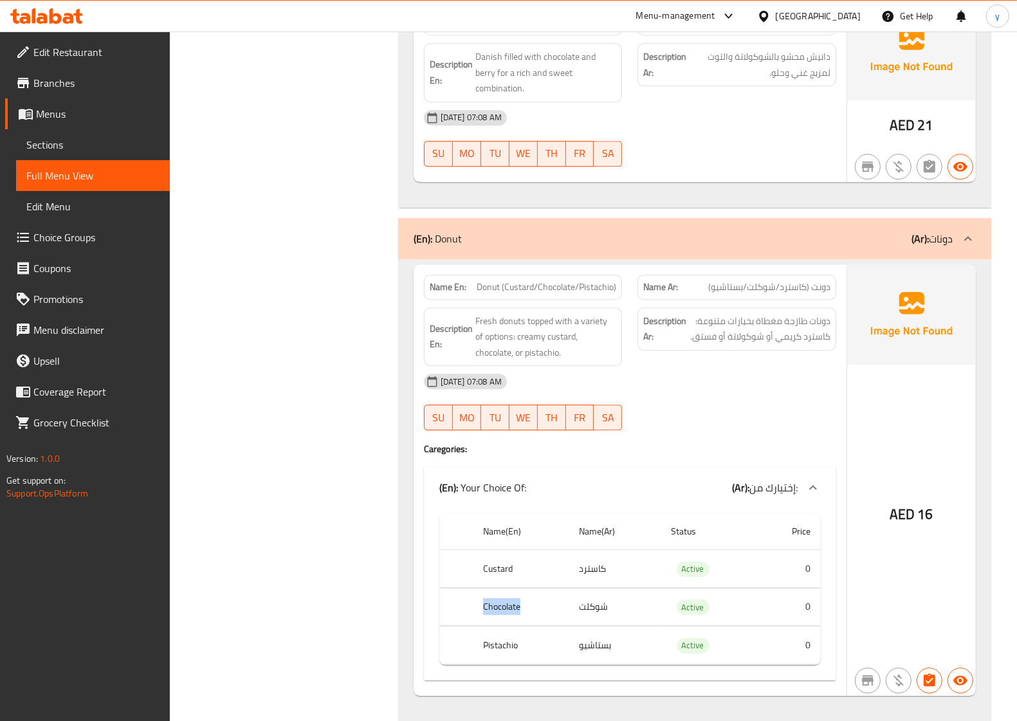
drag, startPoint x: 522, startPoint y: 583, endPoint x: 486, endPoint y: 584, distance: 36.7
click at [486, 576] on th "Chocolate" at bounding box center [521, 607] width 96 height 38
copy th "Chocolate"
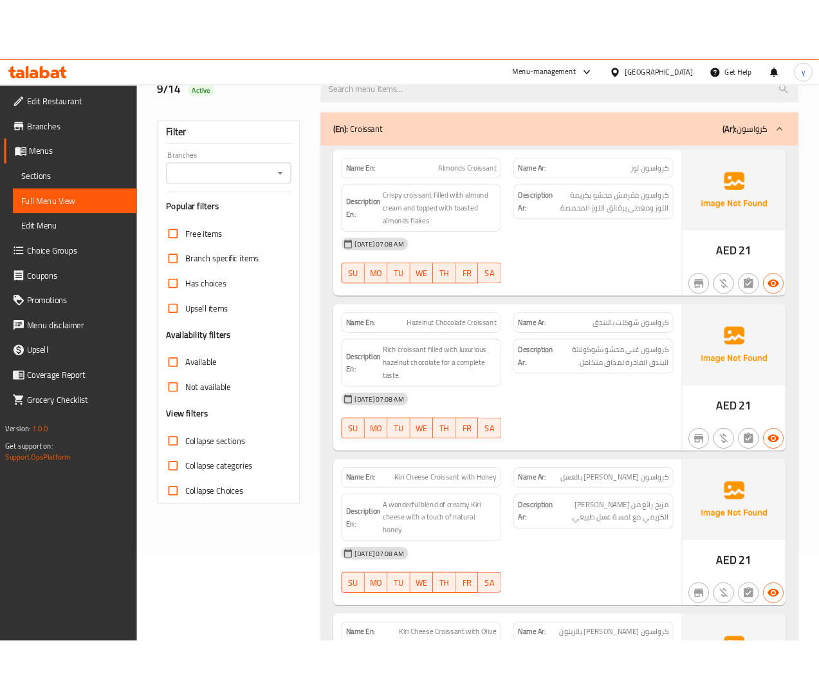
scroll to position [0, 0]
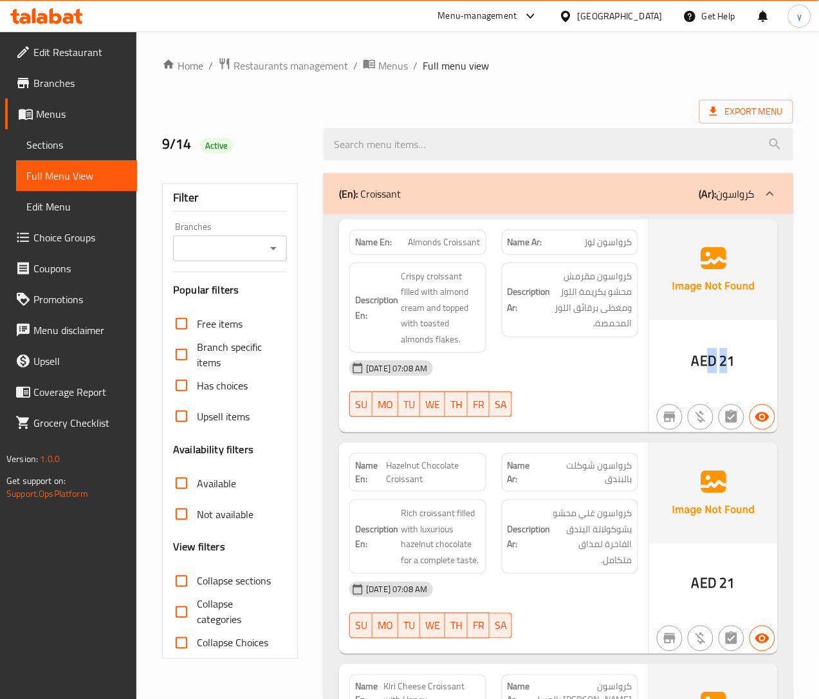
drag, startPoint x: 706, startPoint y: 362, endPoint x: 724, endPoint y: 365, distance: 17.7
click at [724, 365] on div "AED 21" at bounding box center [714, 360] width 44 height 19
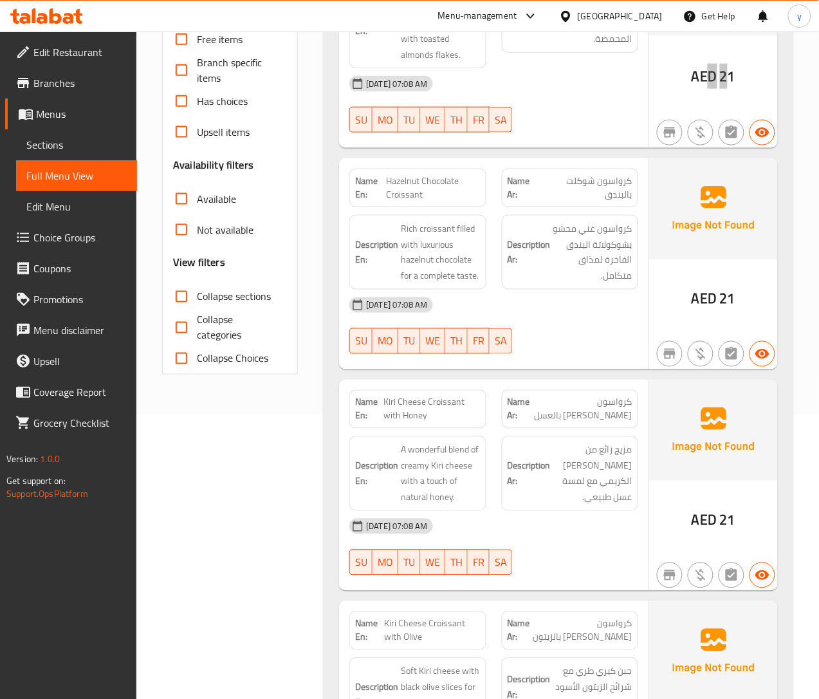
scroll to position [322, 0]
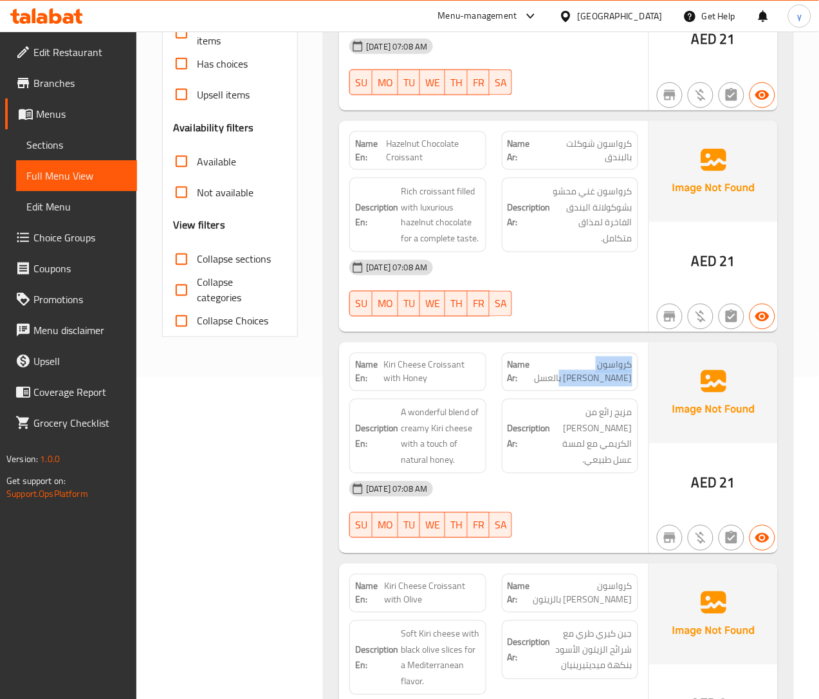
drag, startPoint x: 634, startPoint y: 365, endPoint x: 602, endPoint y: 383, distance: 36.6
click at [602, 383] on div "Name Ar: كرواسون جبن كيري بالعسل" at bounding box center [570, 372] width 136 height 39
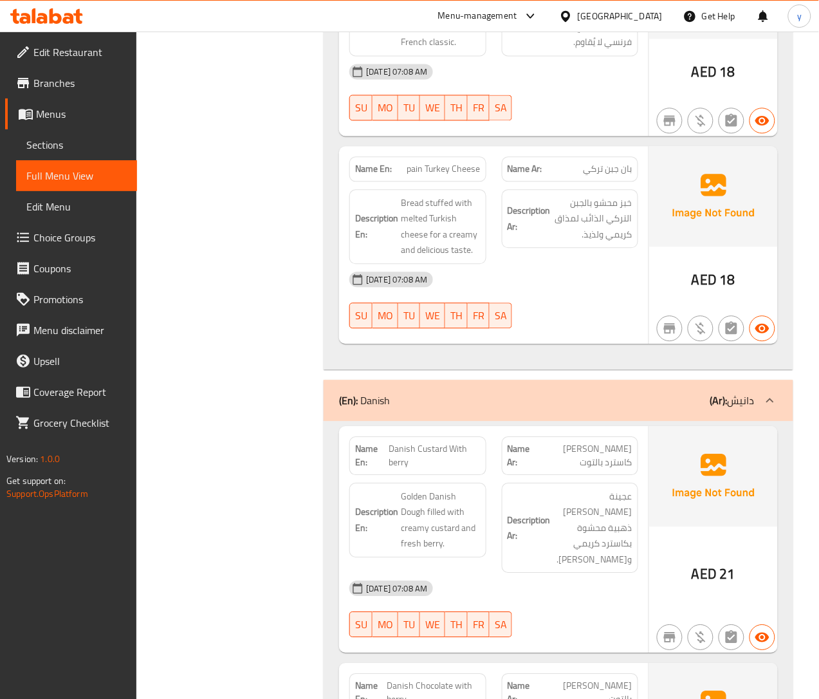
scroll to position [2734, 0]
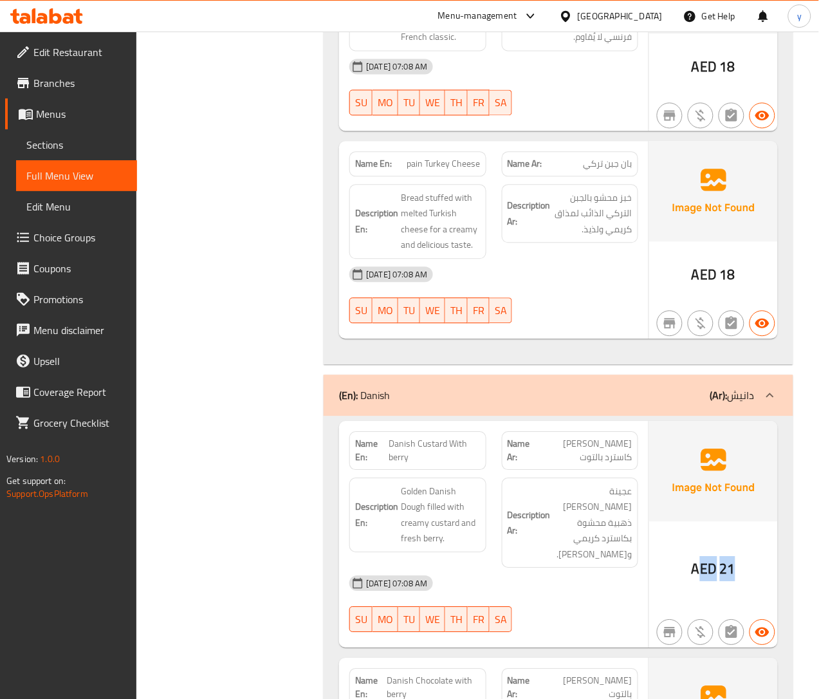
drag, startPoint x: 738, startPoint y: 529, endPoint x: 703, endPoint y: 531, distance: 34.8
click at [703, 531] on div "AED 21" at bounding box center [713, 534] width 129 height 227
click at [686, 501] on div "AED 21" at bounding box center [713, 534] width 129 height 227
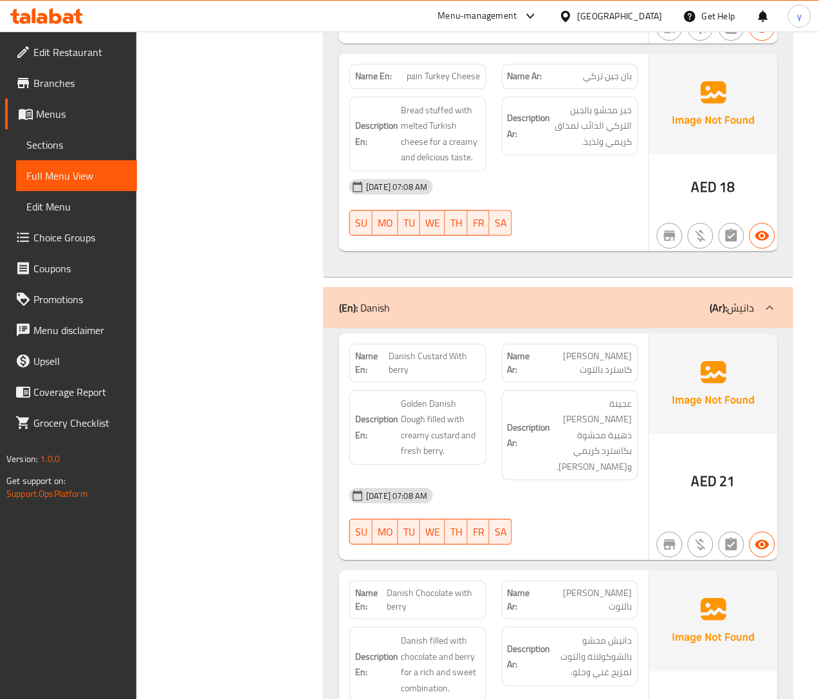
scroll to position [2975, 0]
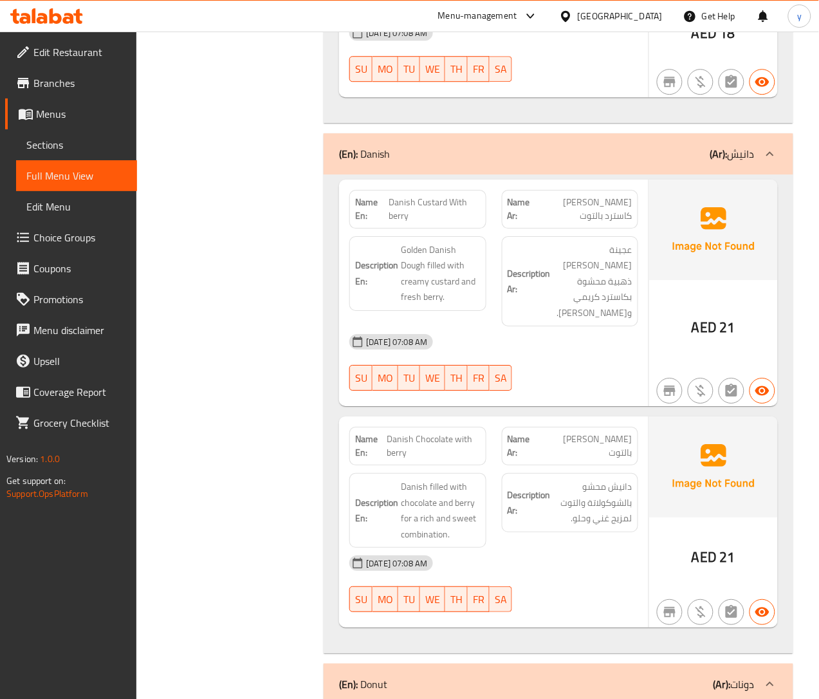
click at [732, 522] on div "AED 21" at bounding box center [713, 521] width 129 height 211
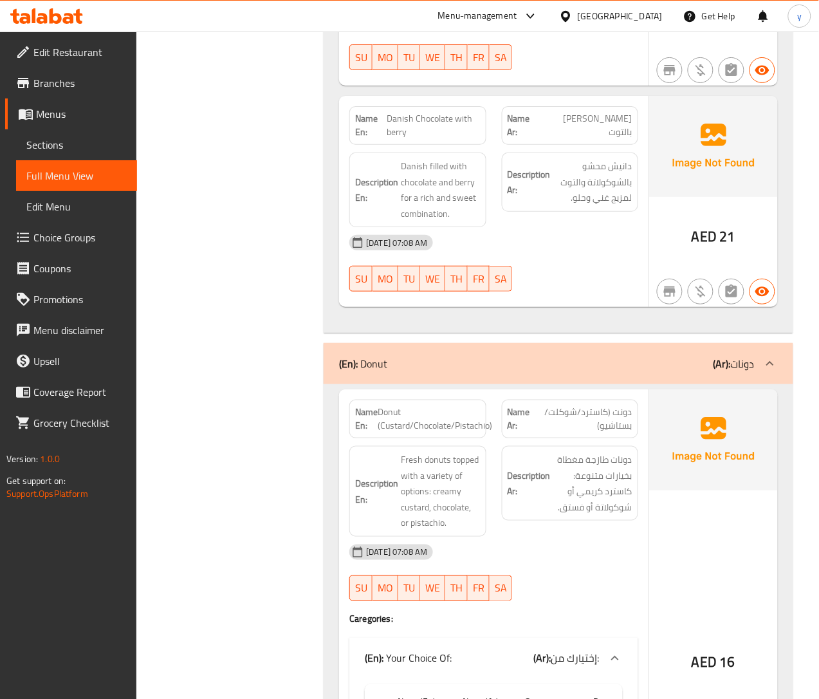
scroll to position [3297, 0]
drag, startPoint x: 744, startPoint y: 622, endPoint x: 700, endPoint y: 623, distance: 44.4
click at [700, 576] on div "AED 16" at bounding box center [713, 626] width 129 height 477
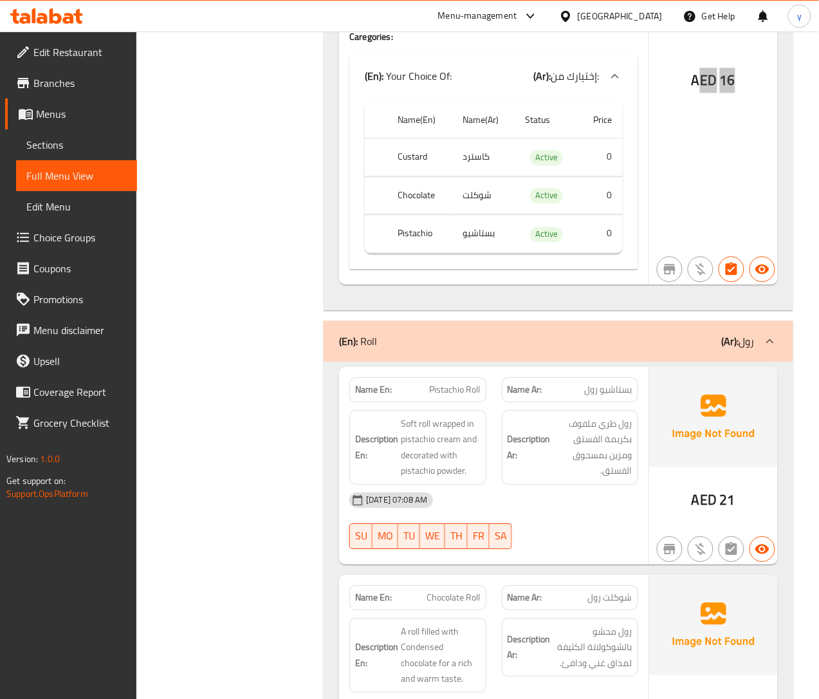
scroll to position [3941, 0]
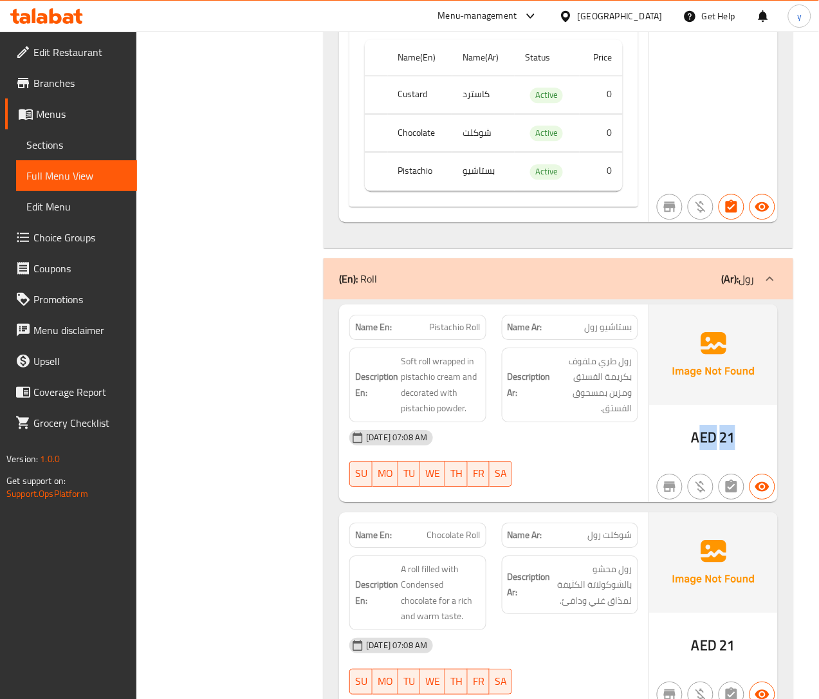
drag, startPoint x: 724, startPoint y: 405, endPoint x: 698, endPoint y: 405, distance: 25.7
click at [698, 405] on div "AED 21" at bounding box center [713, 403] width 129 height 198
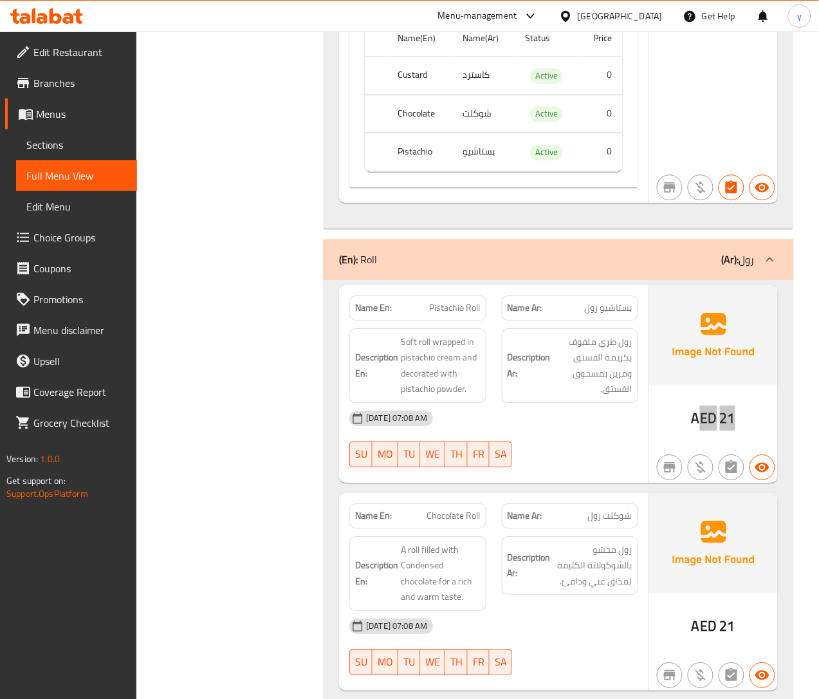
scroll to position [3968, 0]
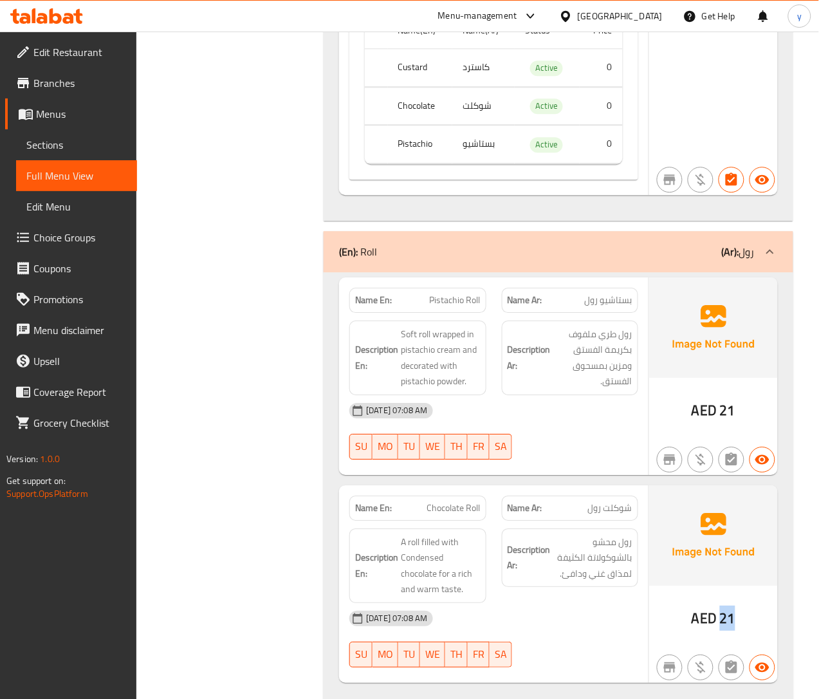
drag, startPoint x: 757, startPoint y: 580, endPoint x: 718, endPoint y: 581, distance: 39.3
click at [718, 576] on div "AED 21" at bounding box center [713, 584] width 129 height 198
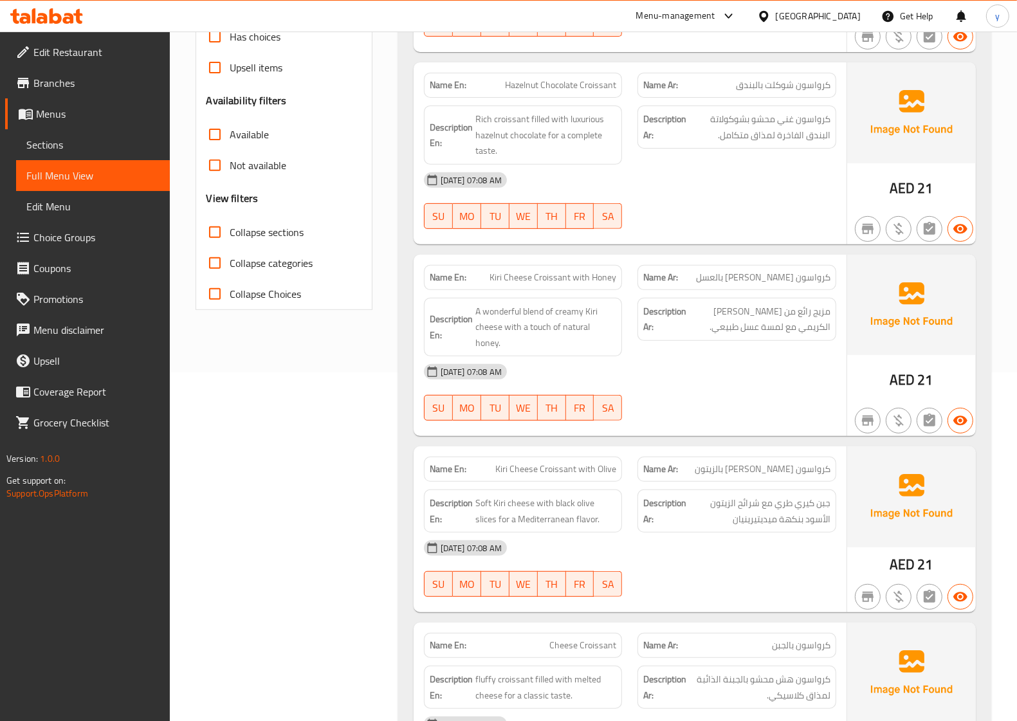
scroll to position [0, 0]
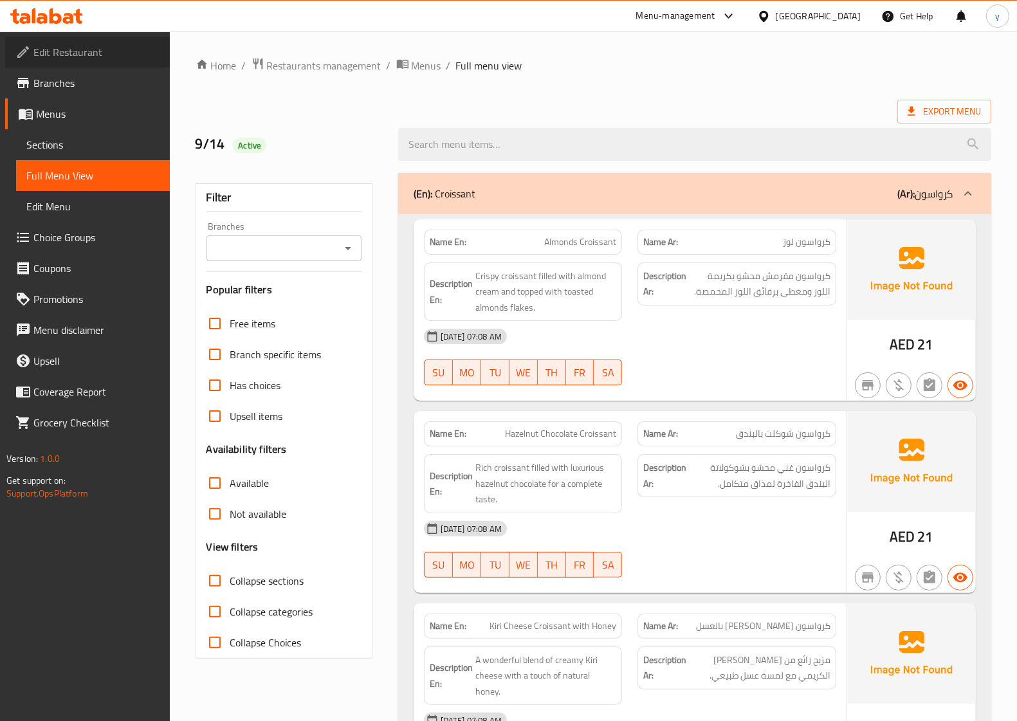
click at [57, 51] on span "Edit Restaurant" at bounding box center [96, 51] width 126 height 15
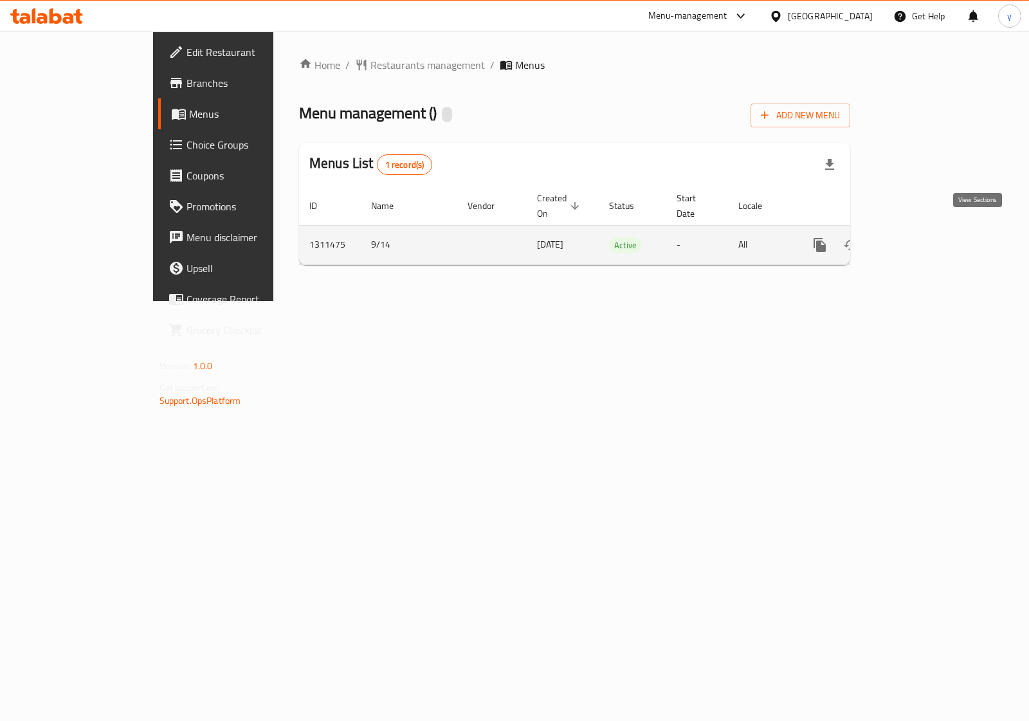
click at [921, 237] on icon "enhanced table" at bounding box center [912, 244] width 15 height 15
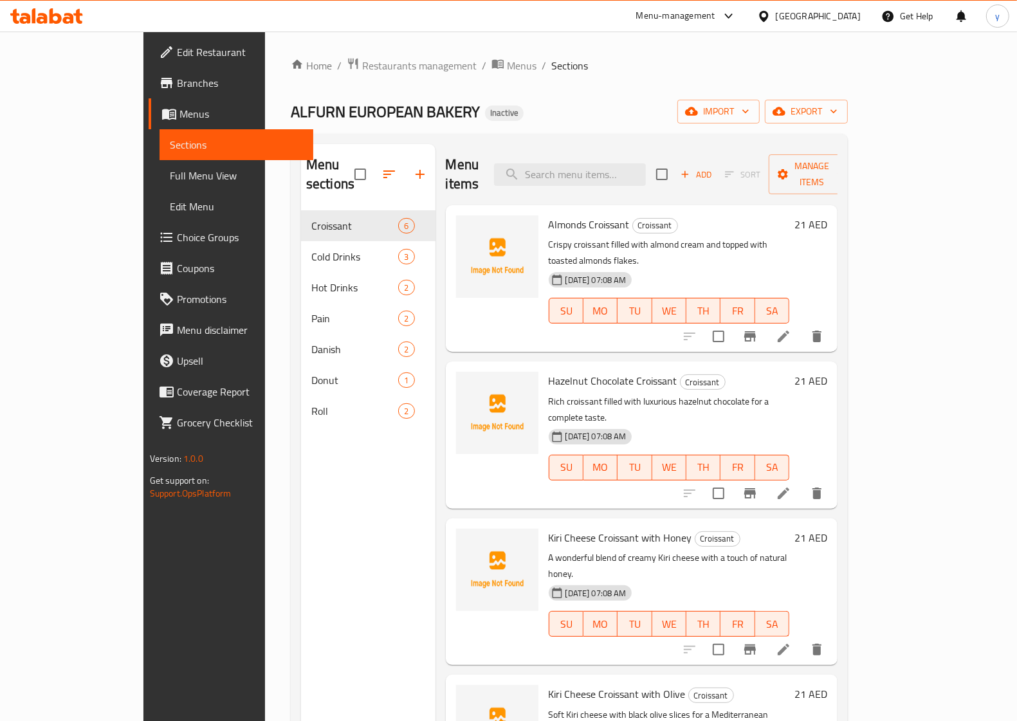
click at [170, 179] on span "Full Menu View" at bounding box center [236, 175] width 133 height 15
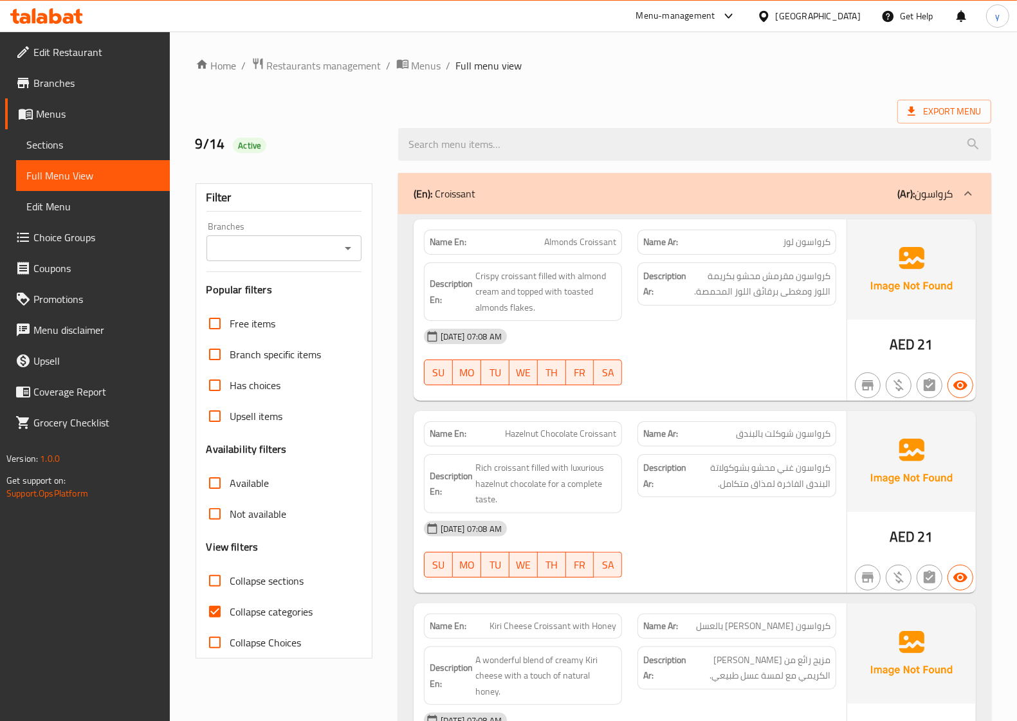
click at [217, 608] on input "Collapse categories" at bounding box center [214, 611] width 31 height 31
checkbox input "false"
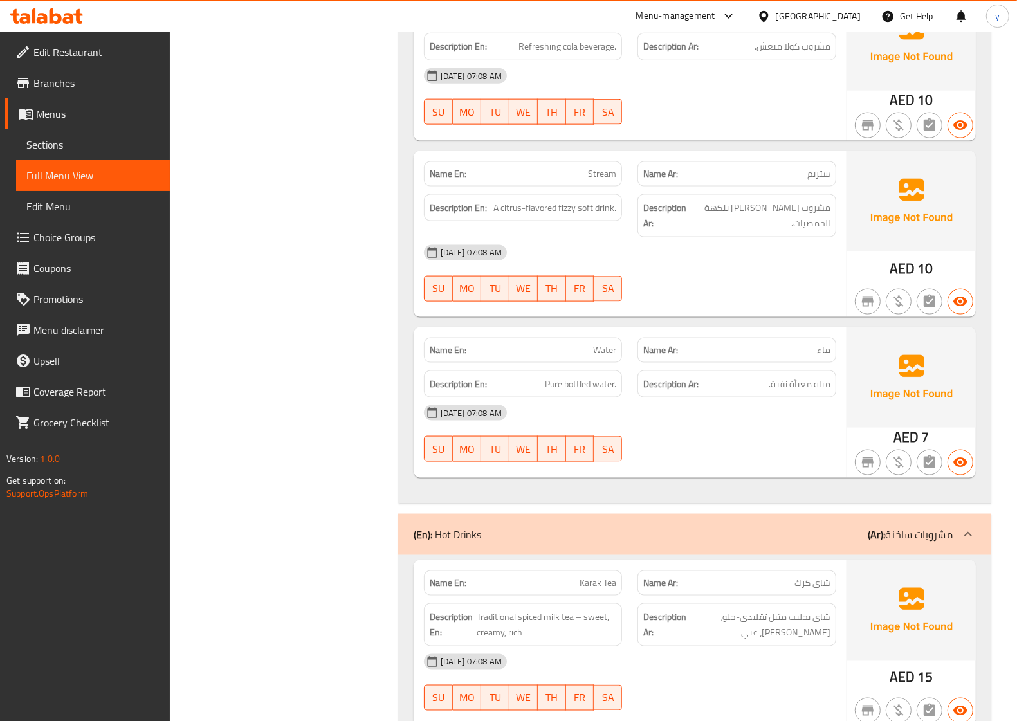
scroll to position [1443, 0]
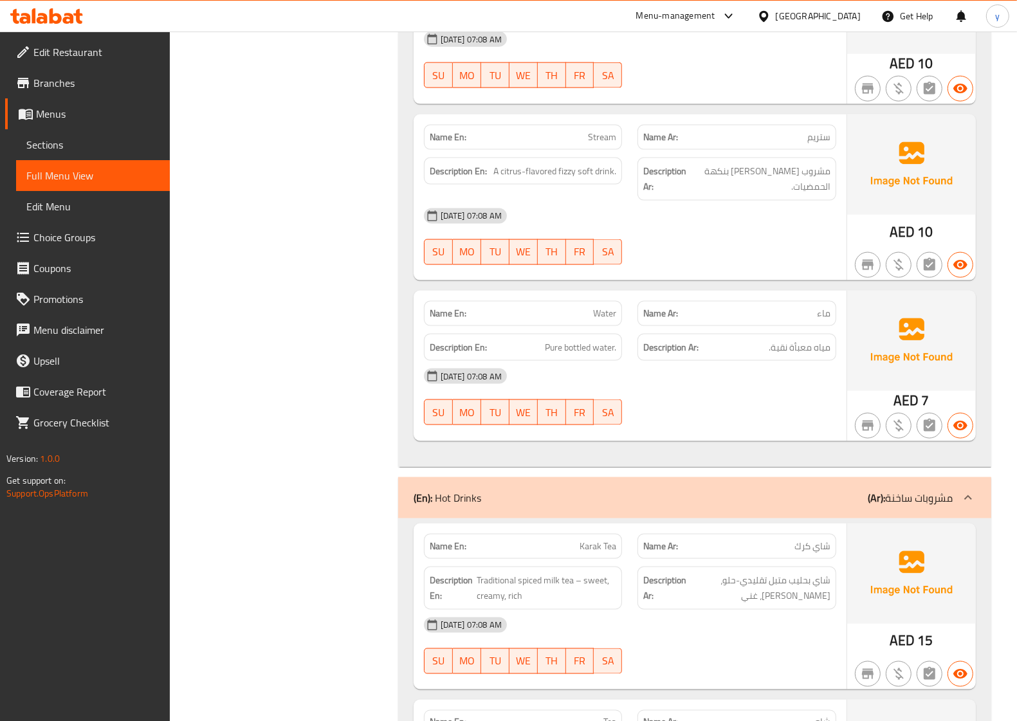
click at [590, 540] on span "Karak Tea" at bounding box center [598, 547] width 37 height 14
copy span "Karak Tea"
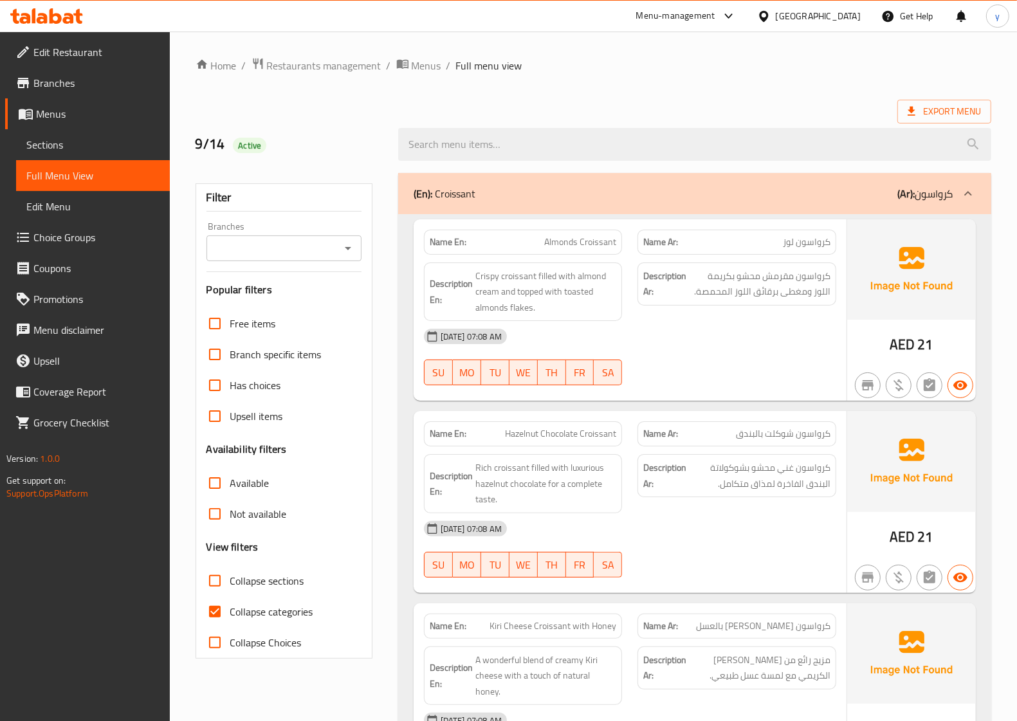
click at [63, 139] on span "Sections" at bounding box center [92, 144] width 133 height 15
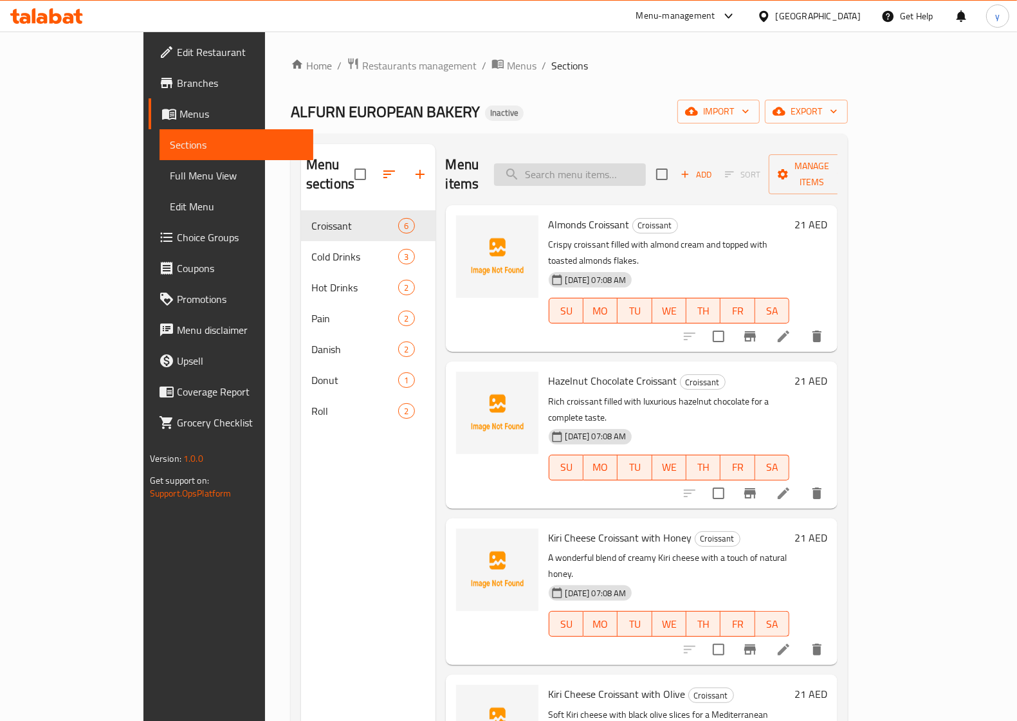
click at [561, 167] on input "search" at bounding box center [570, 174] width 152 height 23
paste input "Karak Tea"
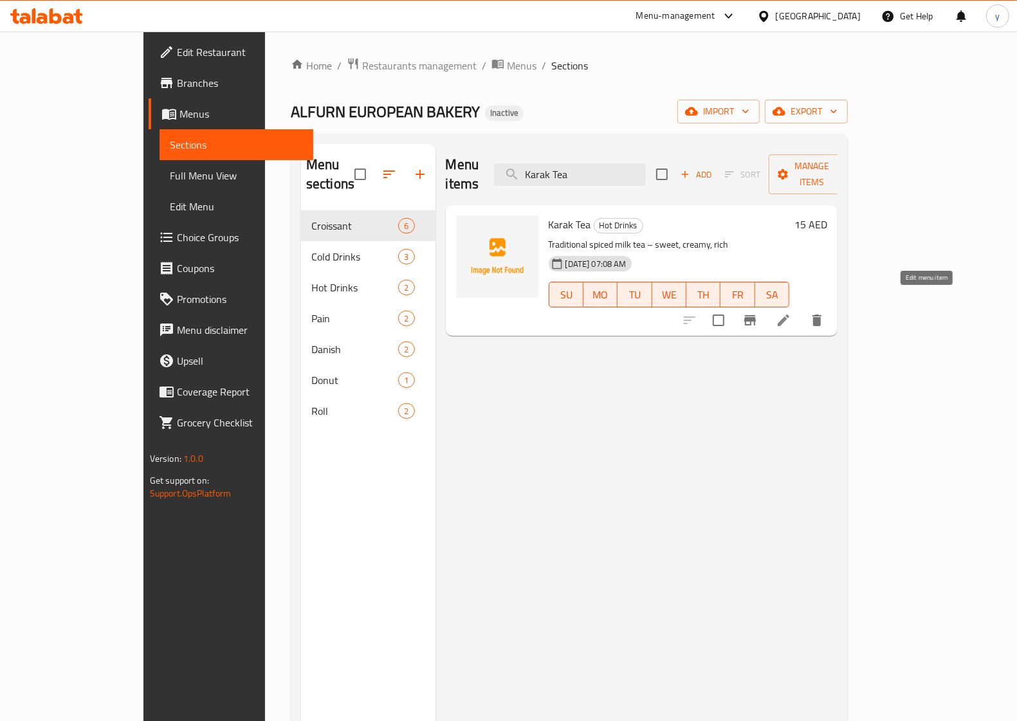
type input "Karak Tea"
click at [789, 315] on icon at bounding box center [784, 321] width 12 height 12
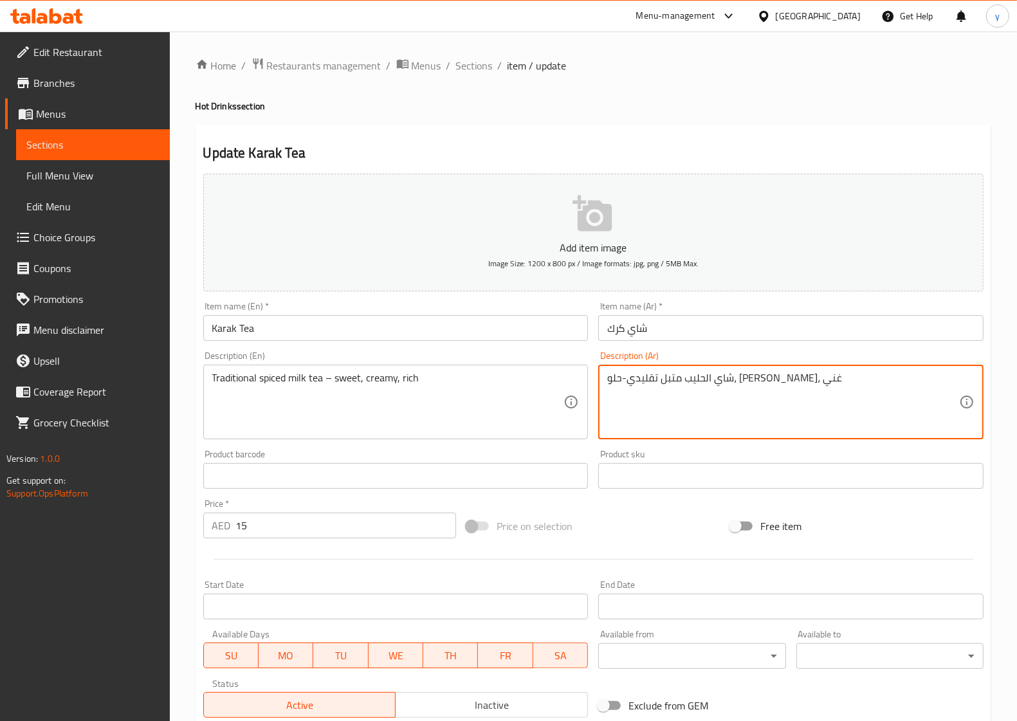
click at [740, 381] on textarea "شاي الحليب متبل تقليدي-حلو، كريمي، غني" at bounding box center [783, 402] width 352 height 61
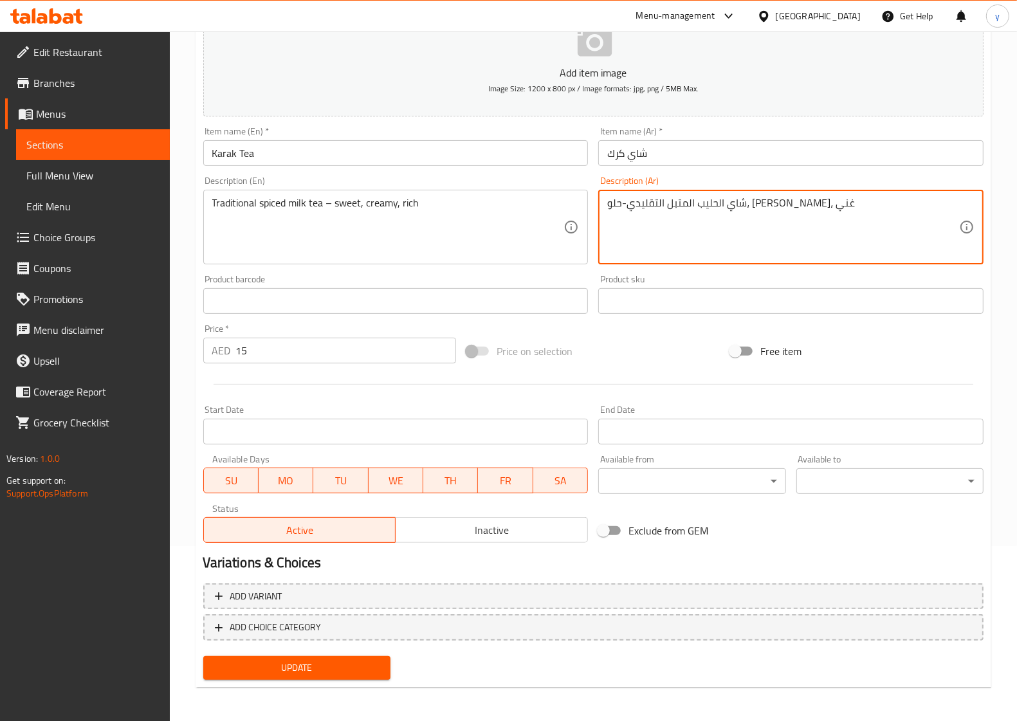
type textarea "شاي الحليب المتبل التقليدي-حلو، [PERSON_NAME]، غني"
click at [318, 663] on span "Update" at bounding box center [297, 668] width 167 height 16
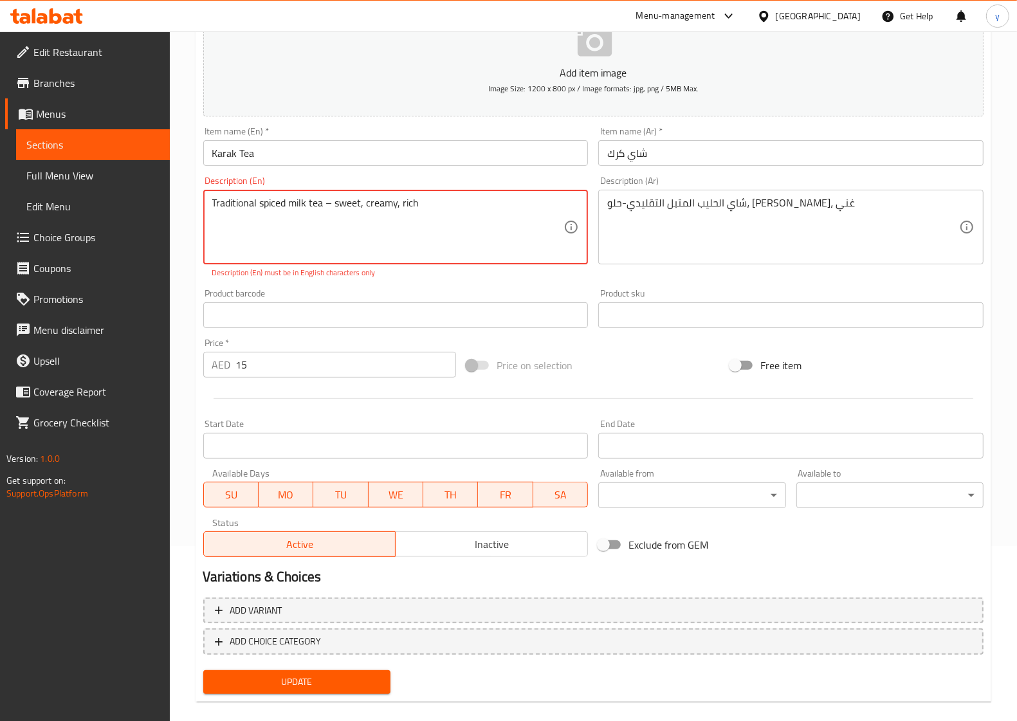
click at [316, 681] on span "Update" at bounding box center [297, 682] width 167 height 16
click at [281, 684] on span "Update" at bounding box center [297, 682] width 167 height 16
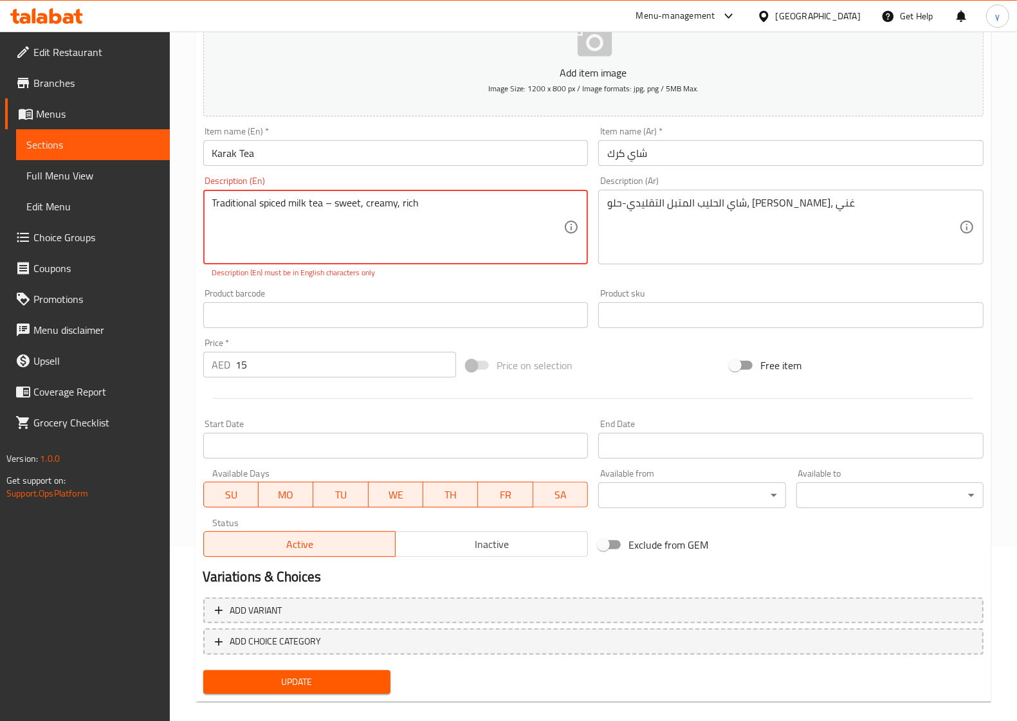
click at [281, 684] on span "Update" at bounding box center [297, 682] width 167 height 16
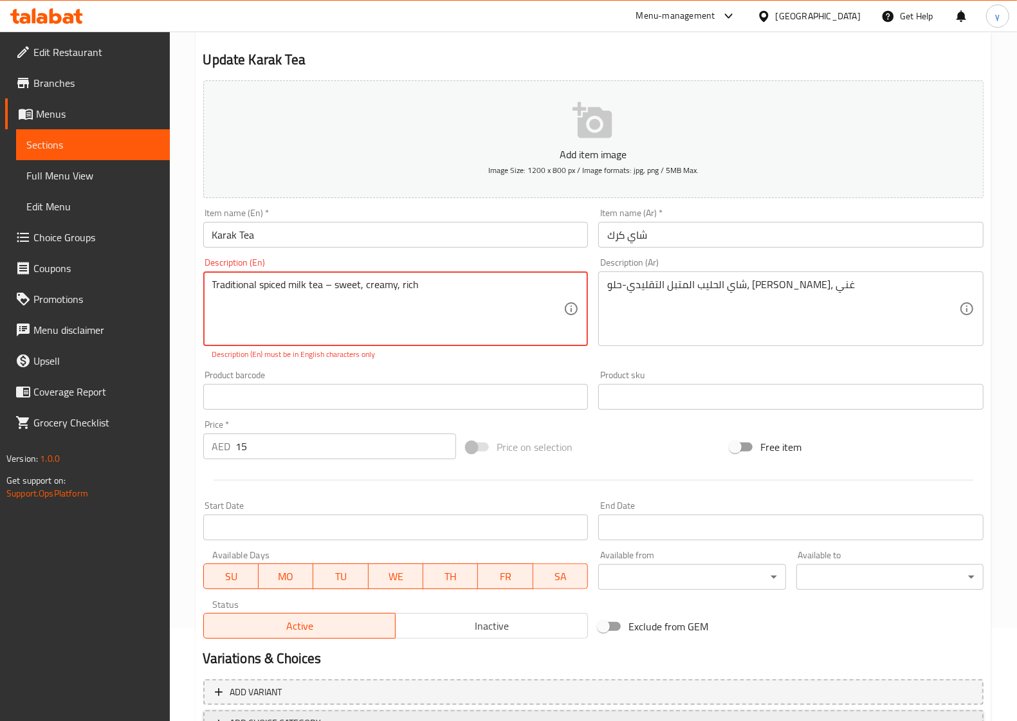
scroll to position [14, 0]
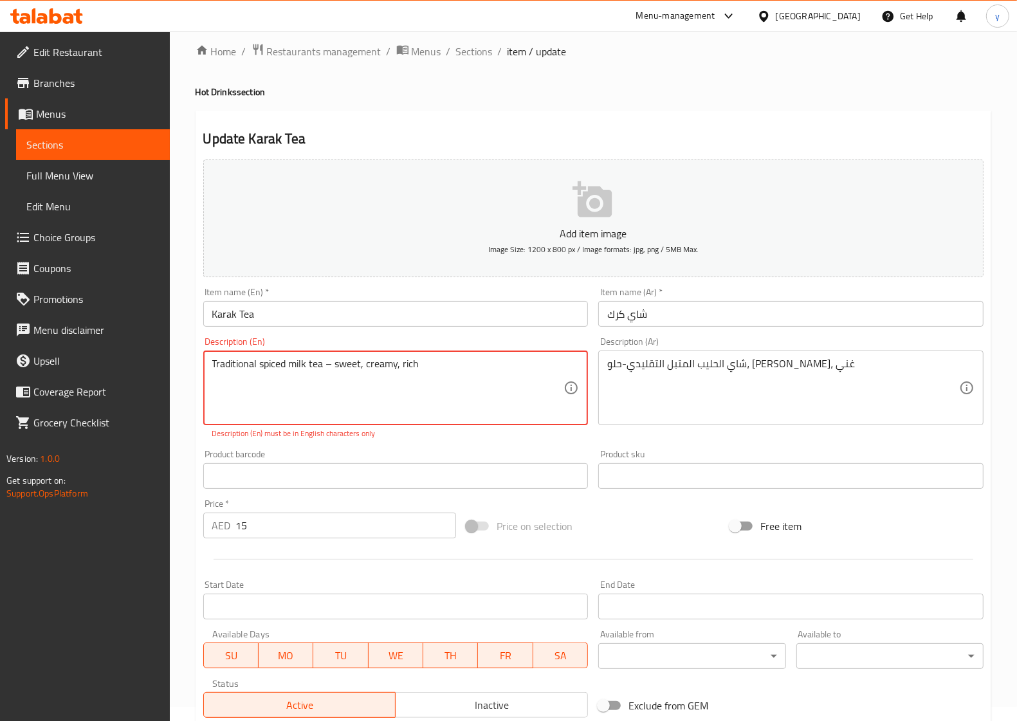
click at [299, 362] on textarea "Traditional spiced milk tea – sweet, creamy, rich" at bounding box center [388, 388] width 352 height 61
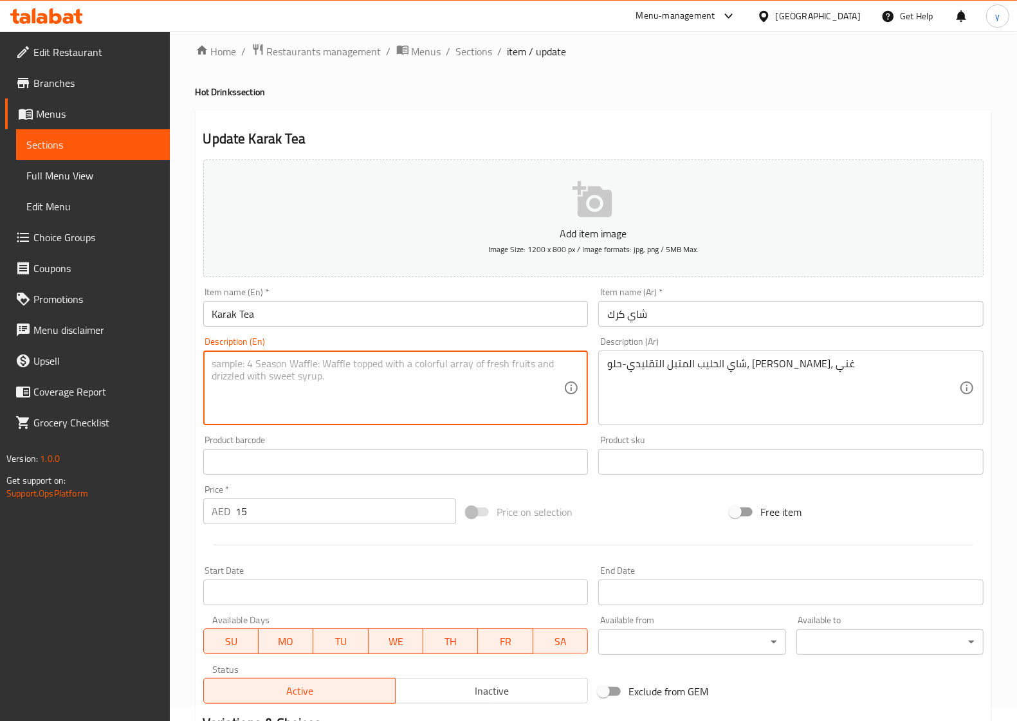
paste textarea "Traditional spiced milk tea – sweet, creamy, rich"
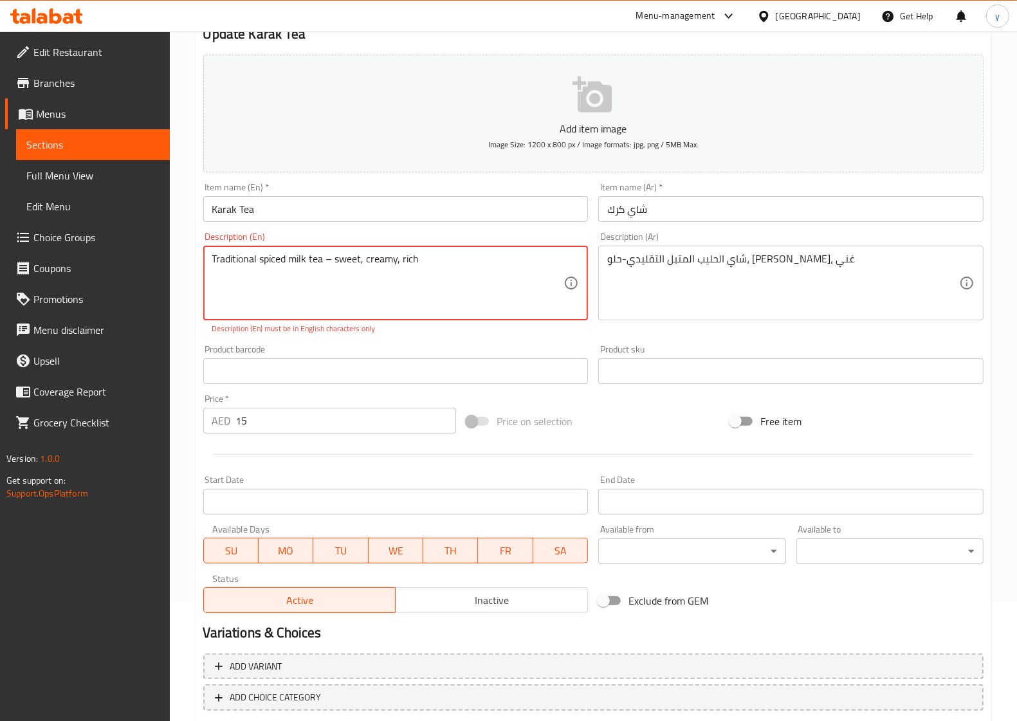
scroll to position [190, 0]
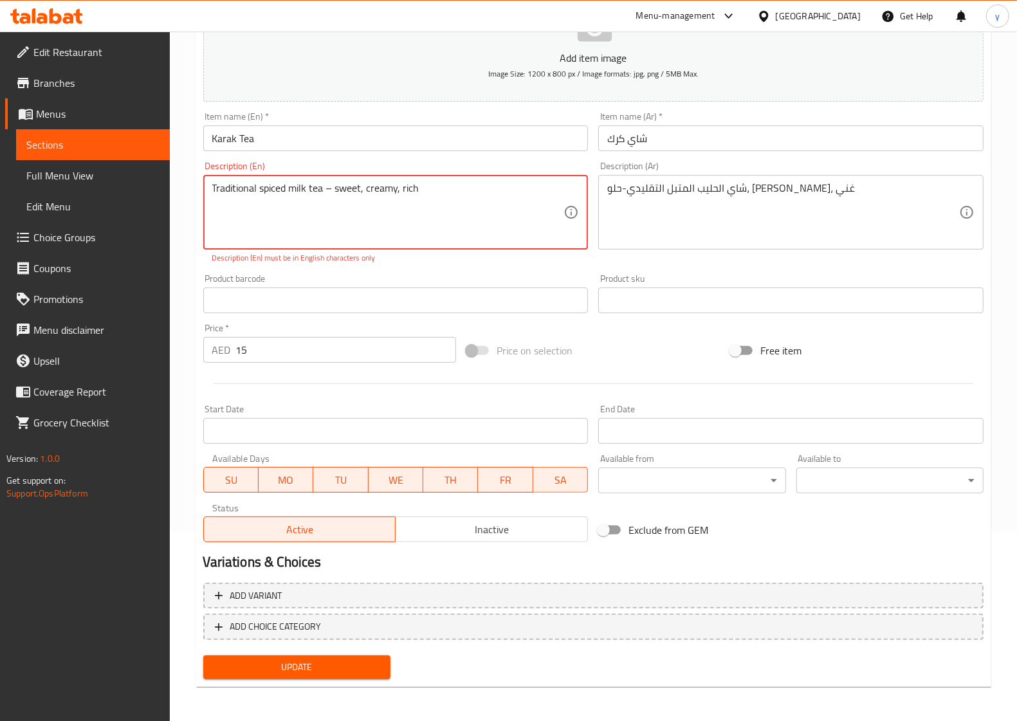
click at [278, 669] on span "Update" at bounding box center [297, 667] width 167 height 16
drag, startPoint x: 214, startPoint y: 188, endPoint x: 259, endPoint y: 162, distance: 51.9
click at [214, 188] on textarea "Traditional spiced milk tea – sweet, creamy, rich" at bounding box center [388, 212] width 352 height 61
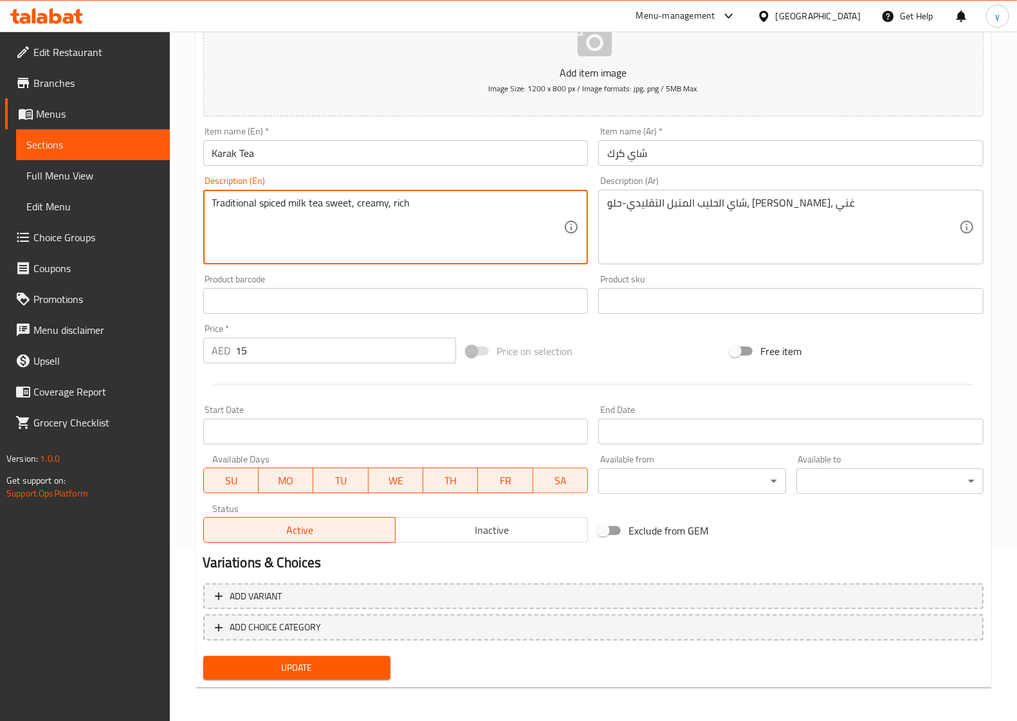
type textarea "Traditional spiced milk tea sweet, creamy, rich"
click at [307, 674] on span "Update" at bounding box center [297, 668] width 167 height 16
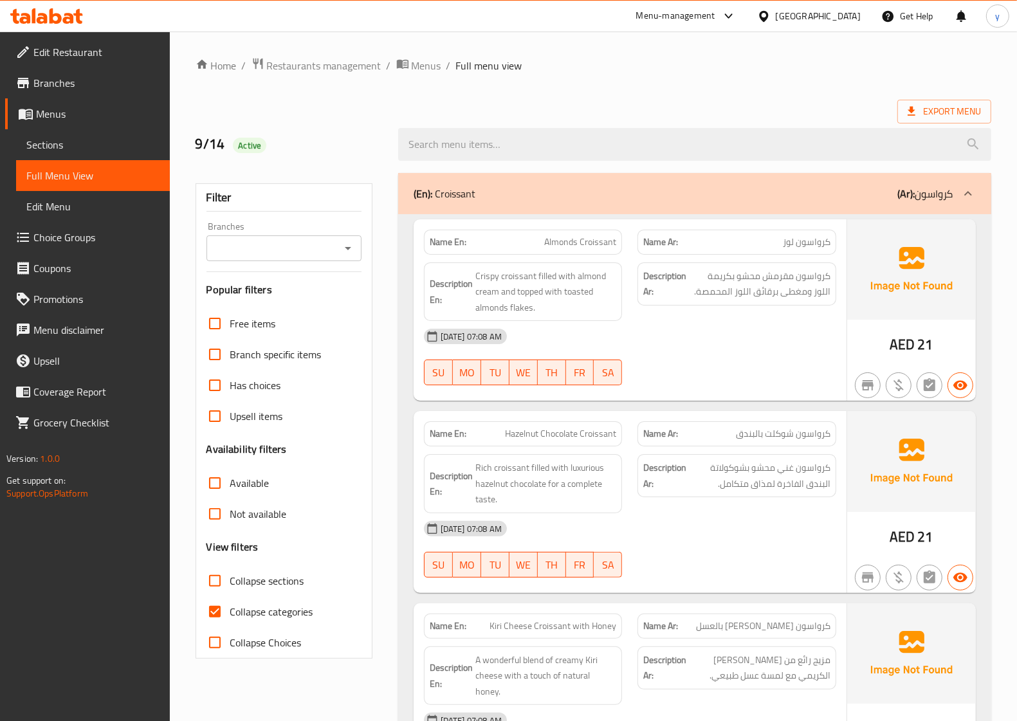
click at [219, 616] on input "Collapse categories" at bounding box center [214, 611] width 31 height 31
checkbox input "false"
click at [544, 60] on ol "Home / Restaurants management / Menus / Full menu view" at bounding box center [594, 65] width 796 height 17
click at [949, 113] on span "Export Menu" at bounding box center [944, 112] width 73 height 16
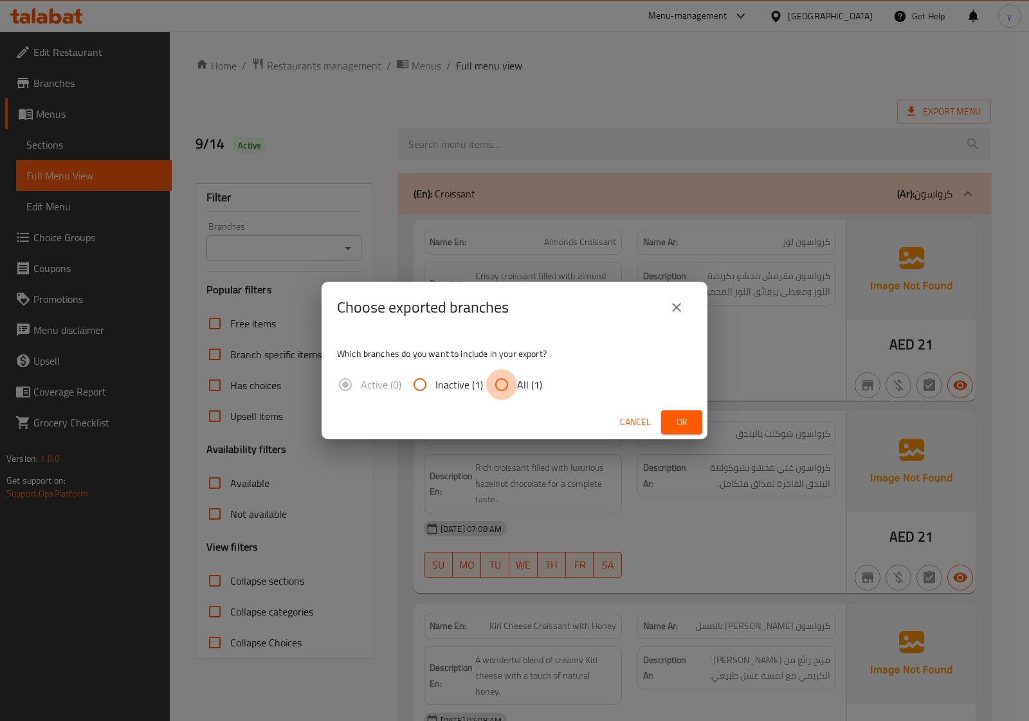
click at [501, 381] on input "All (1)" at bounding box center [501, 384] width 31 height 31
radio input "true"
click at [688, 425] on span "Ok" at bounding box center [682, 422] width 21 height 16
